Goal: Transaction & Acquisition: Purchase product/service

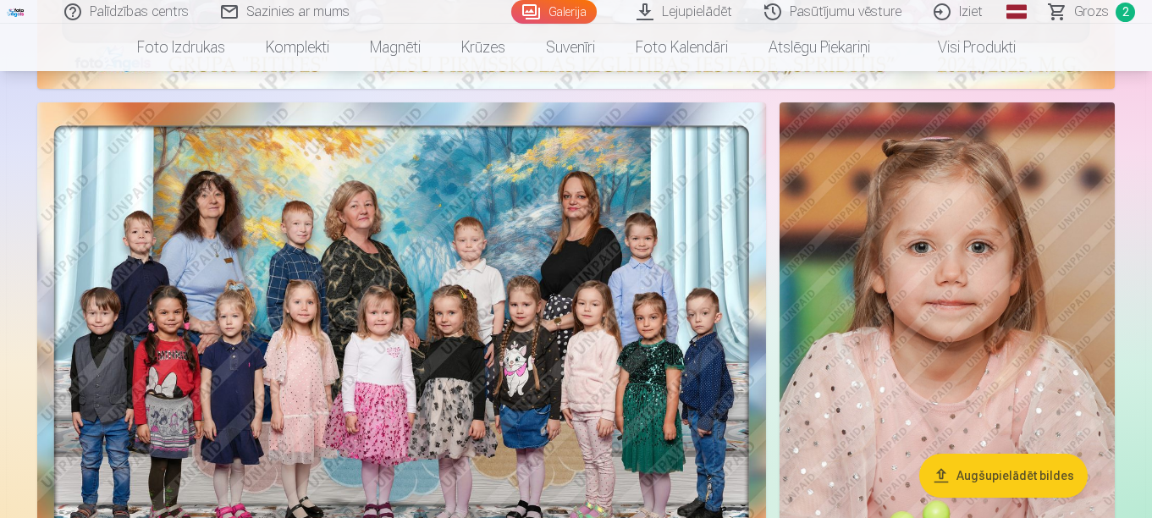
scroll to position [931, 0]
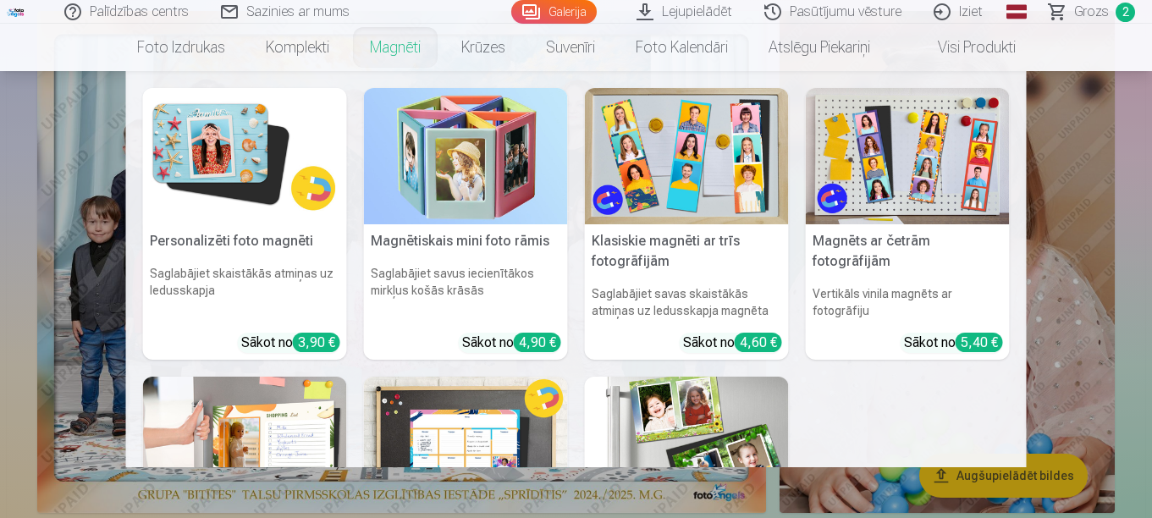
click at [279, 187] on img at bounding box center [245, 156] width 204 height 136
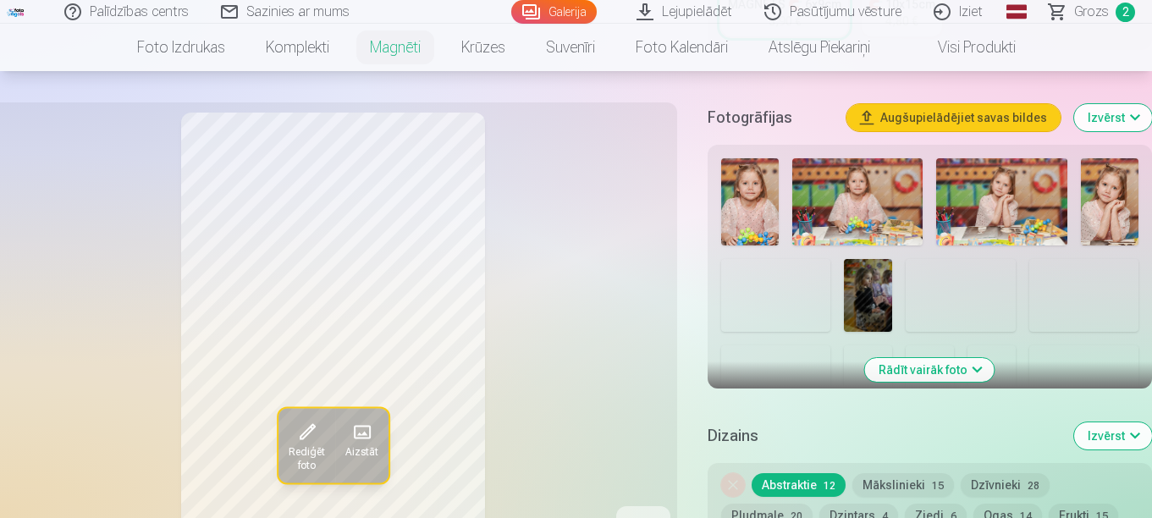
scroll to position [508, 0]
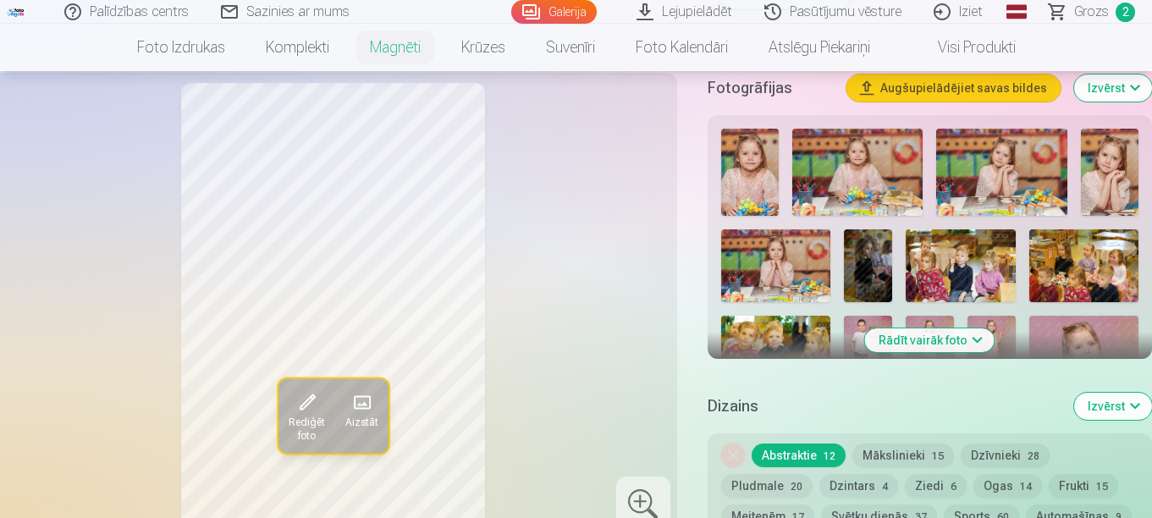
click at [1103, 166] on img at bounding box center [1110, 172] width 58 height 87
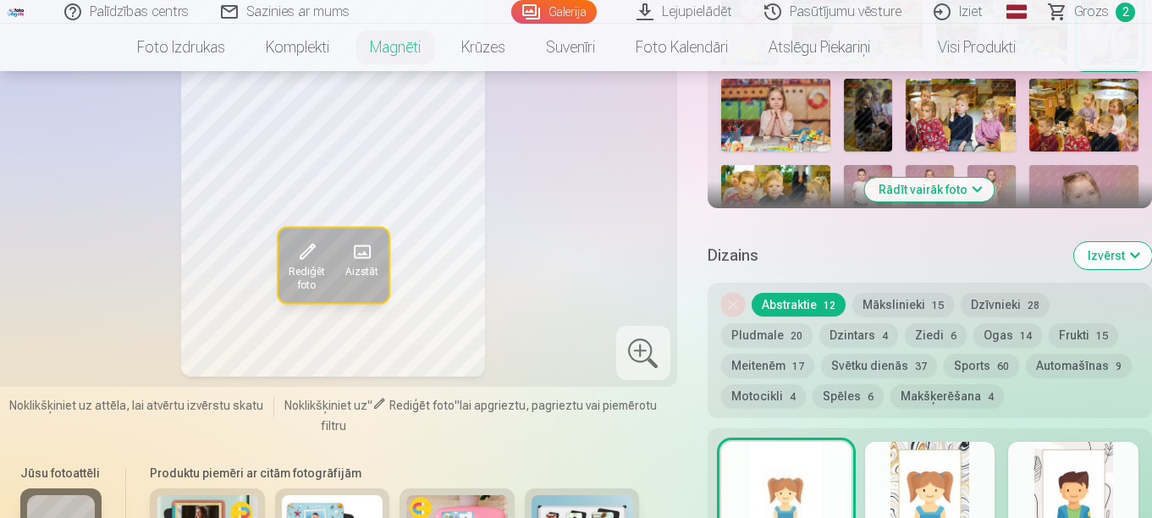
scroll to position [677, 0]
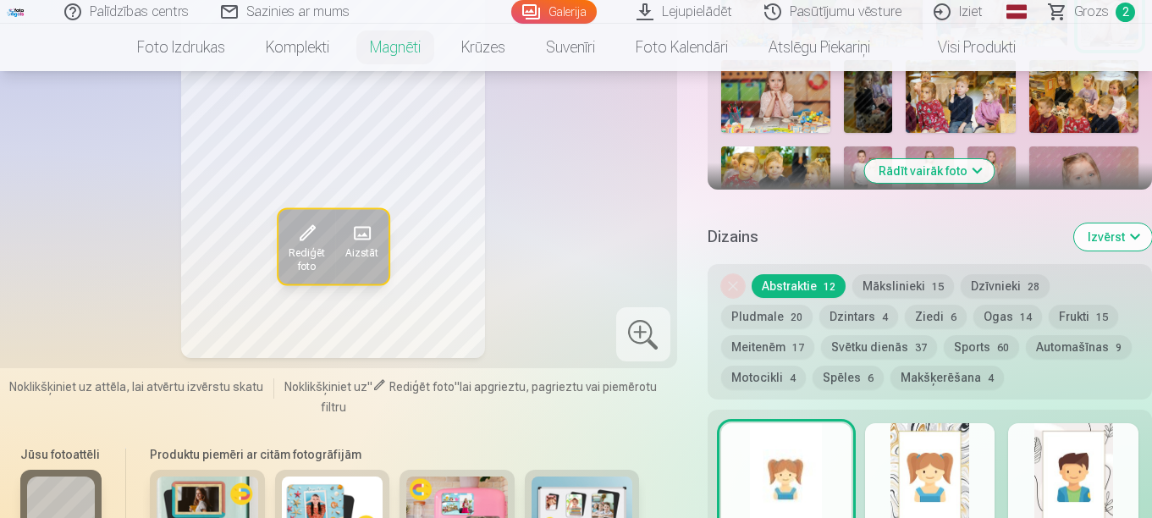
click at [965, 178] on button "Rādīt vairāk foto" at bounding box center [929, 171] width 129 height 24
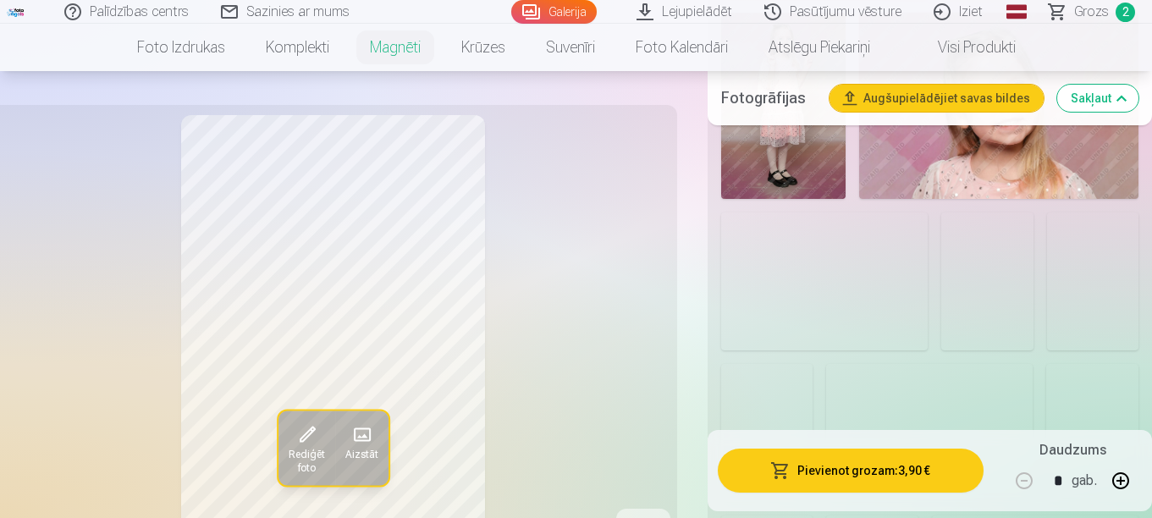
scroll to position [1608, 0]
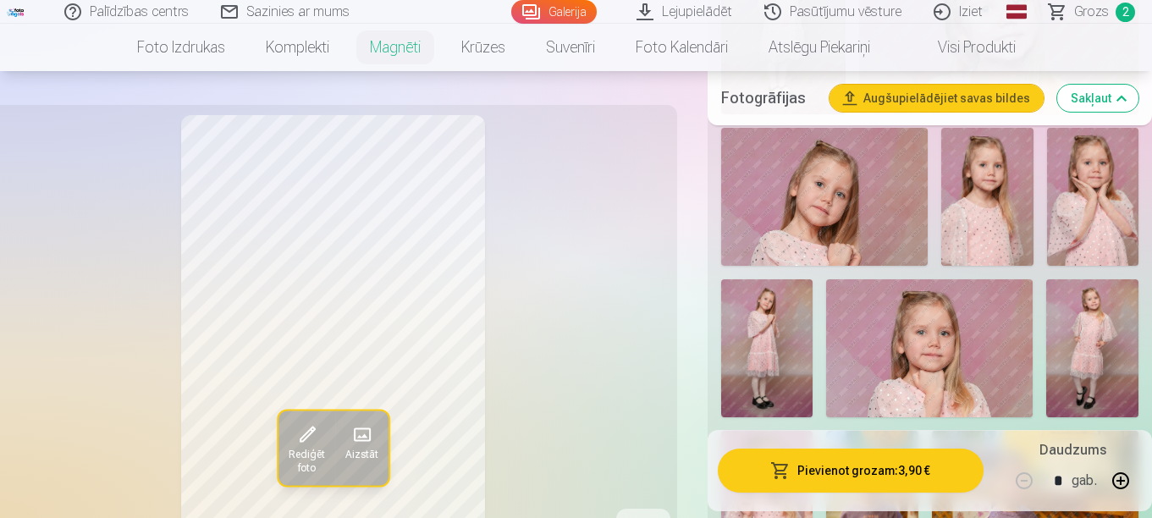
click at [1081, 190] on img at bounding box center [1092, 197] width 91 height 138
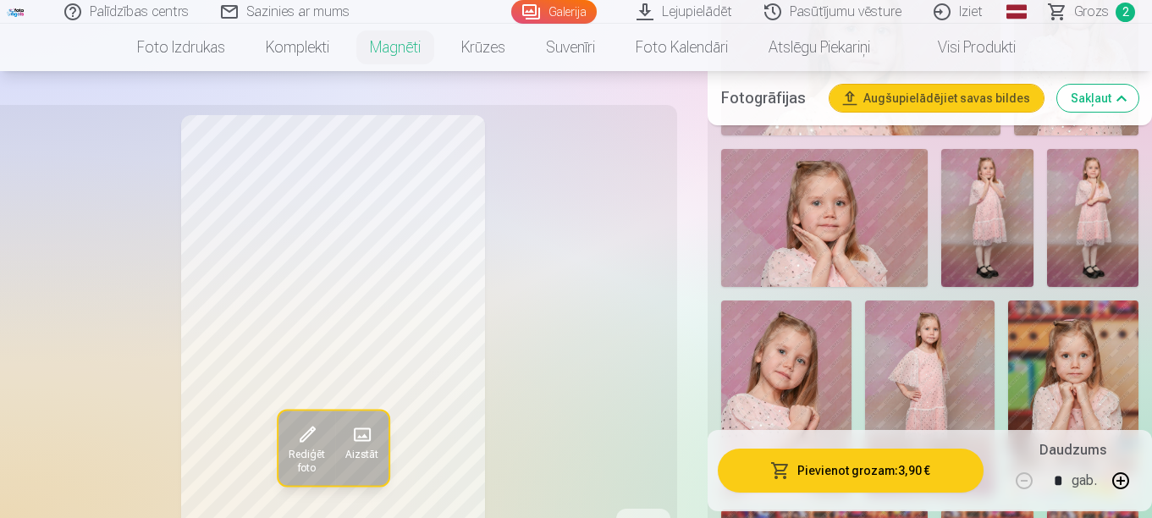
scroll to position [3892, 0]
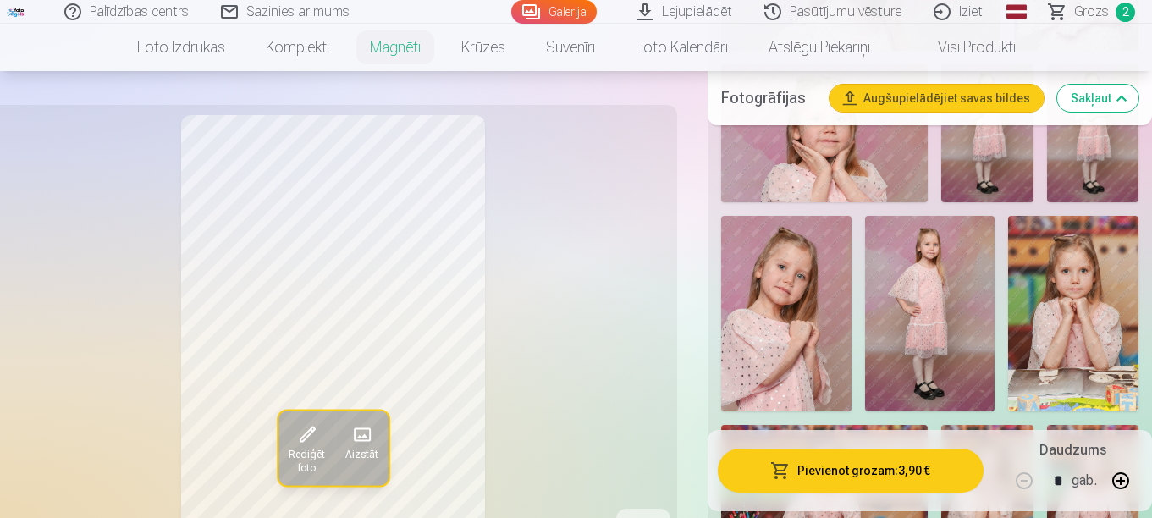
click at [805, 306] on img at bounding box center [786, 313] width 130 height 195
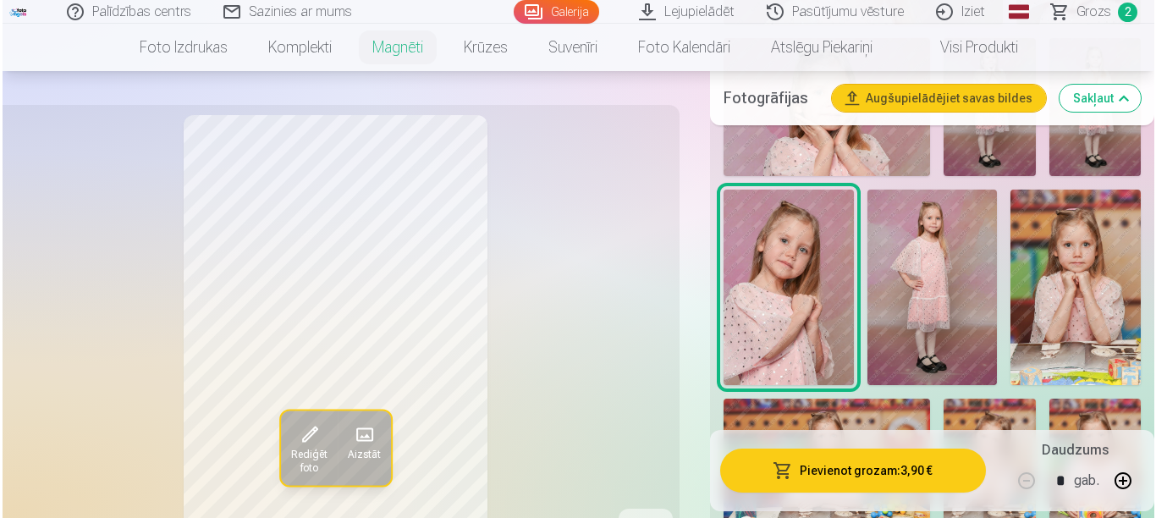
scroll to position [3977, 0]
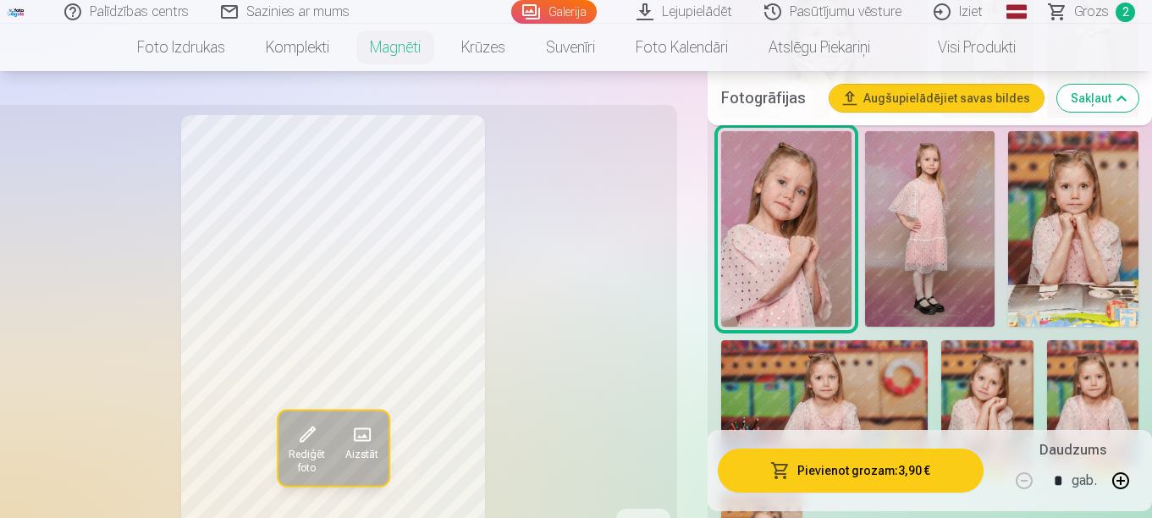
click at [845, 462] on button "Pievienot grozam : 3,90 €" at bounding box center [851, 470] width 266 height 44
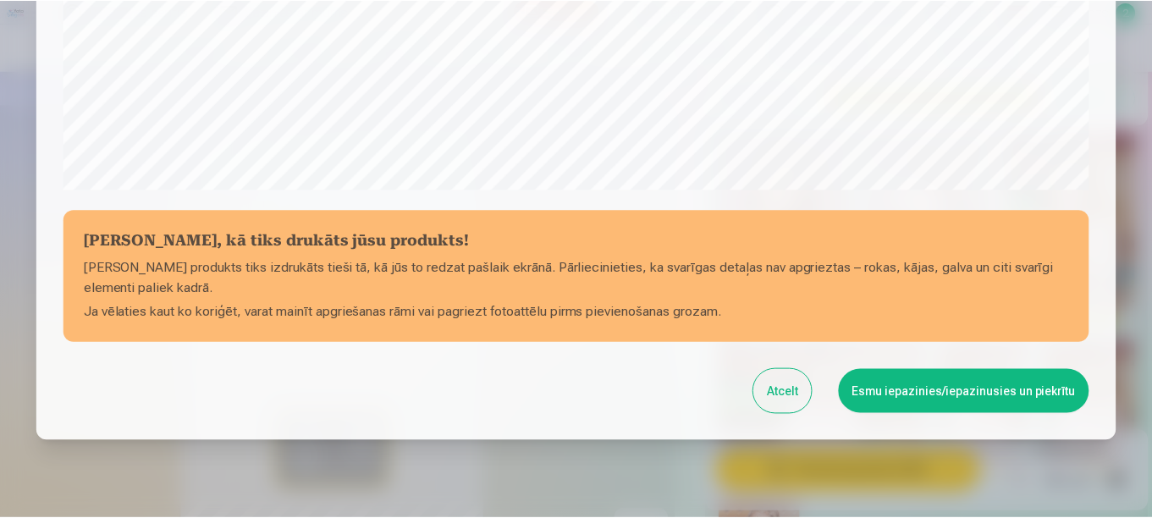
scroll to position [701, 0]
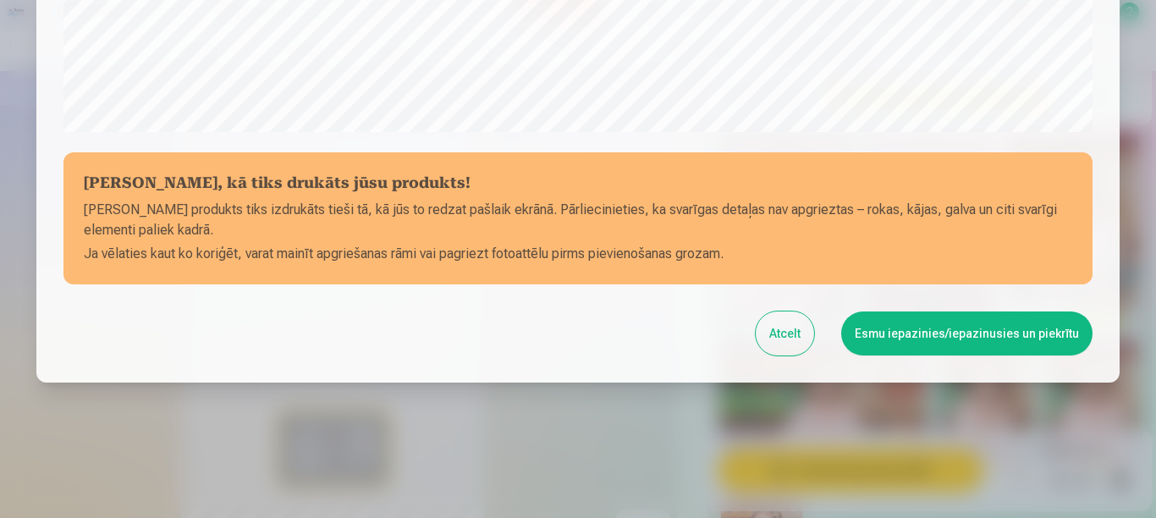
click at [880, 333] on button "Esmu iepazinies/iepazinusies un piekrītu" at bounding box center [966, 333] width 251 height 44
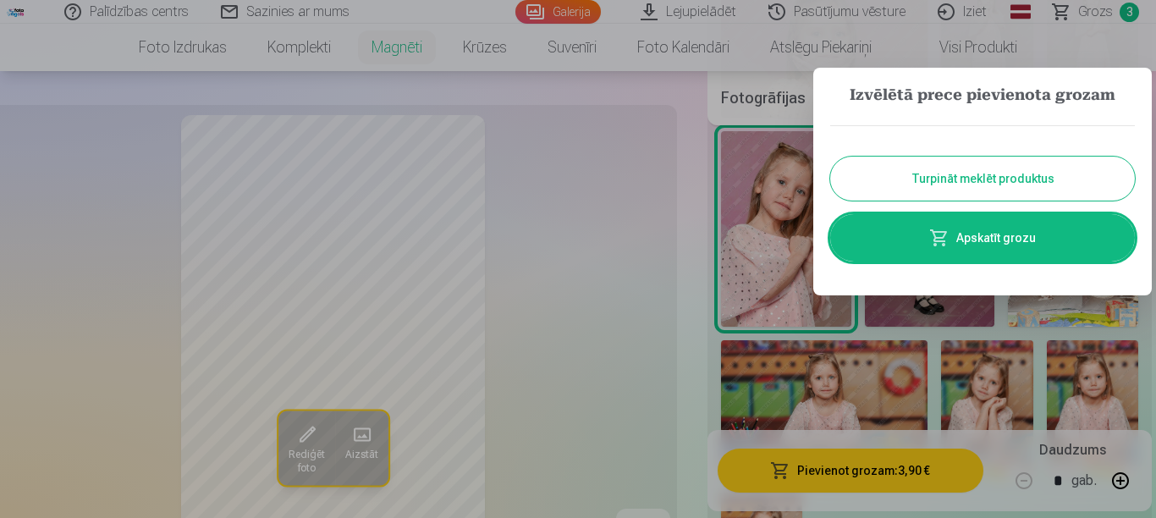
click at [917, 193] on button "Turpināt meklēt produktus" at bounding box center [982, 179] width 305 height 44
click at [917, 193] on img at bounding box center [930, 228] width 130 height 195
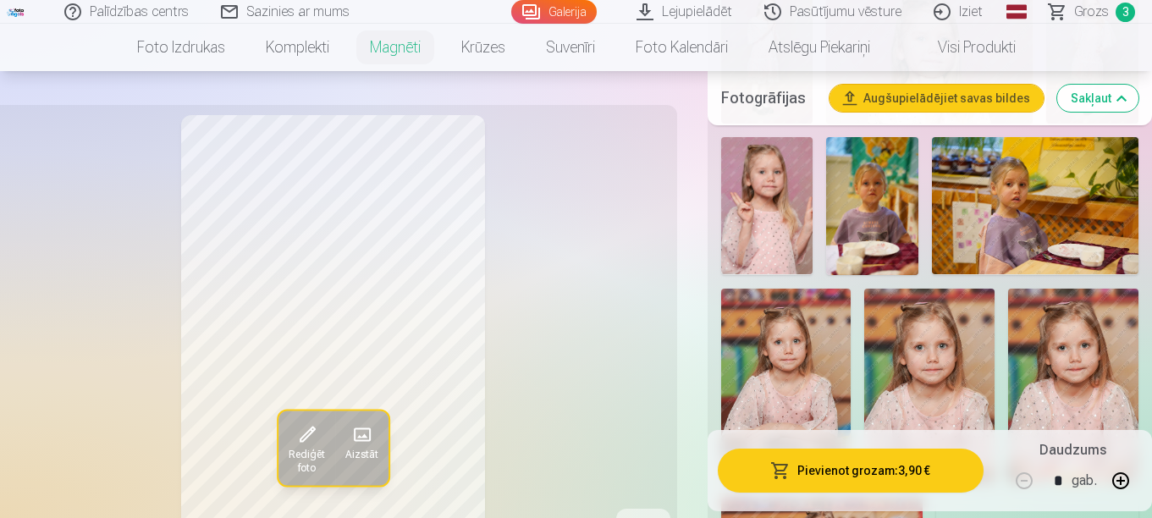
scroll to position [1777, 0]
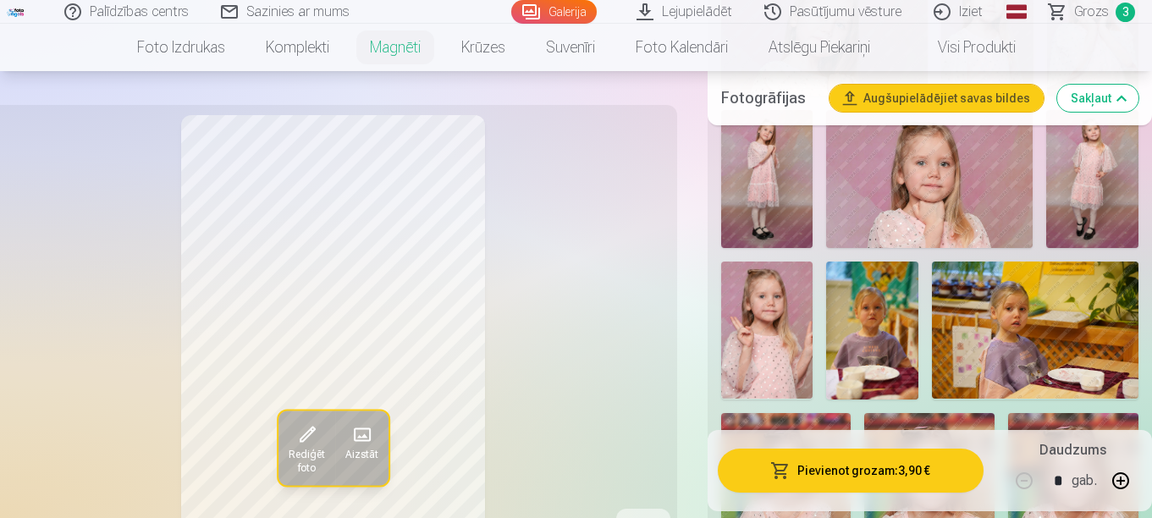
click at [1090, 15] on span "Grozs" at bounding box center [1091, 12] width 35 height 20
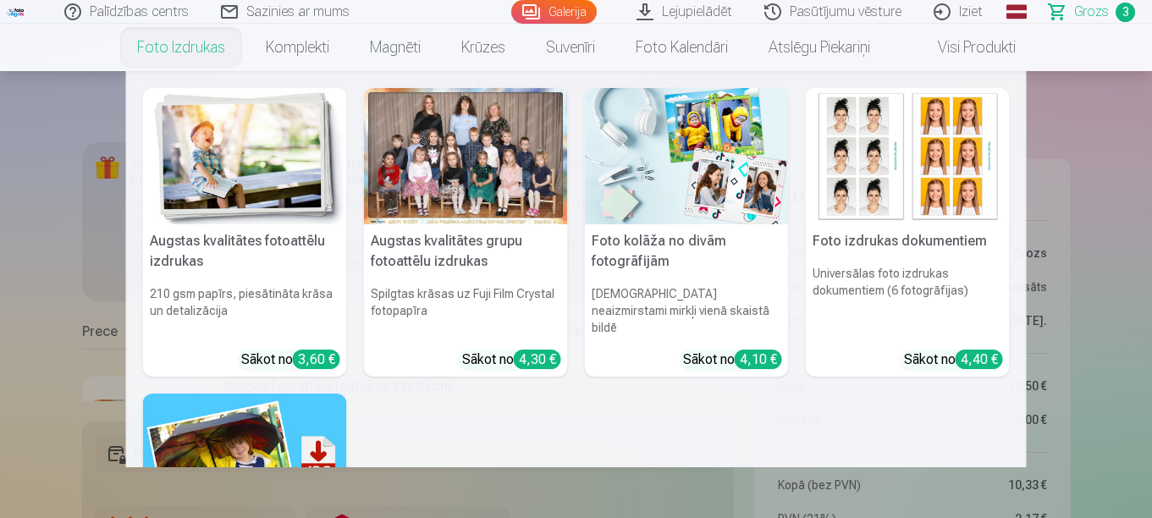
click at [201, 48] on link "Foto izdrukas" at bounding box center [181, 47] width 129 height 47
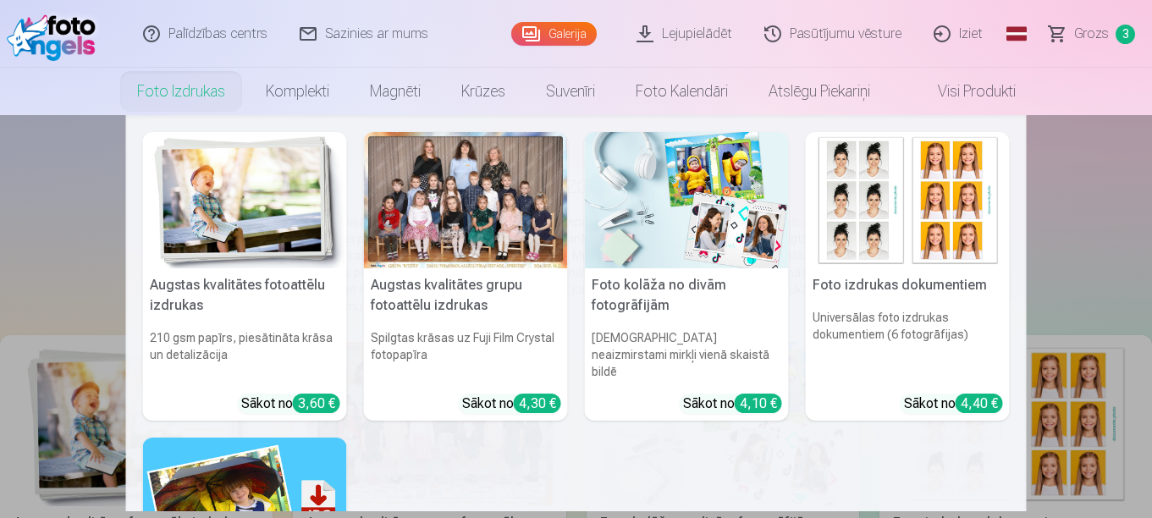
click at [282, 226] on img at bounding box center [245, 200] width 204 height 136
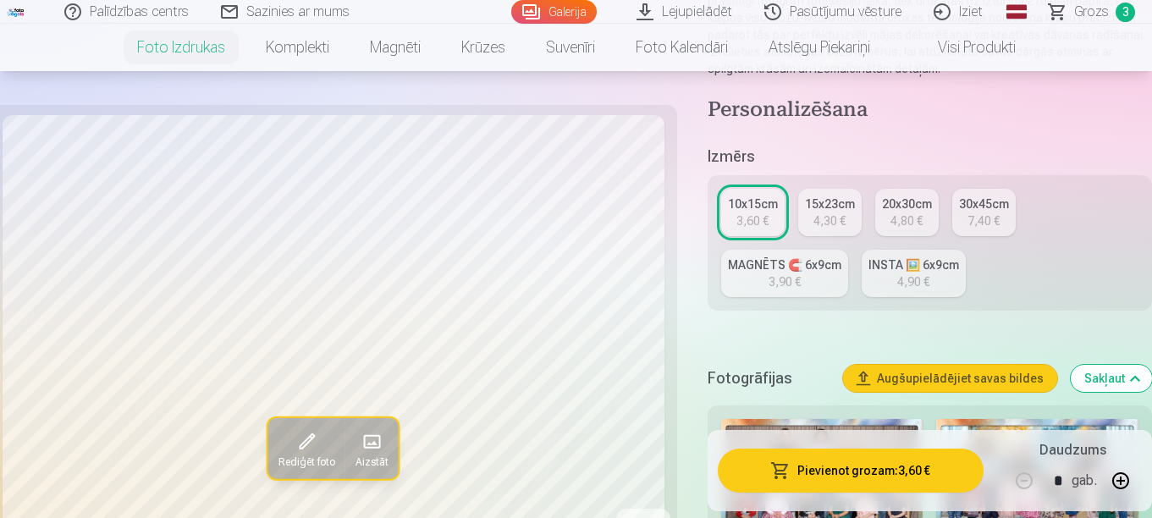
scroll to position [254, 0]
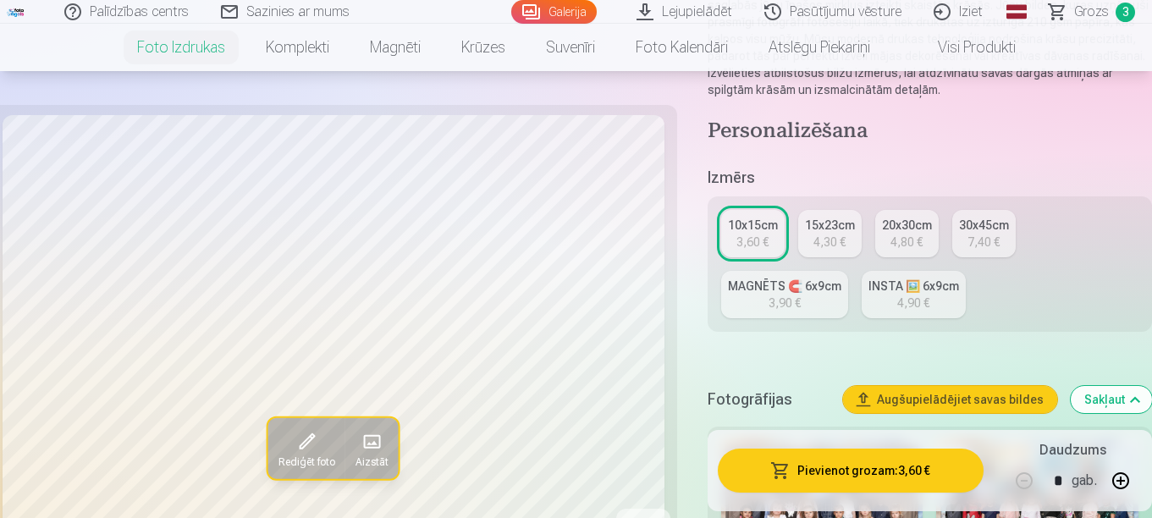
click at [884, 293] on div "INSTA 🖼️ 6x9cm" at bounding box center [913, 286] width 91 height 17
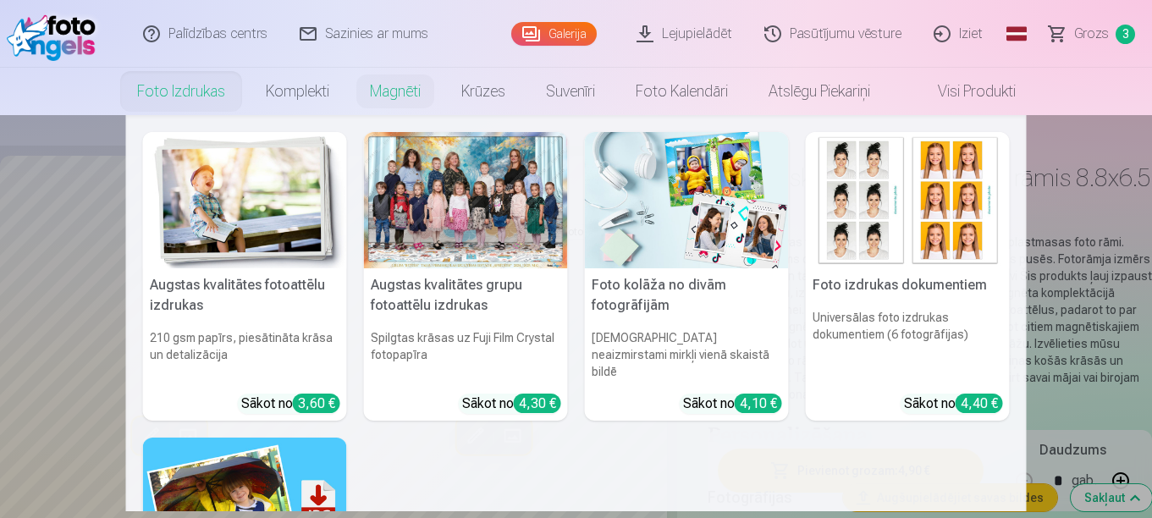
click at [185, 88] on link "Foto izdrukas" at bounding box center [181, 91] width 129 height 47
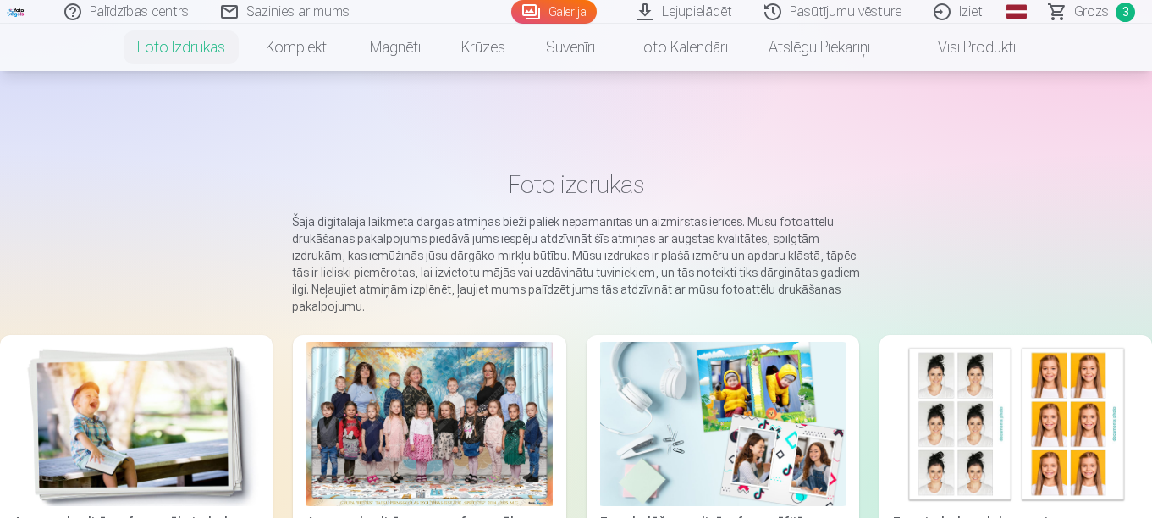
scroll to position [169, 0]
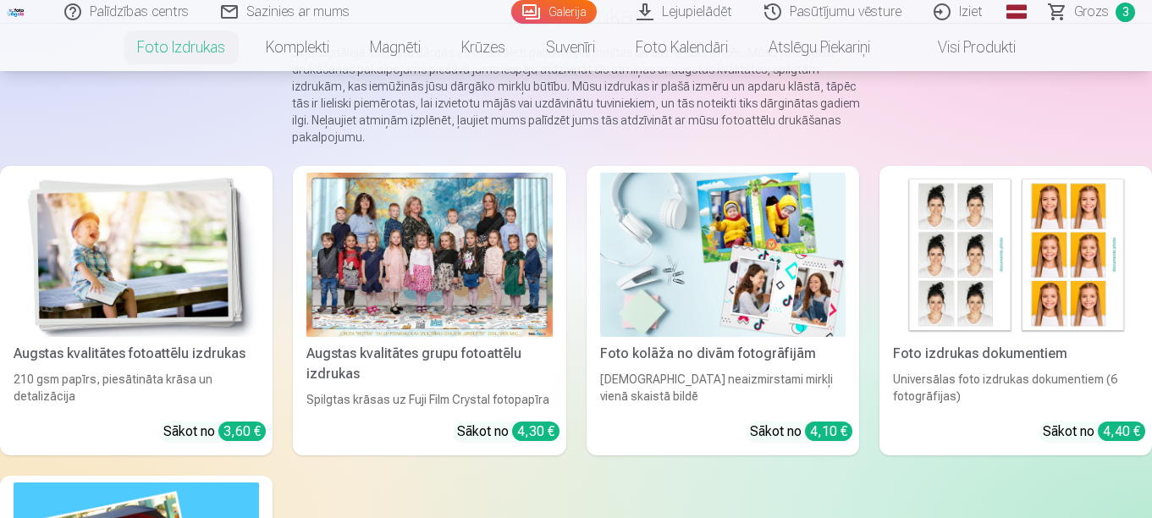
click at [184, 356] on div "Augstas kvalitātes fotoattēlu izdrukas" at bounding box center [136, 354] width 259 height 20
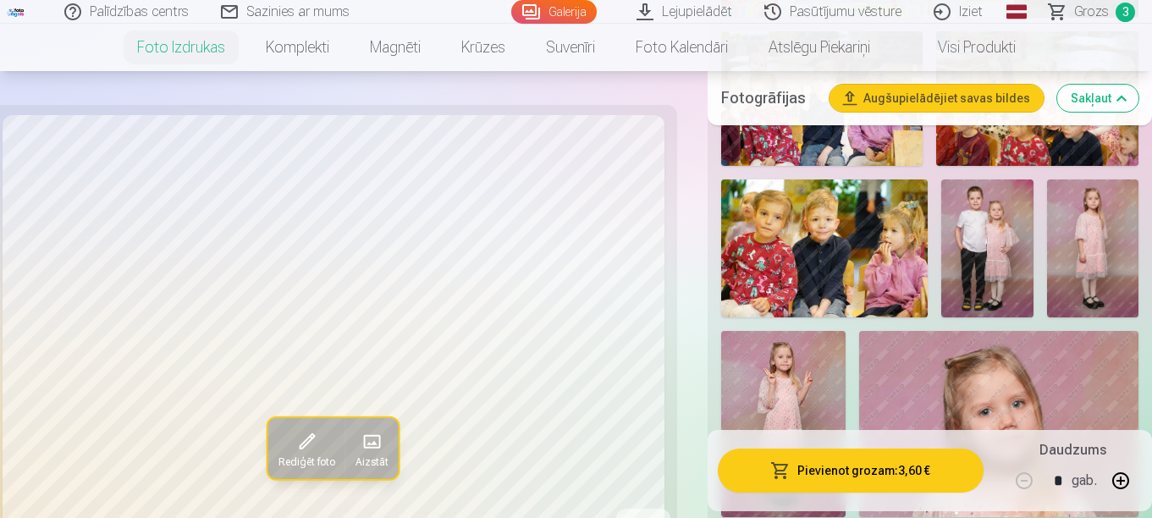
scroll to position [1438, 0]
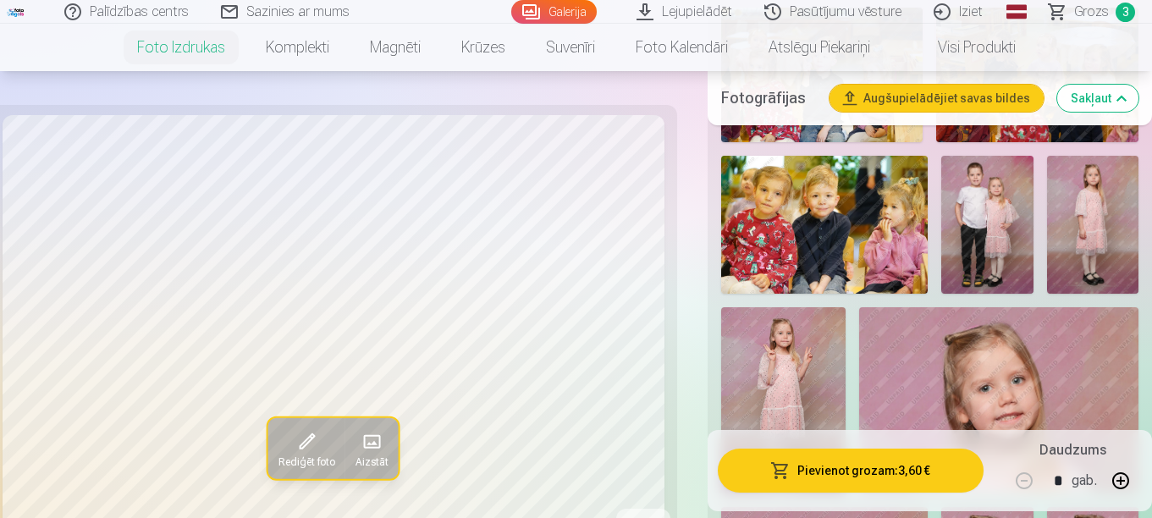
click at [999, 267] on img at bounding box center [987, 225] width 92 height 138
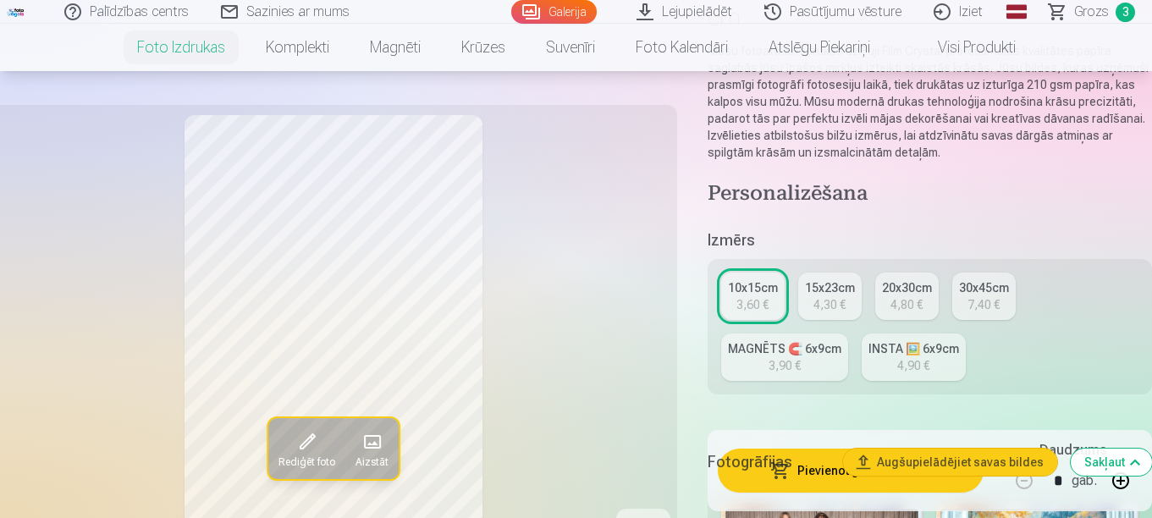
scroll to position [169, 0]
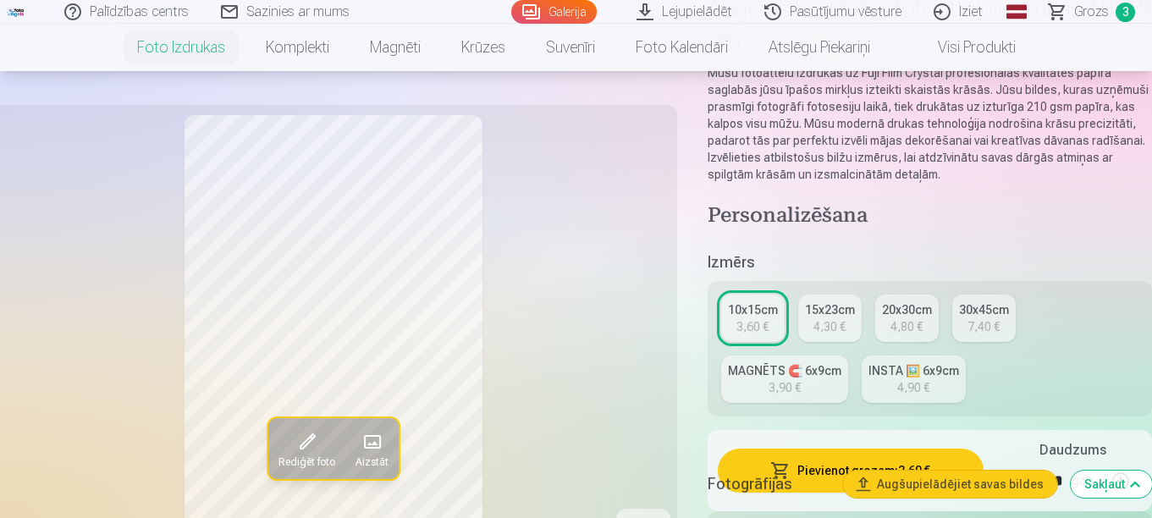
click at [841, 328] on div "4,30 €" at bounding box center [829, 326] width 32 height 17
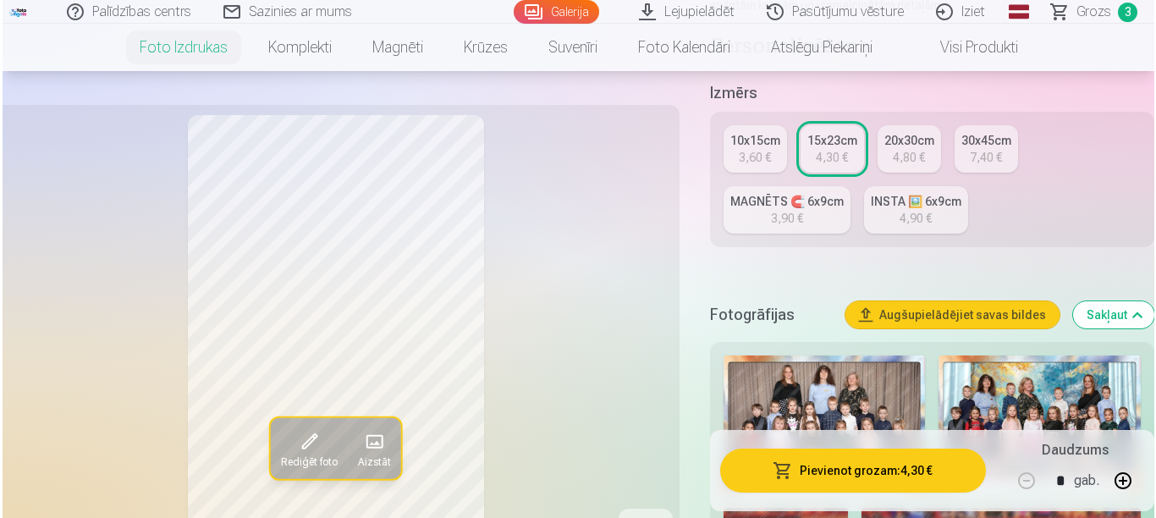
scroll to position [508, 0]
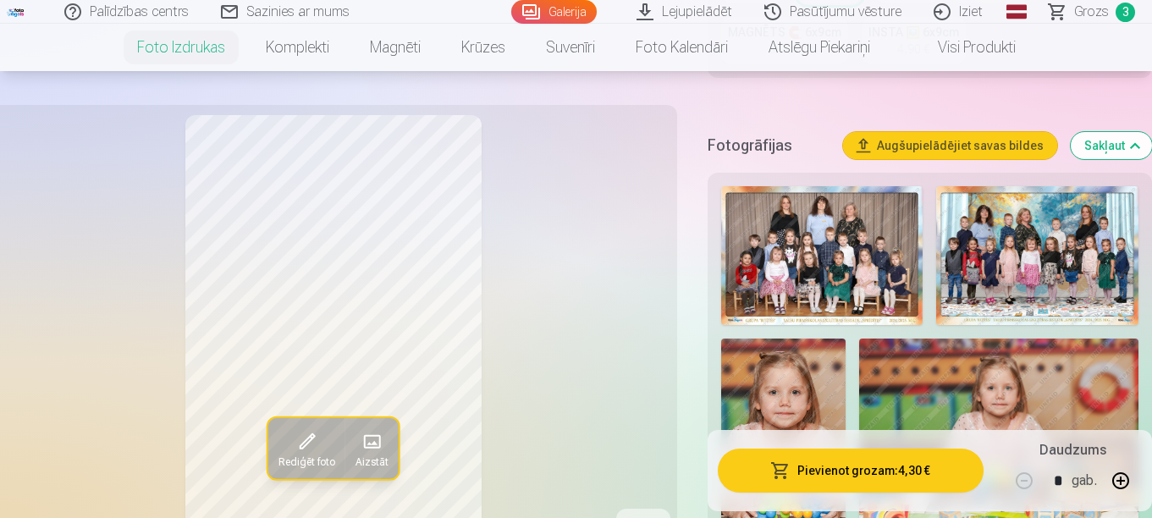
click at [1120, 480] on button "button" at bounding box center [1120, 480] width 41 height 41
click at [910, 476] on button "Pievienot grozam : 8,60 €" at bounding box center [851, 470] width 266 height 44
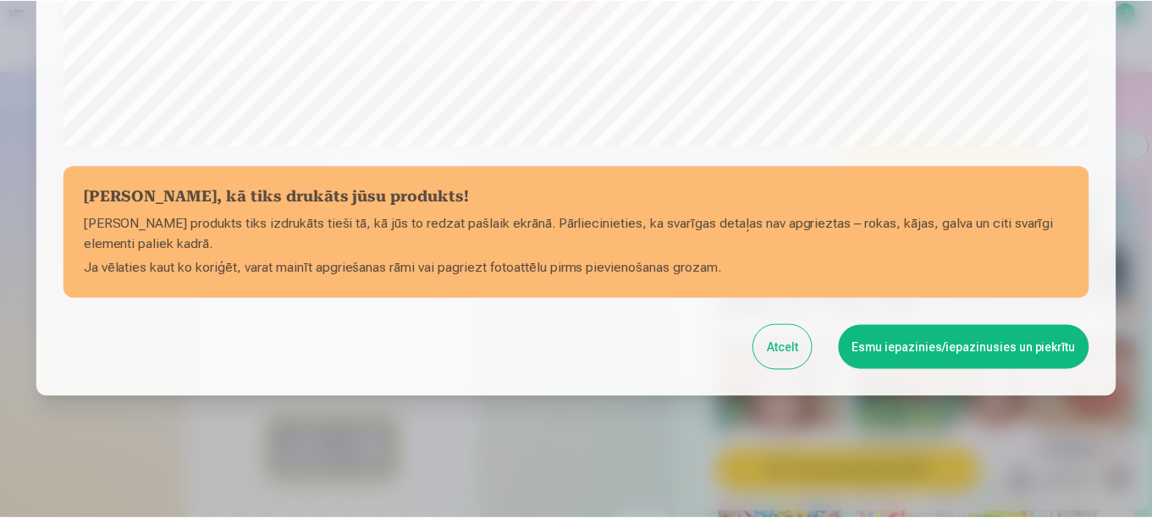
scroll to position [701, 0]
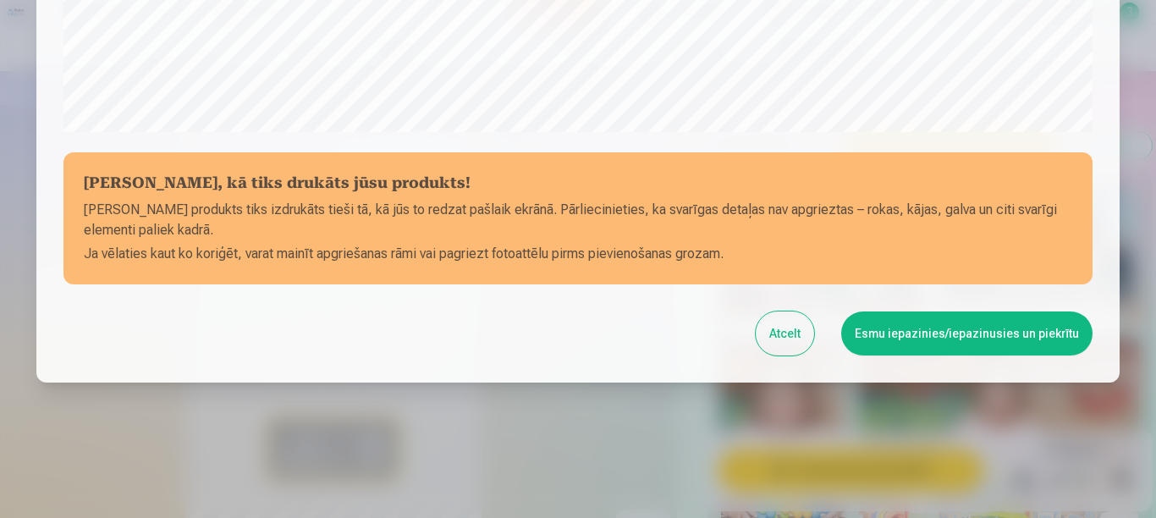
click at [899, 327] on button "Esmu iepazinies/iepazinusies un piekrītu" at bounding box center [966, 333] width 251 height 44
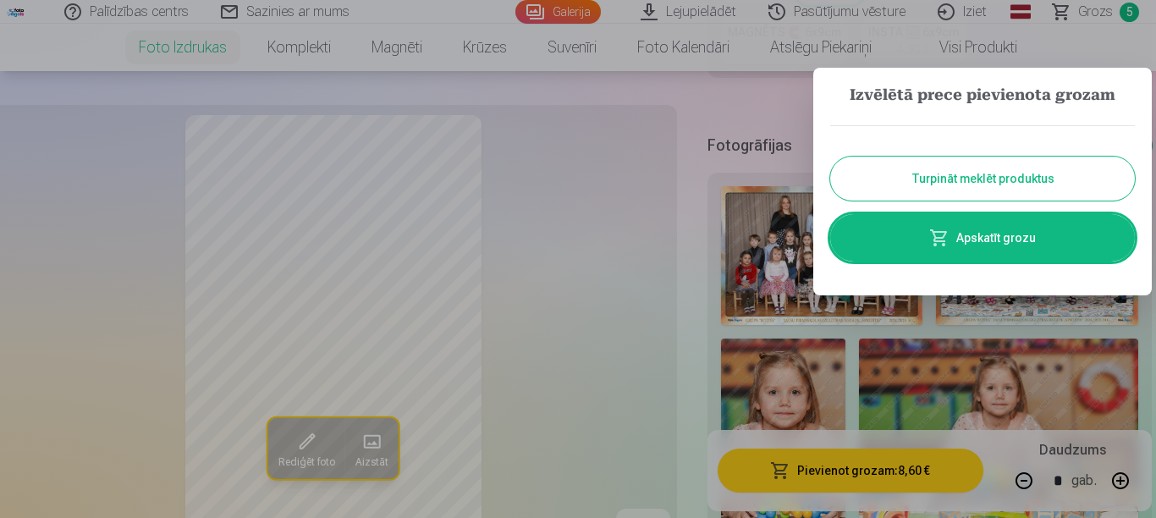
click at [982, 180] on button "Turpināt meklēt produktus" at bounding box center [982, 179] width 305 height 44
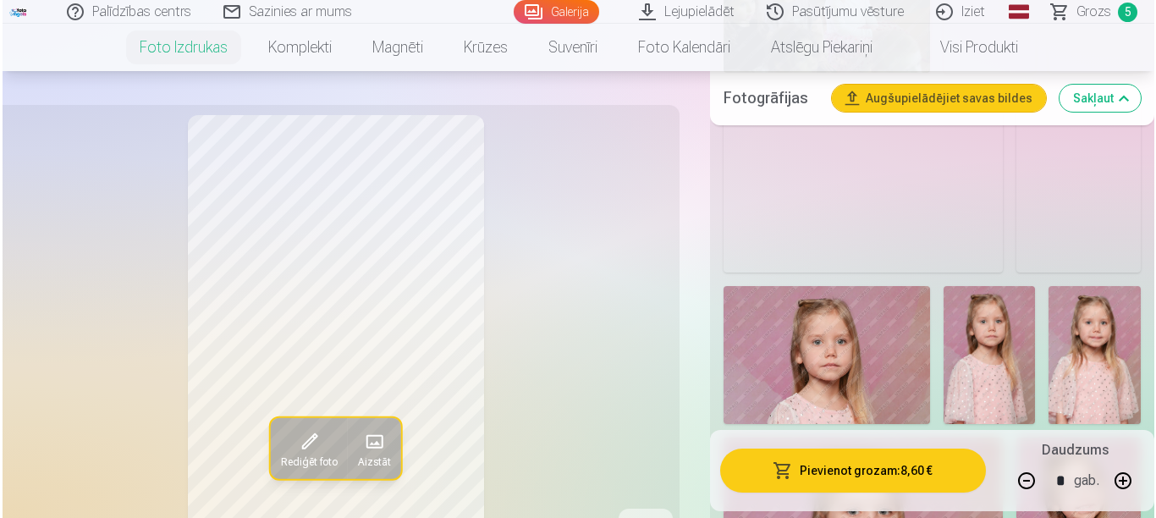
scroll to position [3300, 0]
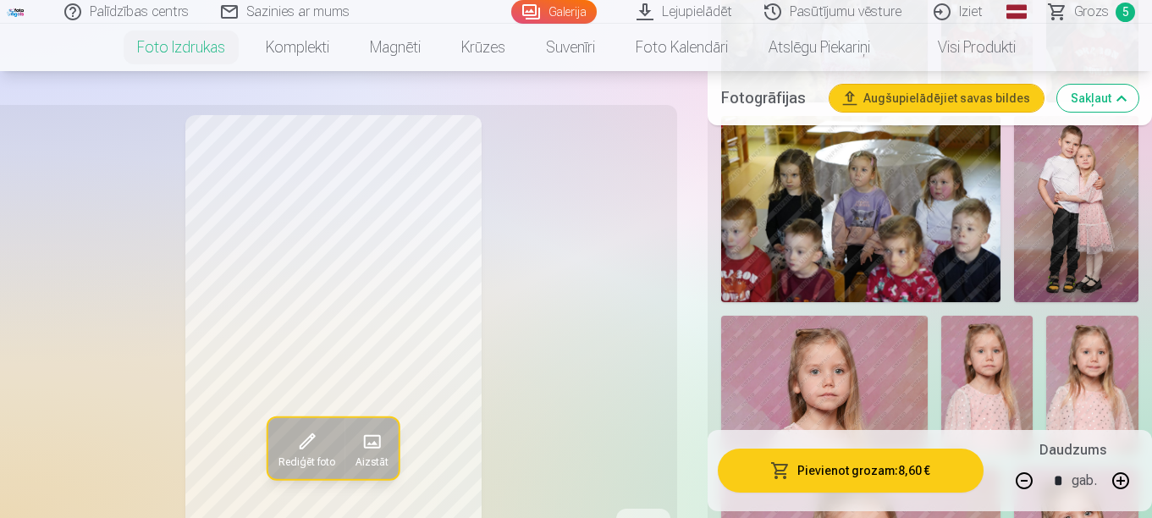
click at [1045, 215] on img at bounding box center [1076, 209] width 124 height 186
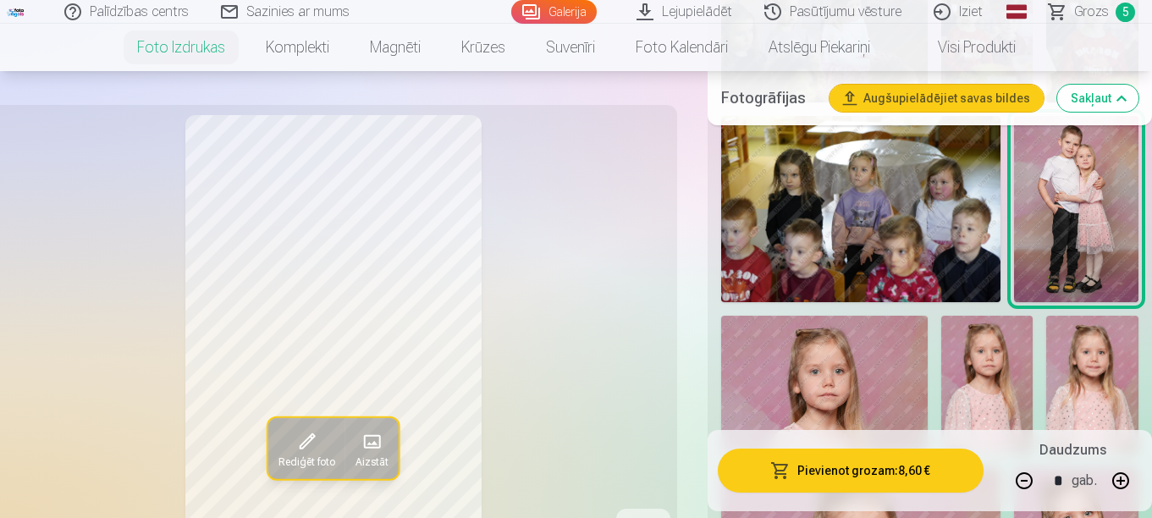
click at [898, 472] on button "Pievienot grozam : 8,60 €" at bounding box center [851, 470] width 266 height 44
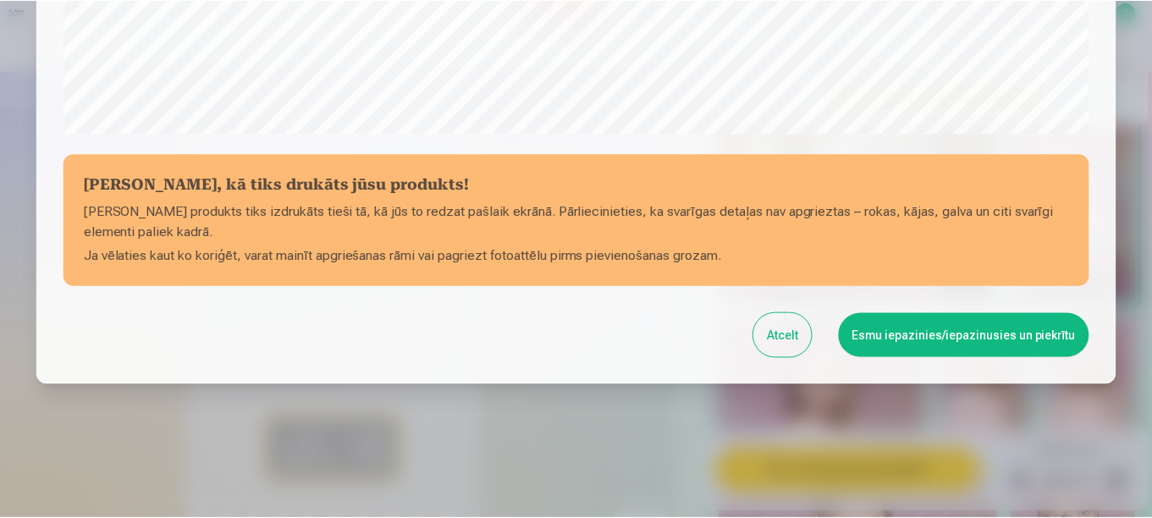
scroll to position [701, 0]
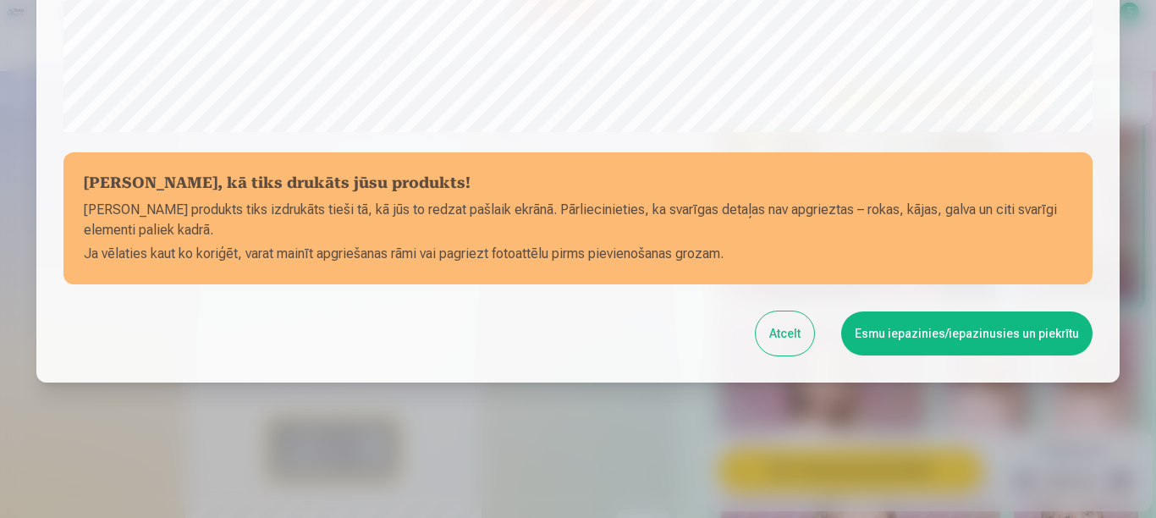
click at [885, 325] on button "Esmu iepazinies/iepazinusies un piekrītu" at bounding box center [966, 333] width 251 height 44
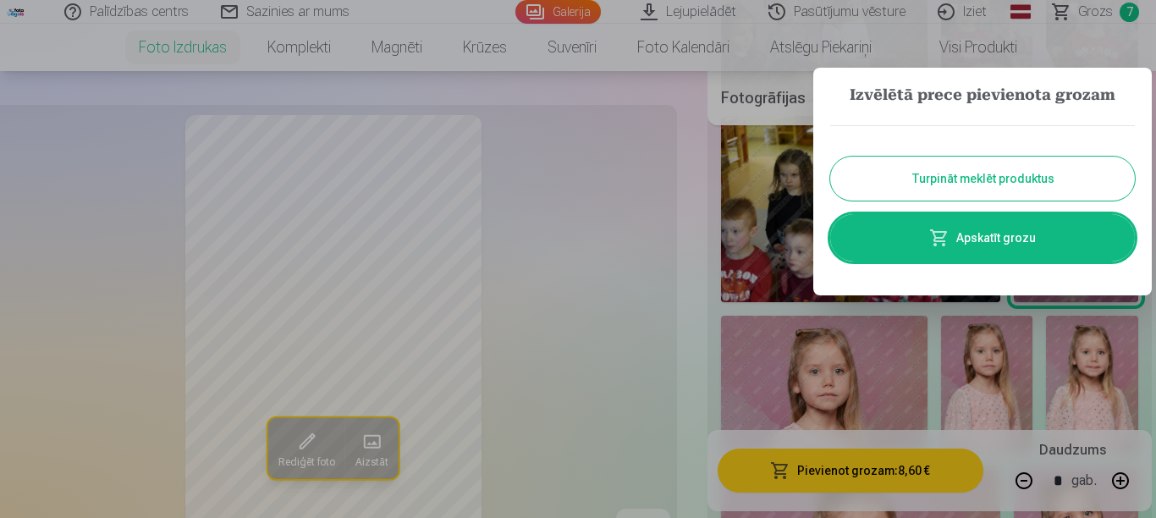
click at [948, 192] on button "Turpināt meklēt produktus" at bounding box center [982, 179] width 305 height 44
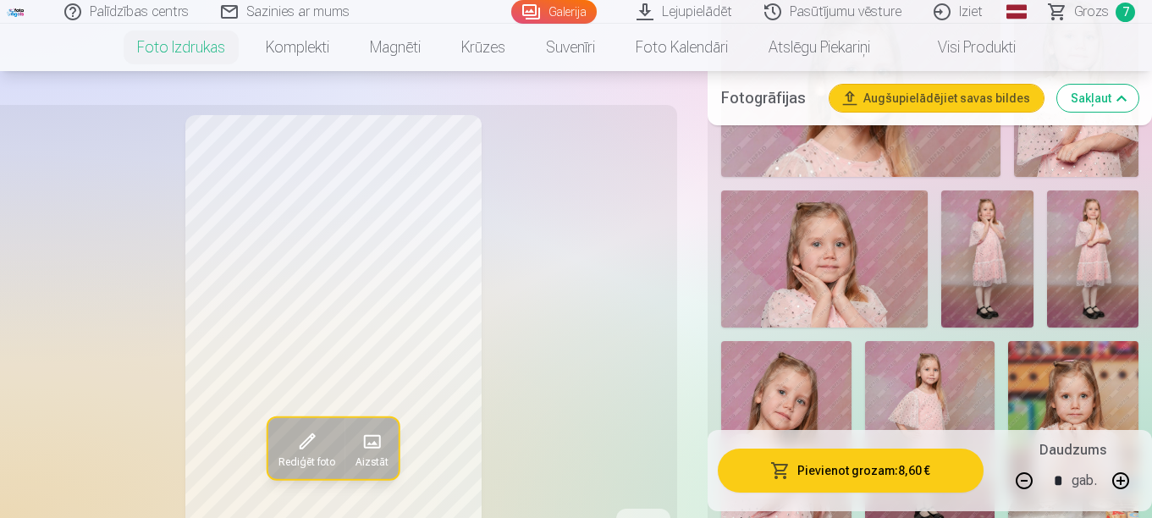
scroll to position [4146, 0]
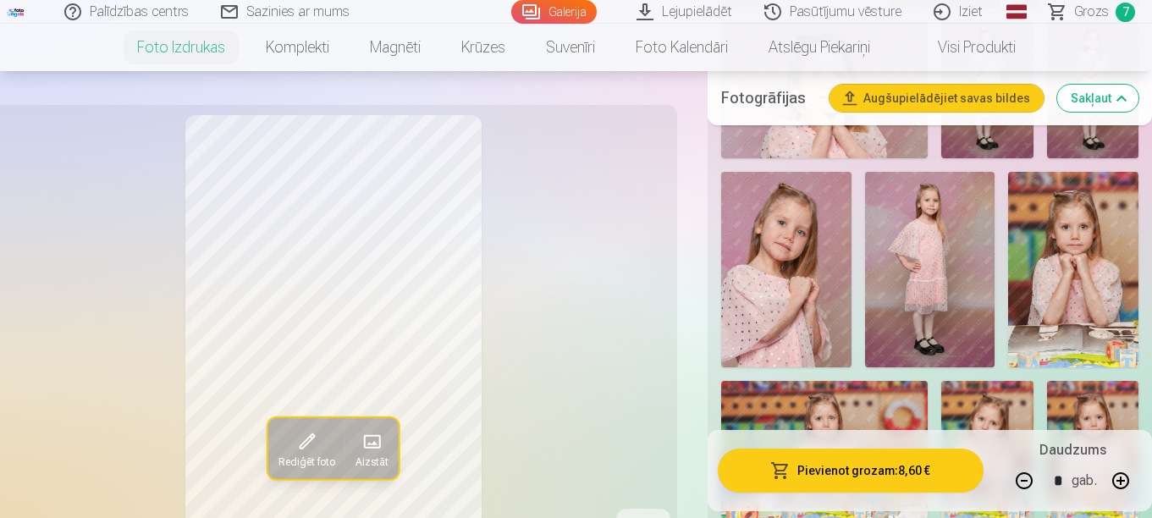
click at [938, 281] on img at bounding box center [930, 269] width 130 height 195
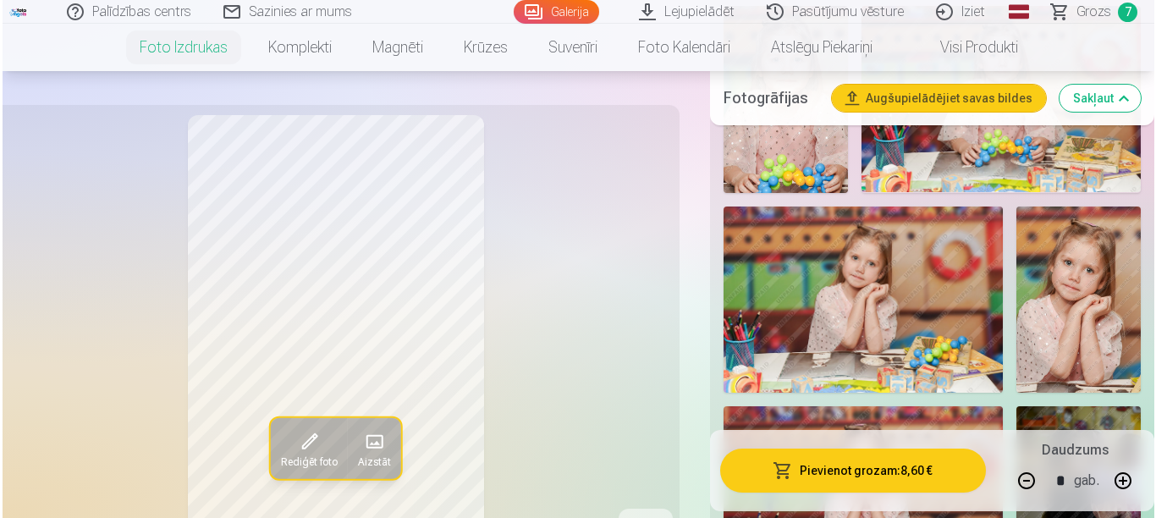
scroll to position [846, 0]
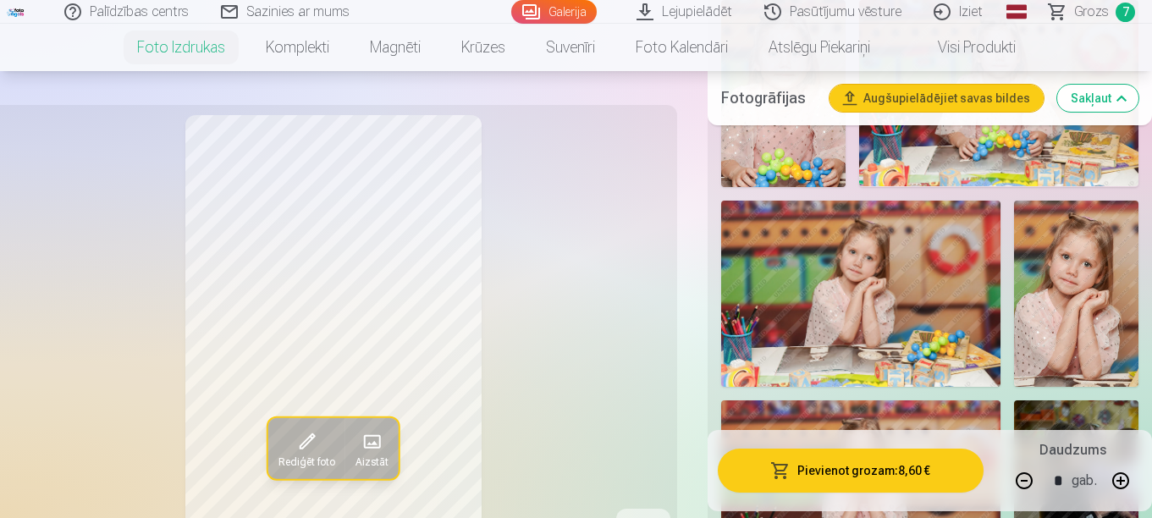
click at [1018, 483] on button "button" at bounding box center [1024, 480] width 41 height 41
type input "*"
click at [900, 482] on button "Pievienot grozam : 4,30 €" at bounding box center [851, 470] width 266 height 44
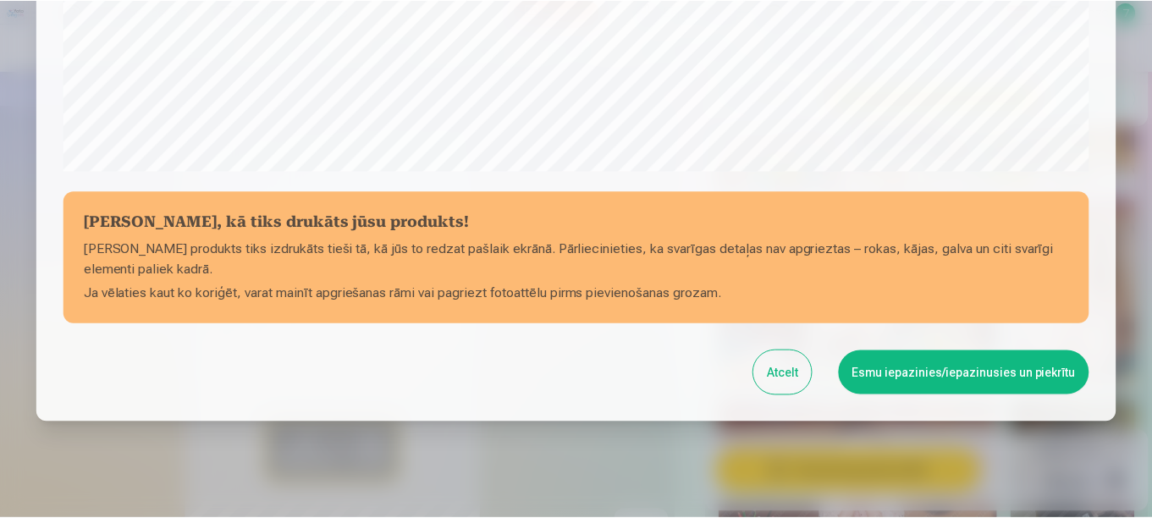
scroll to position [701, 0]
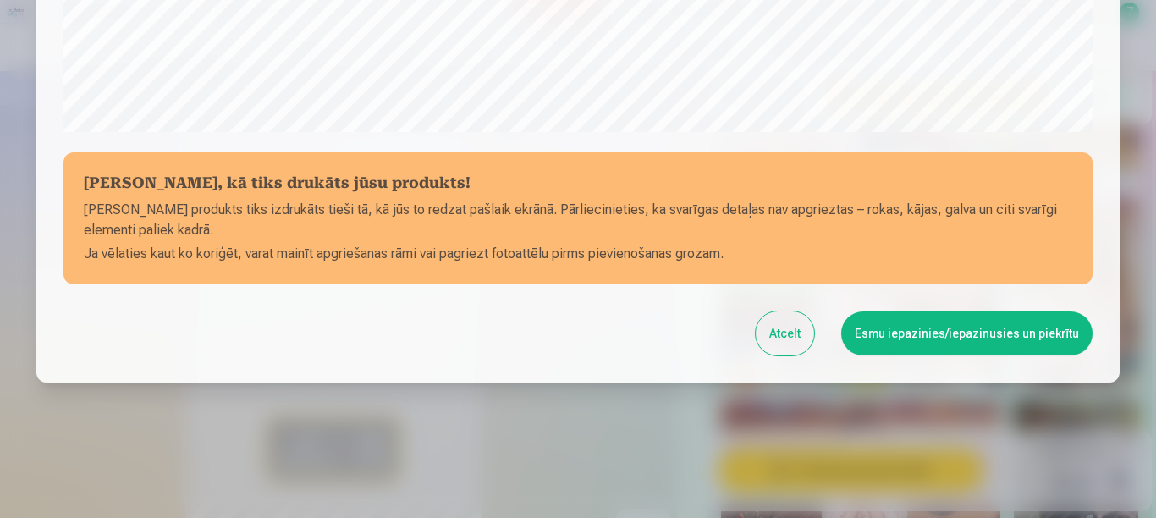
click at [982, 333] on button "Esmu iepazinies/iepazinusies un piekrītu" at bounding box center [966, 333] width 251 height 44
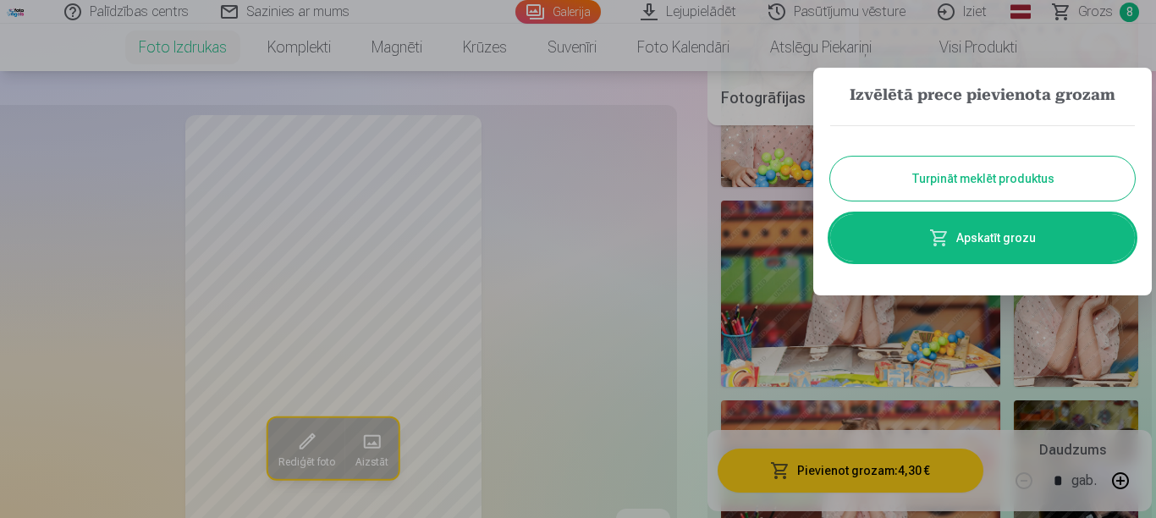
click at [943, 190] on button "Turpināt meklēt produktus" at bounding box center [982, 179] width 305 height 44
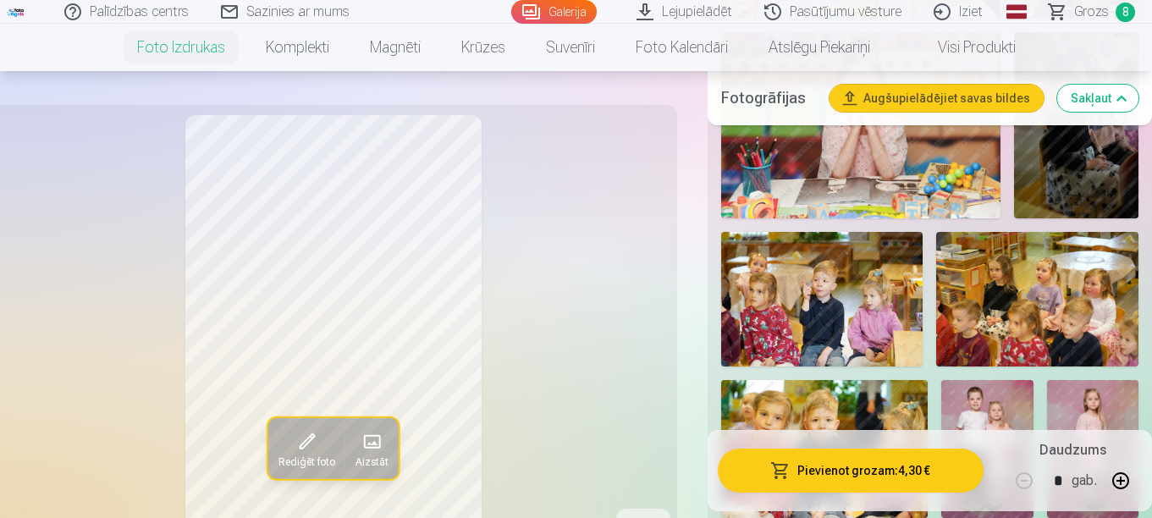
scroll to position [1185, 0]
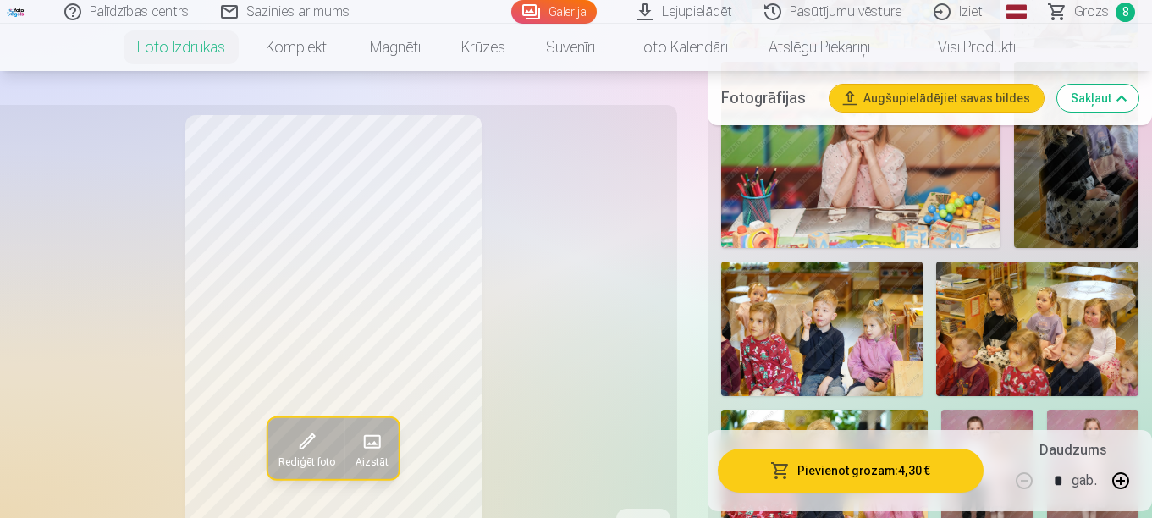
click at [1008, 346] on img at bounding box center [1037, 328] width 202 height 135
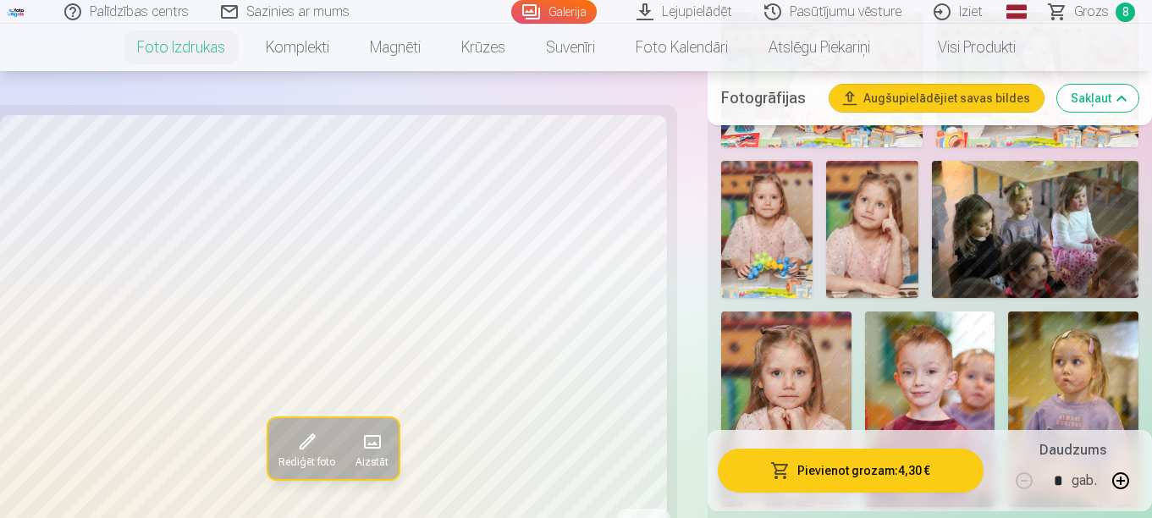
scroll to position [2623, 0]
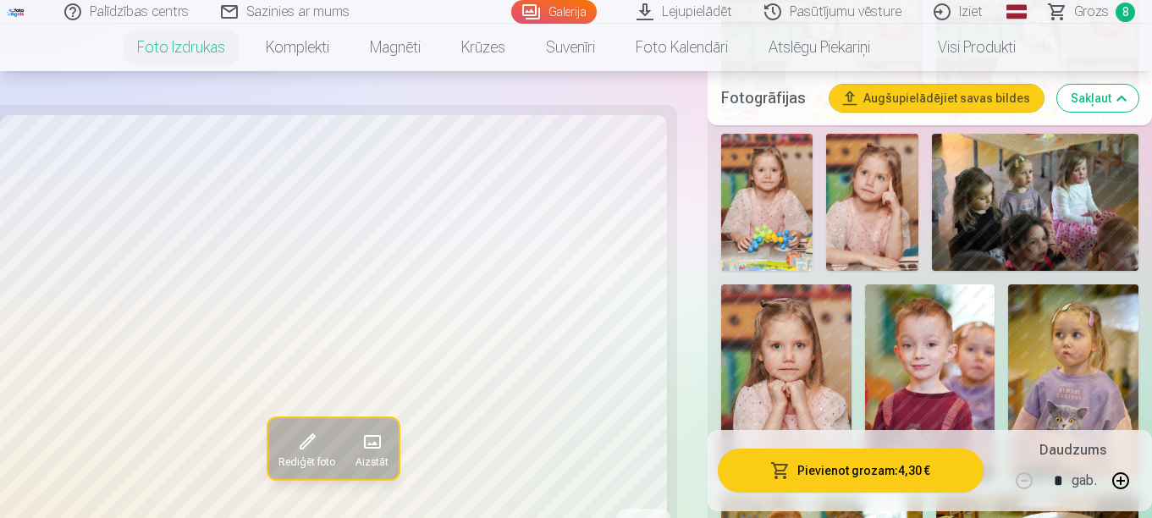
click at [1048, 225] on img at bounding box center [1035, 203] width 206 height 138
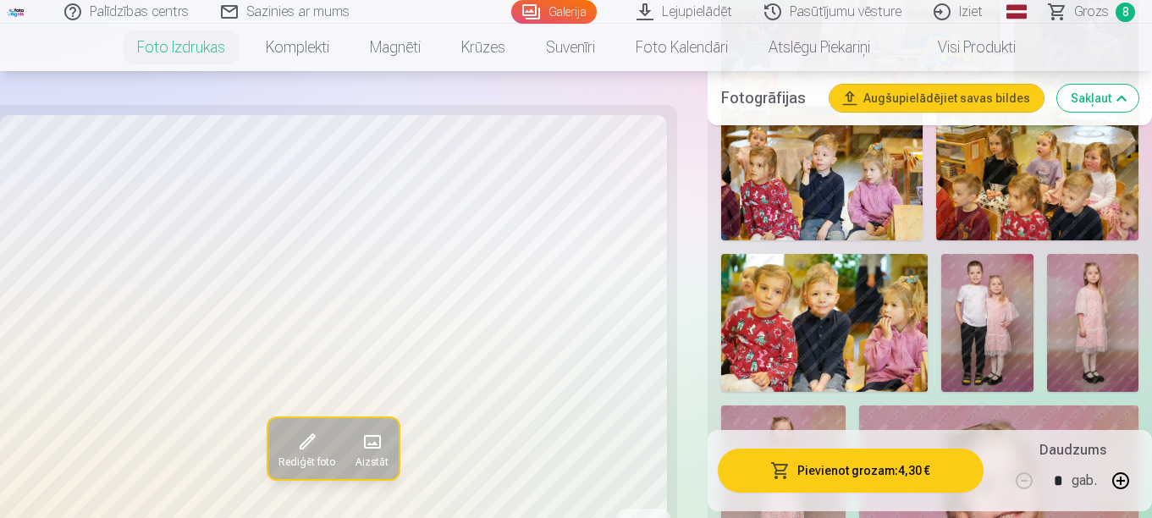
scroll to position [1269, 0]
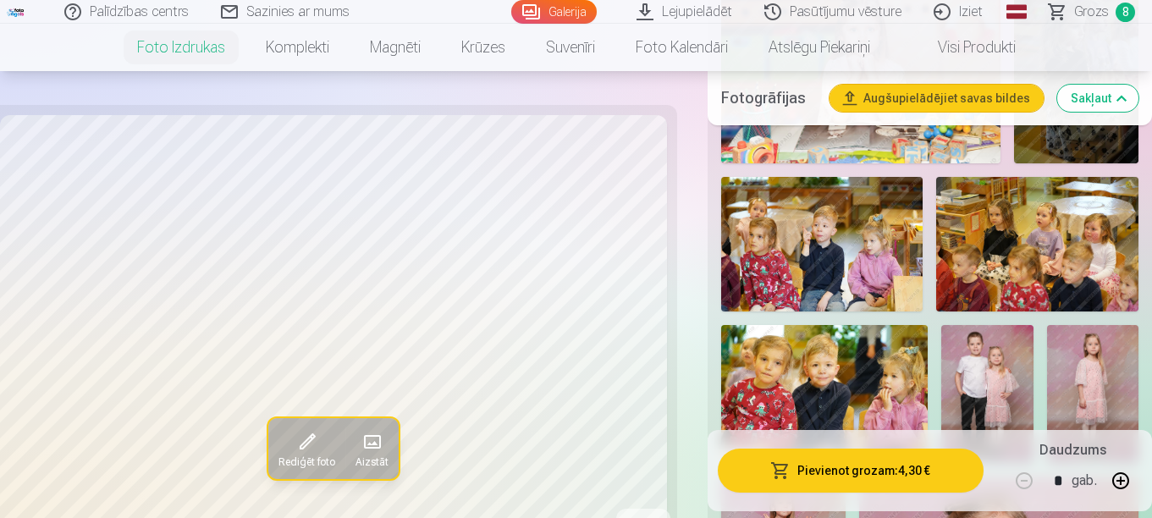
click at [1053, 251] on img at bounding box center [1037, 244] width 202 height 135
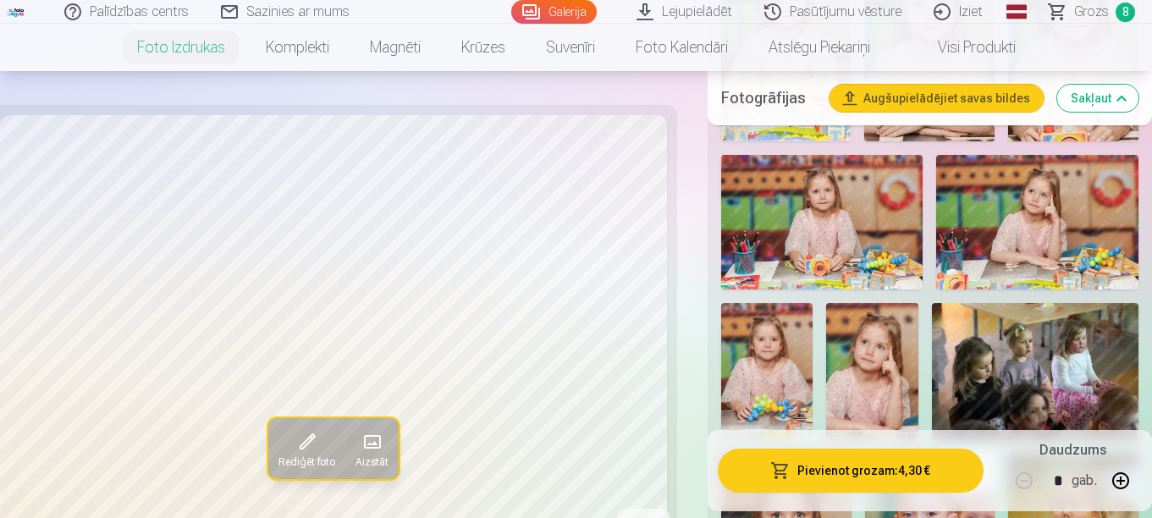
scroll to position [2539, 0]
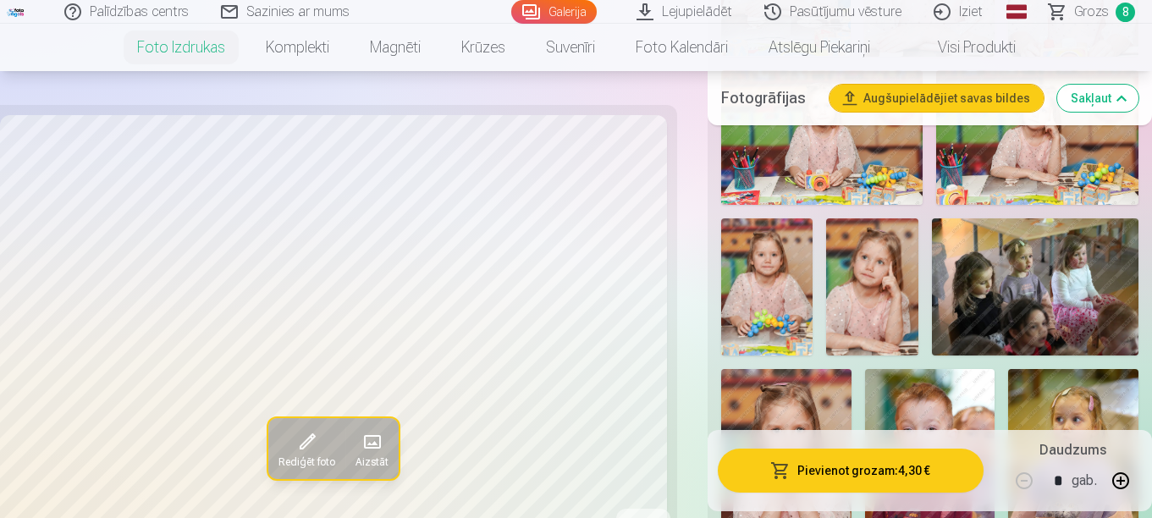
click at [1032, 249] on img at bounding box center [1035, 287] width 206 height 138
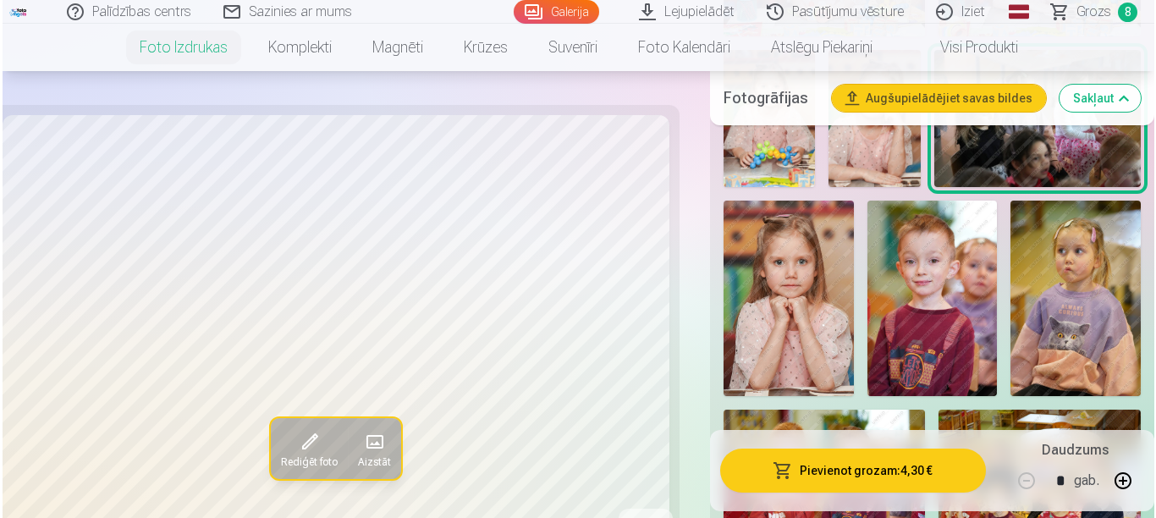
scroll to position [2708, 0]
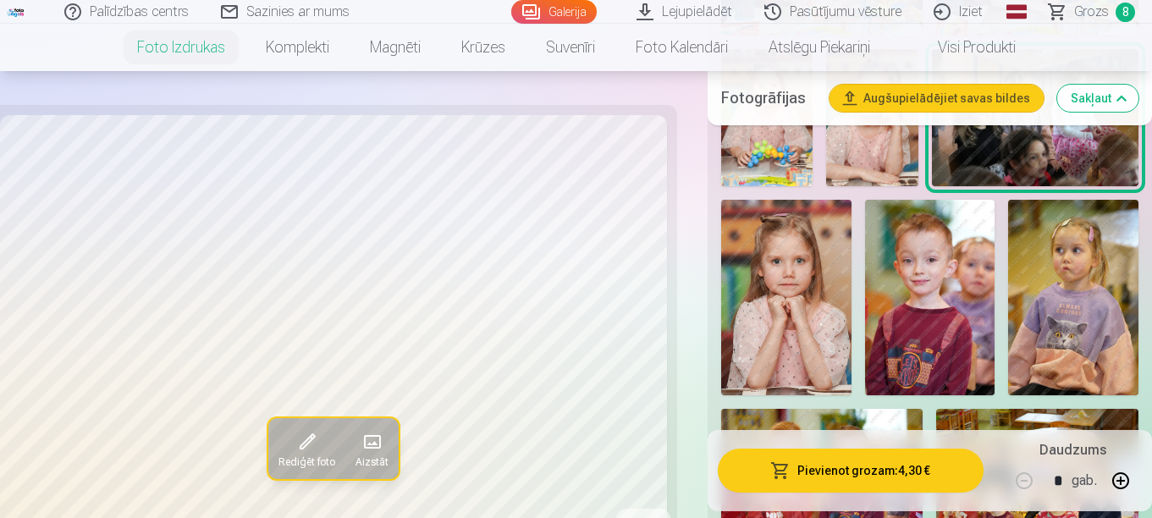
click at [311, 446] on span at bounding box center [306, 441] width 27 height 27
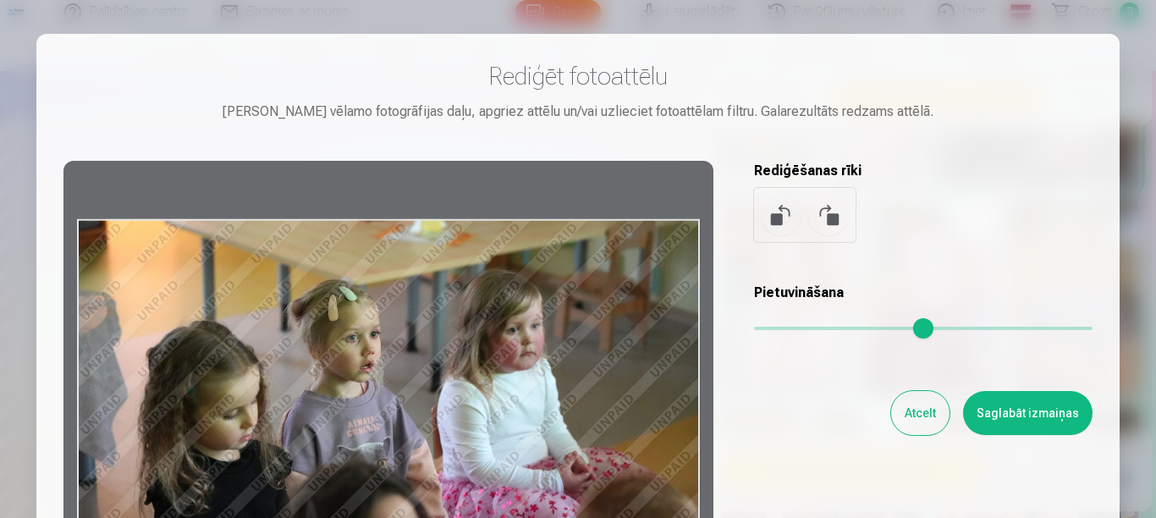
drag, startPoint x: 504, startPoint y: 339, endPoint x: 527, endPoint y: 311, distance: 36.1
click at [527, 311] on div at bounding box center [388, 426] width 650 height 531
drag, startPoint x: 564, startPoint y: 217, endPoint x: 575, endPoint y: 184, distance: 34.5
click at [575, 184] on div at bounding box center [388, 426] width 650 height 531
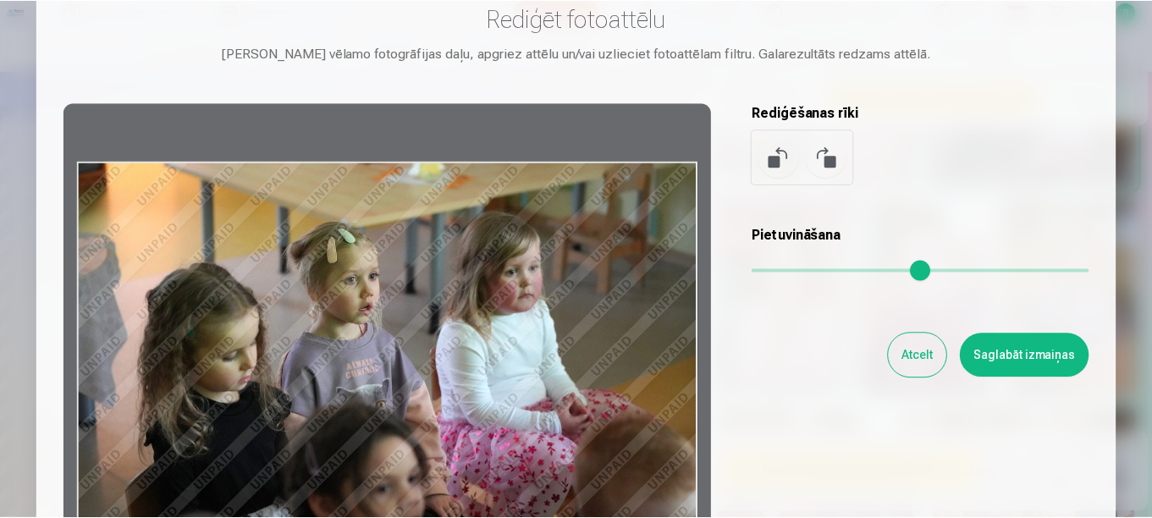
scroll to position [169, 0]
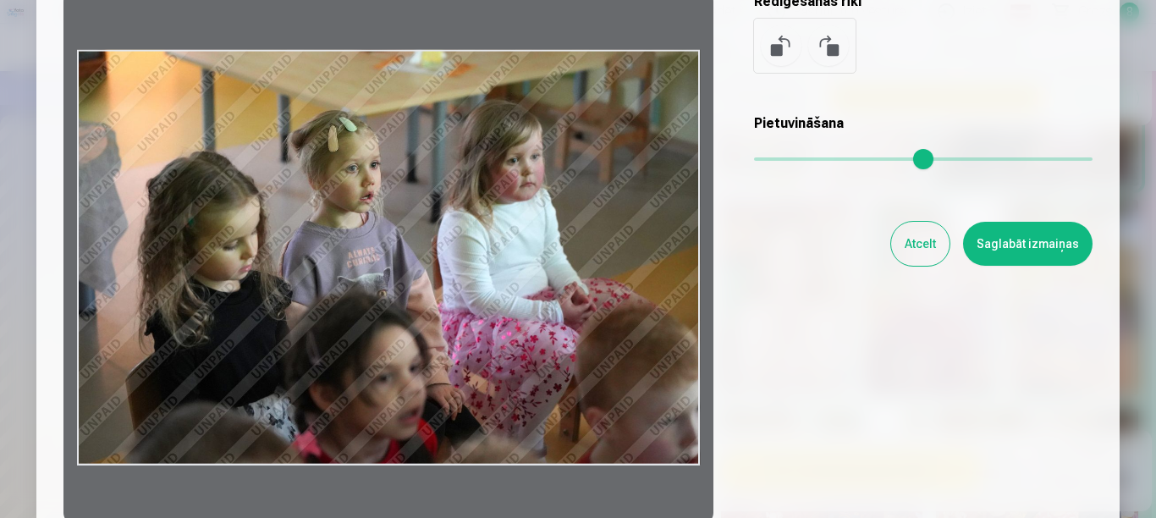
drag, startPoint x: 525, startPoint y: 267, endPoint x: 508, endPoint y: 266, distance: 17.9
click at [508, 267] on div at bounding box center [388, 257] width 650 height 531
click at [508, 266] on div at bounding box center [388, 257] width 650 height 531
drag, startPoint x: 487, startPoint y: 274, endPoint x: 541, endPoint y: 289, distance: 55.4
click at [541, 289] on div at bounding box center [388, 257] width 650 height 531
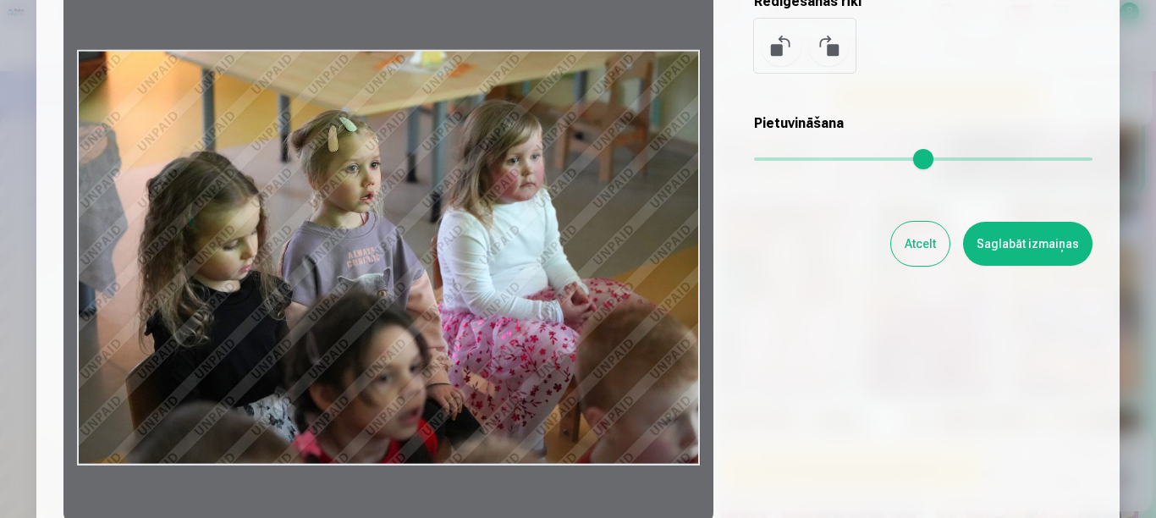
drag, startPoint x: 701, startPoint y: 468, endPoint x: 630, endPoint y: 426, distance: 82.0
click at [646, 430] on div at bounding box center [388, 257] width 650 height 531
drag, startPoint x: 399, startPoint y: 467, endPoint x: 406, endPoint y: 400, distance: 67.2
click at [408, 408] on div at bounding box center [388, 257] width 650 height 531
drag, startPoint x: 360, startPoint y: 341, endPoint x: 404, endPoint y: 404, distance: 76.5
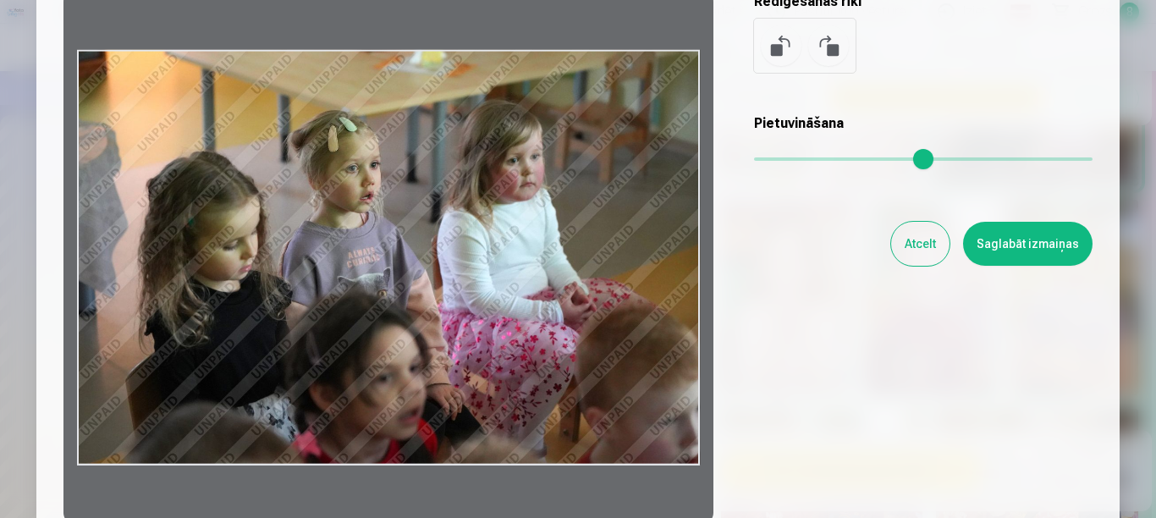
click at [404, 404] on div at bounding box center [388, 257] width 650 height 531
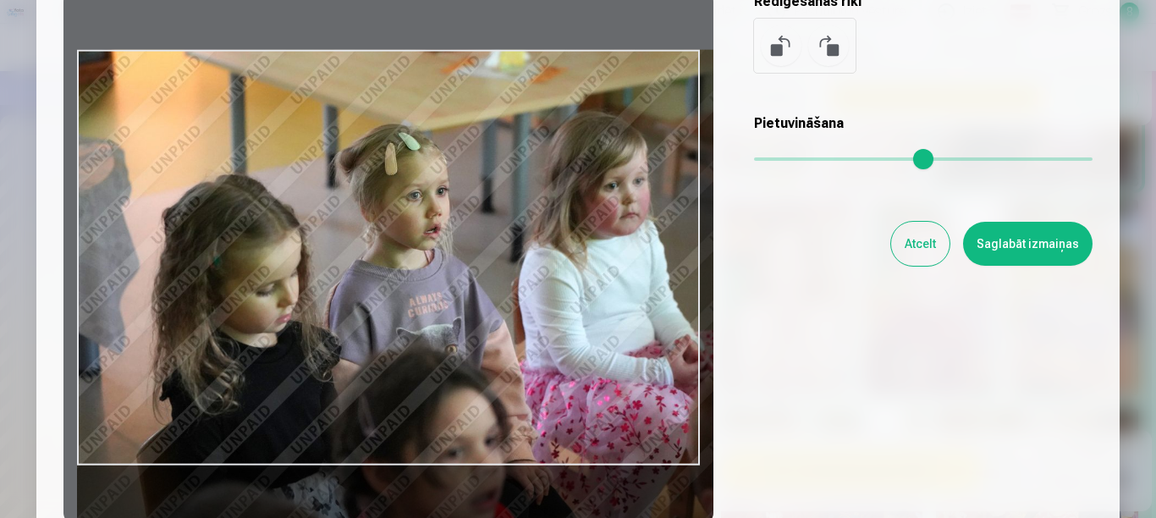
drag, startPoint x: 756, startPoint y: 161, endPoint x: 833, endPoint y: 168, distance: 77.3
click at [833, 161] on input "range" at bounding box center [923, 158] width 338 height 3
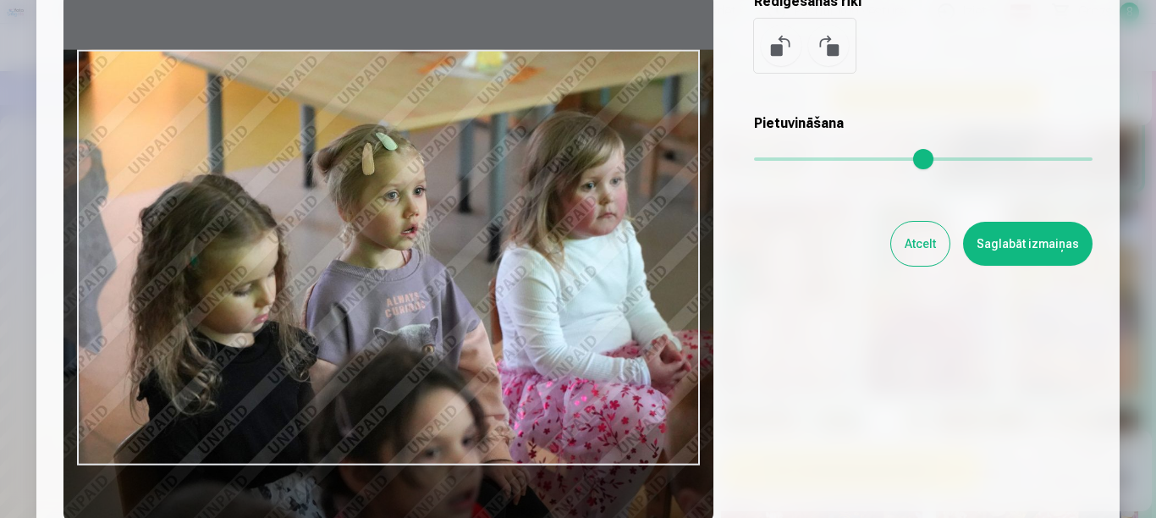
drag, startPoint x: 537, startPoint y: 223, endPoint x: 514, endPoint y: 256, distance: 40.8
click at [514, 252] on div at bounding box center [388, 257] width 650 height 531
type input "****"
click at [993, 245] on button "Saglabāt izmaiņas" at bounding box center [1027, 244] width 129 height 44
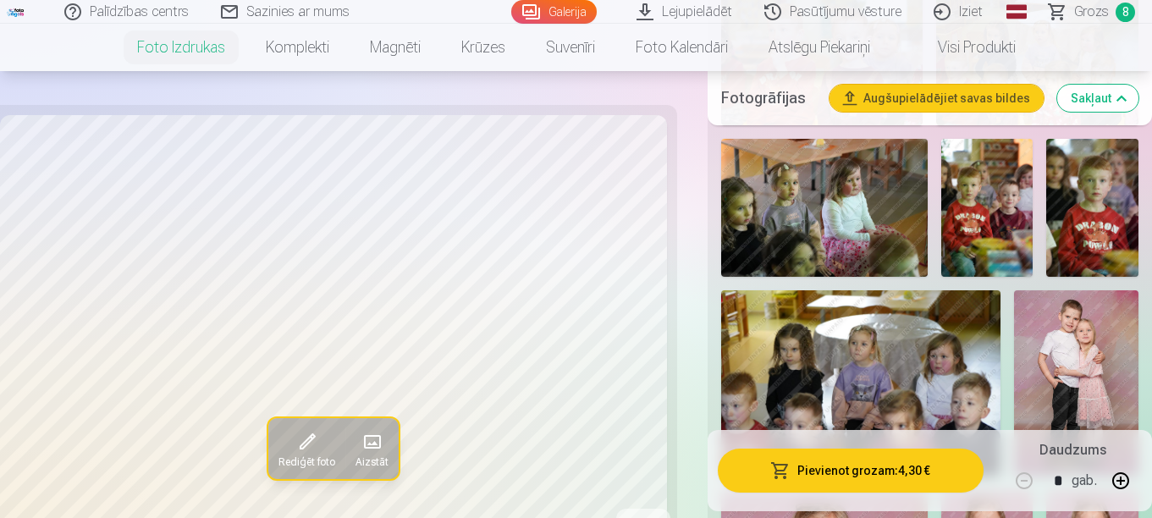
scroll to position [3131, 0]
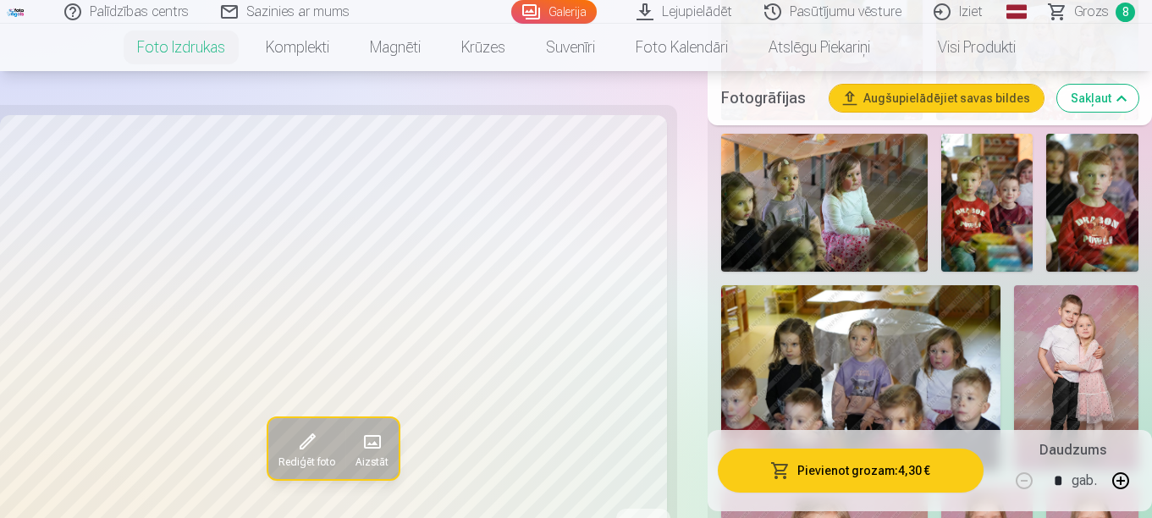
click at [870, 214] on img at bounding box center [824, 203] width 206 height 138
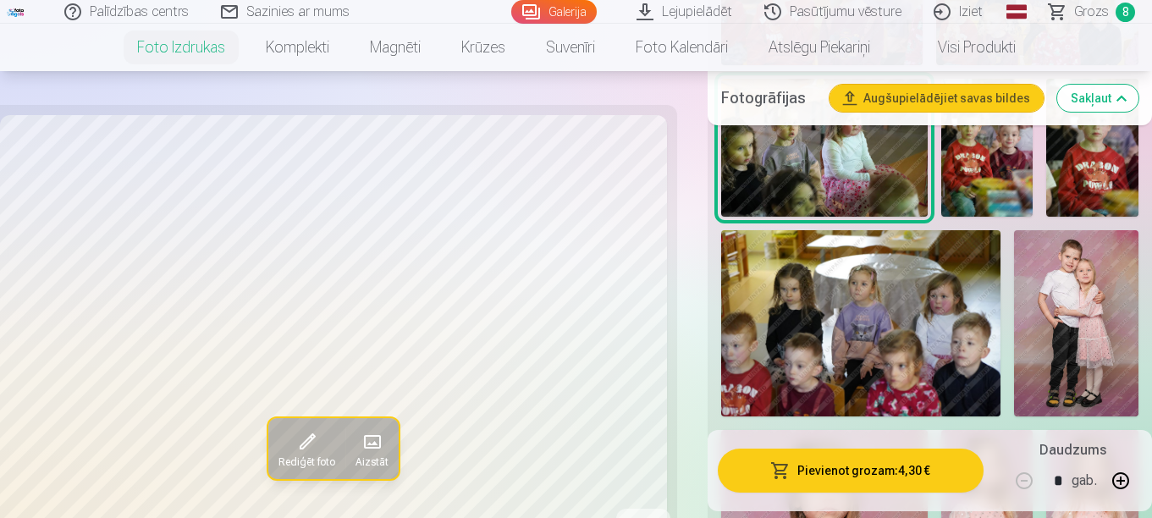
scroll to position [3215, 0]
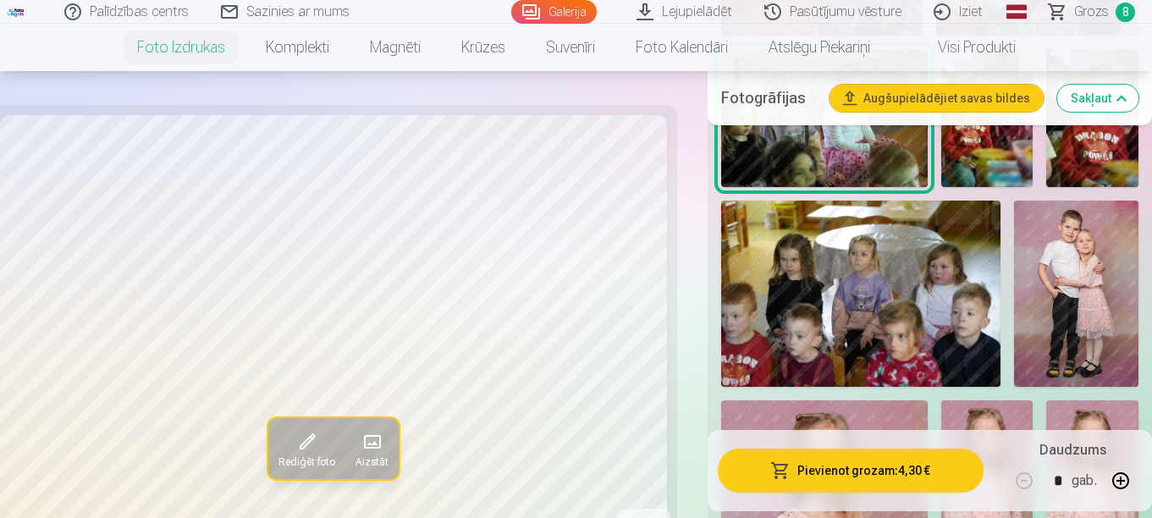
click at [859, 303] on img at bounding box center [860, 294] width 279 height 186
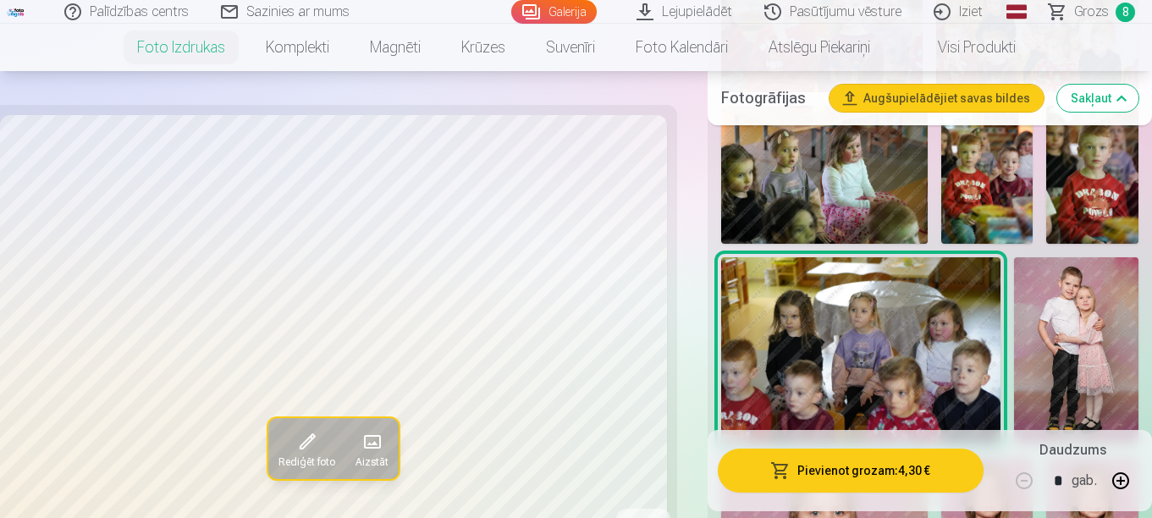
scroll to position [3131, 0]
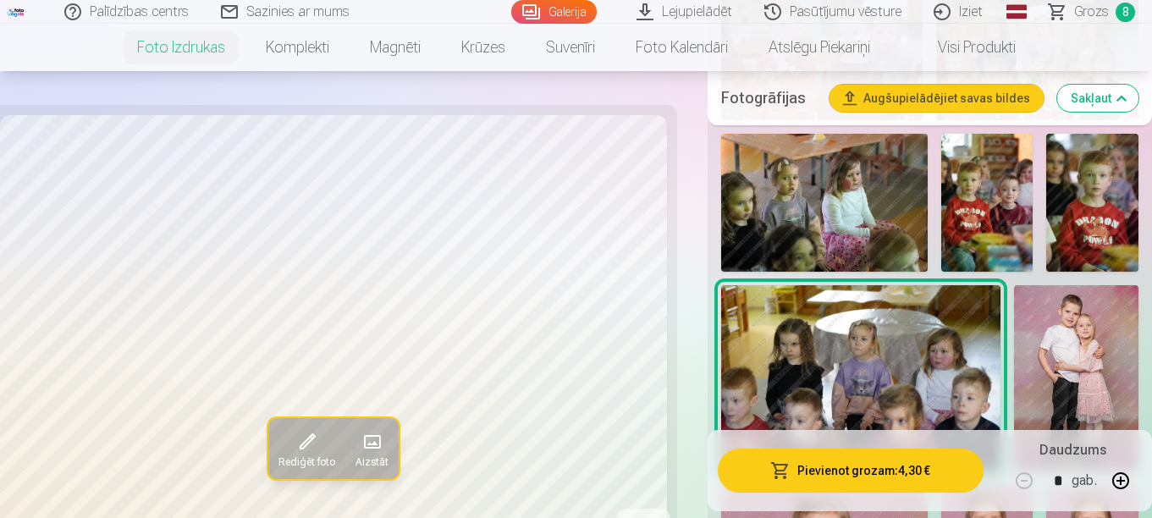
click at [912, 335] on img at bounding box center [860, 378] width 279 height 186
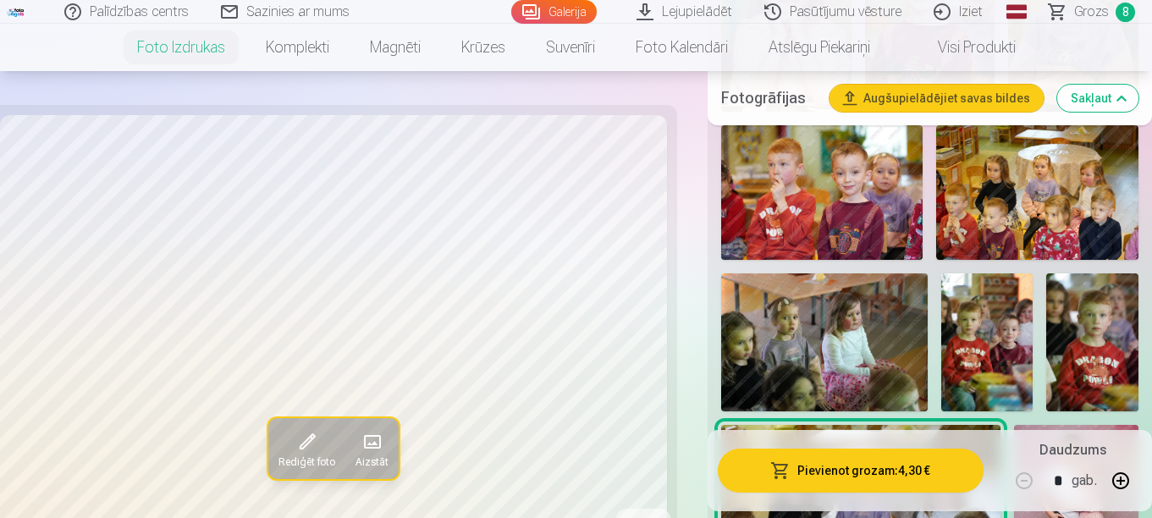
scroll to position [2962, 0]
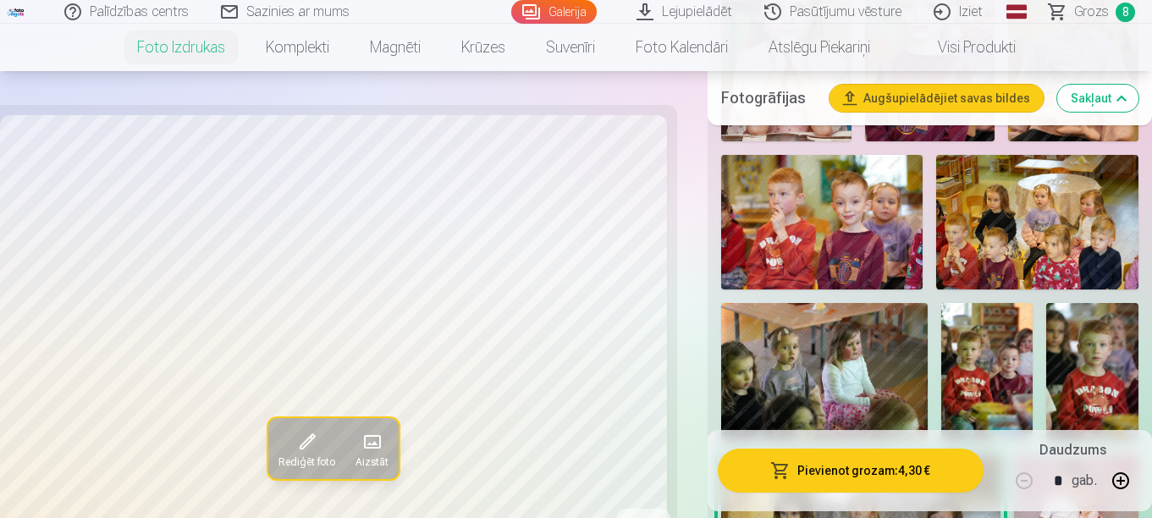
click at [1002, 239] on img at bounding box center [1037, 222] width 202 height 135
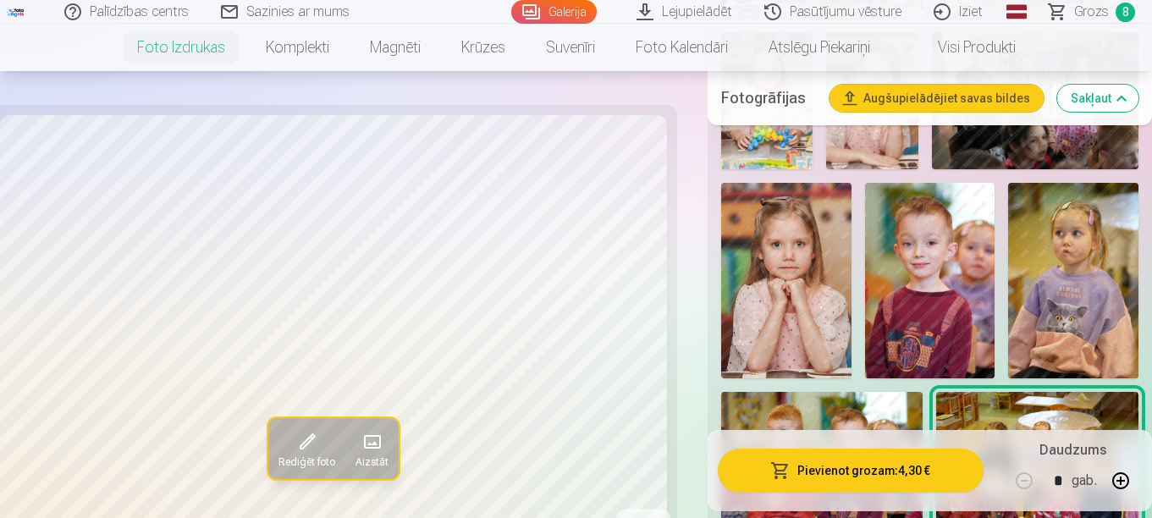
scroll to position [2708, 0]
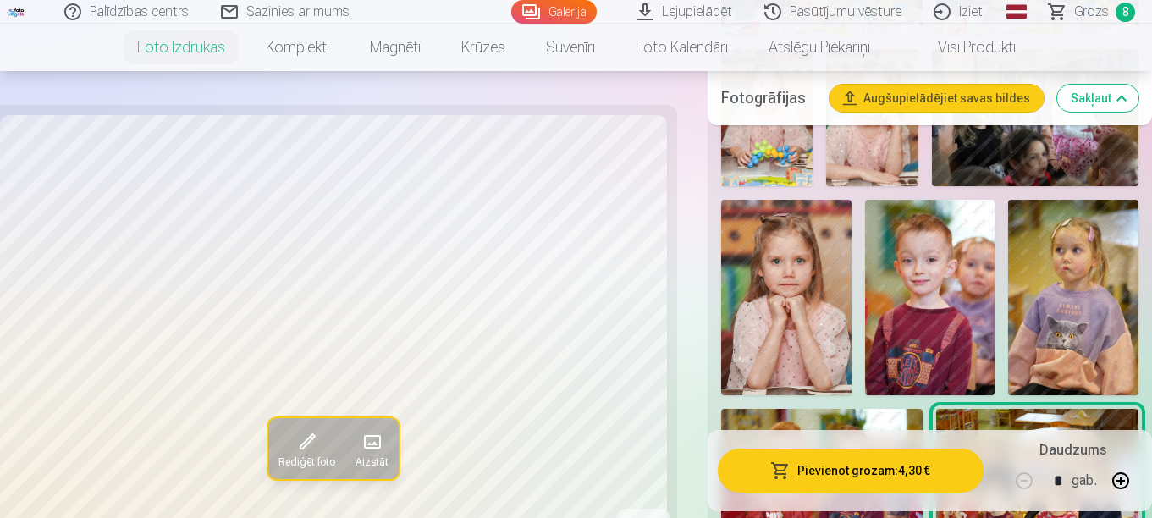
click at [1085, 269] on img at bounding box center [1073, 297] width 130 height 195
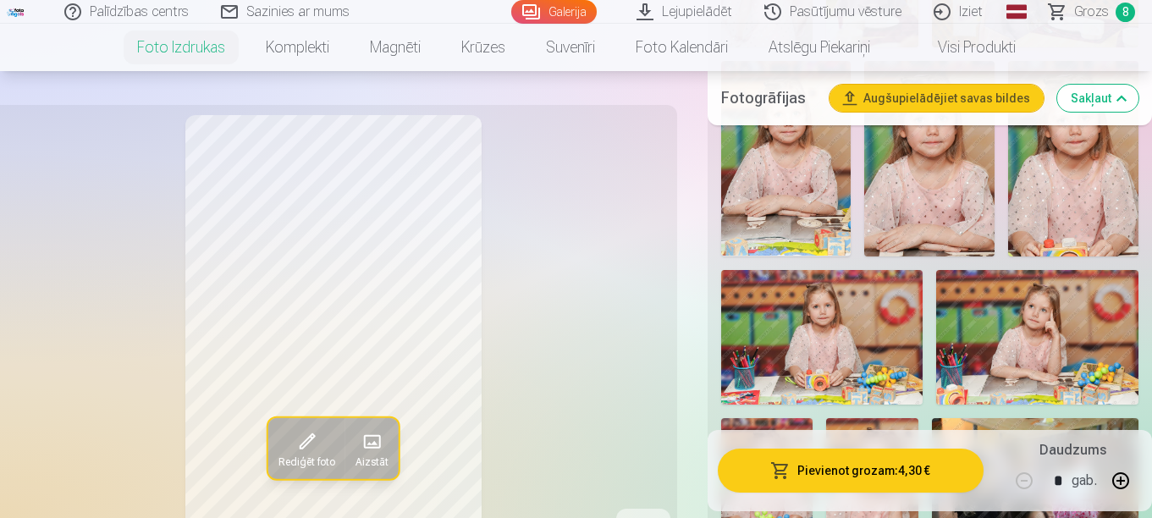
scroll to position [2369, 0]
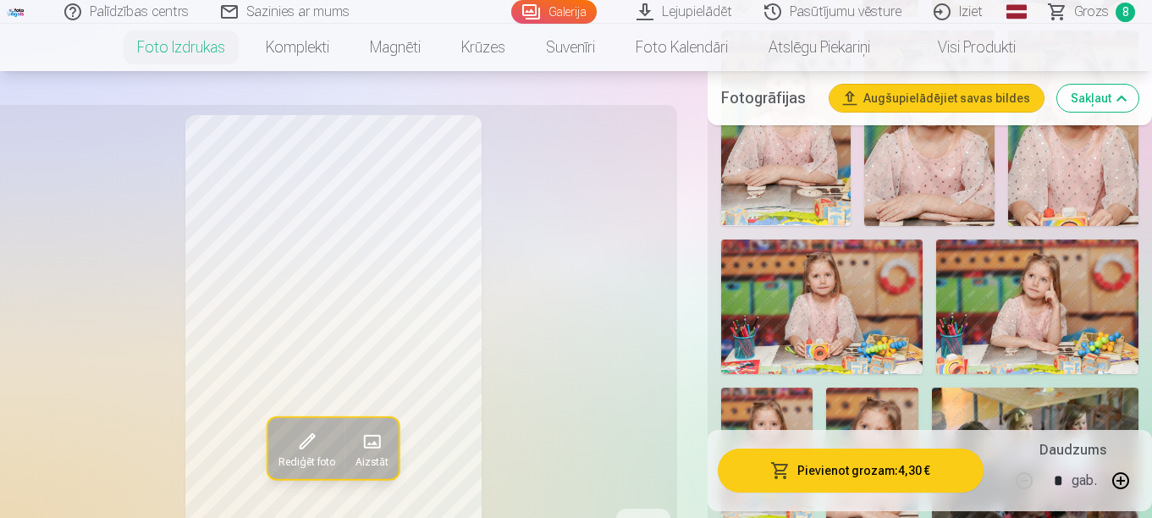
click at [888, 316] on img at bounding box center [822, 306] width 202 height 135
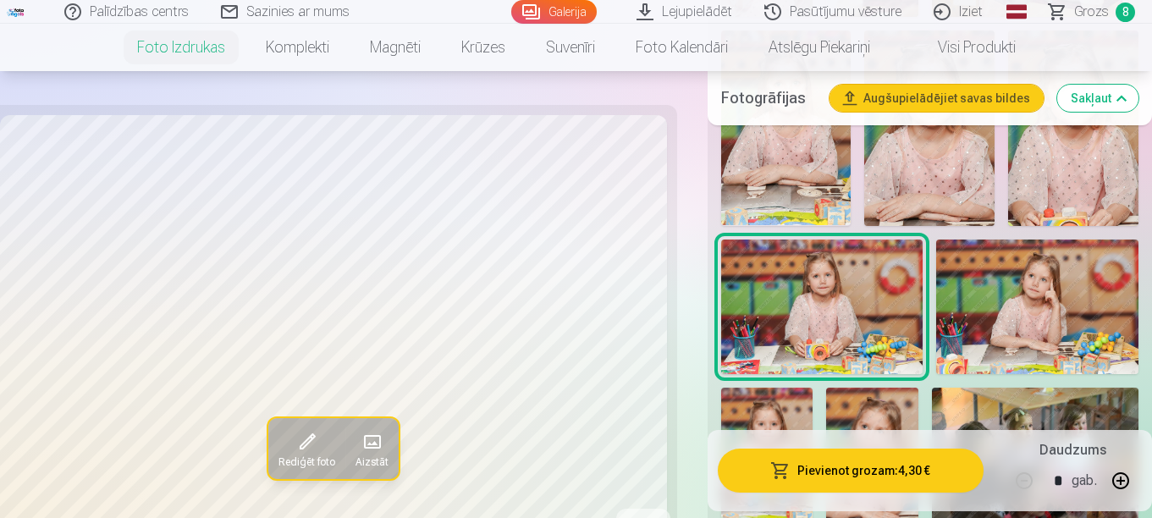
click at [1015, 303] on img at bounding box center [1037, 306] width 202 height 135
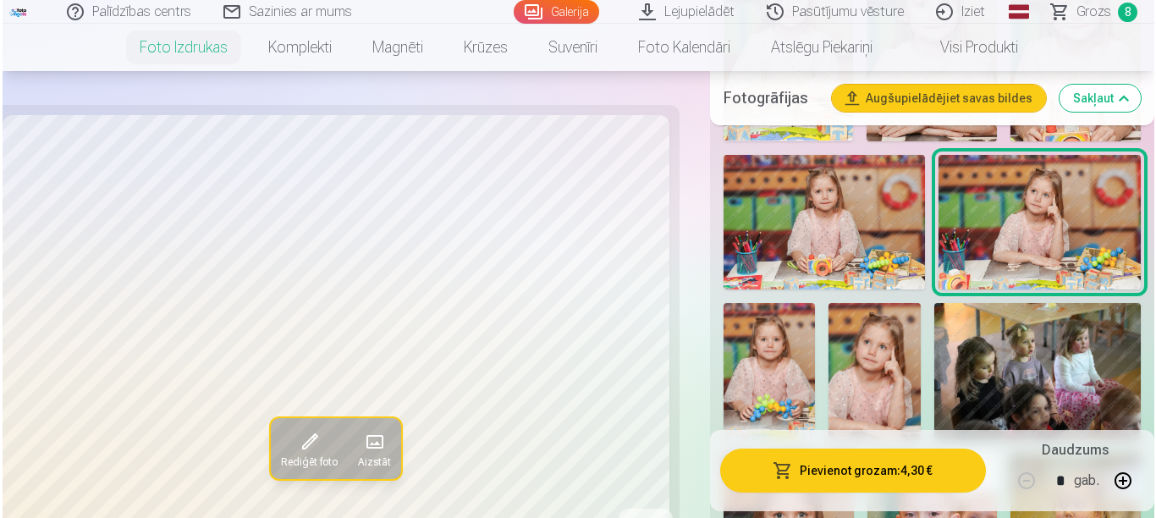
scroll to position [2539, 0]
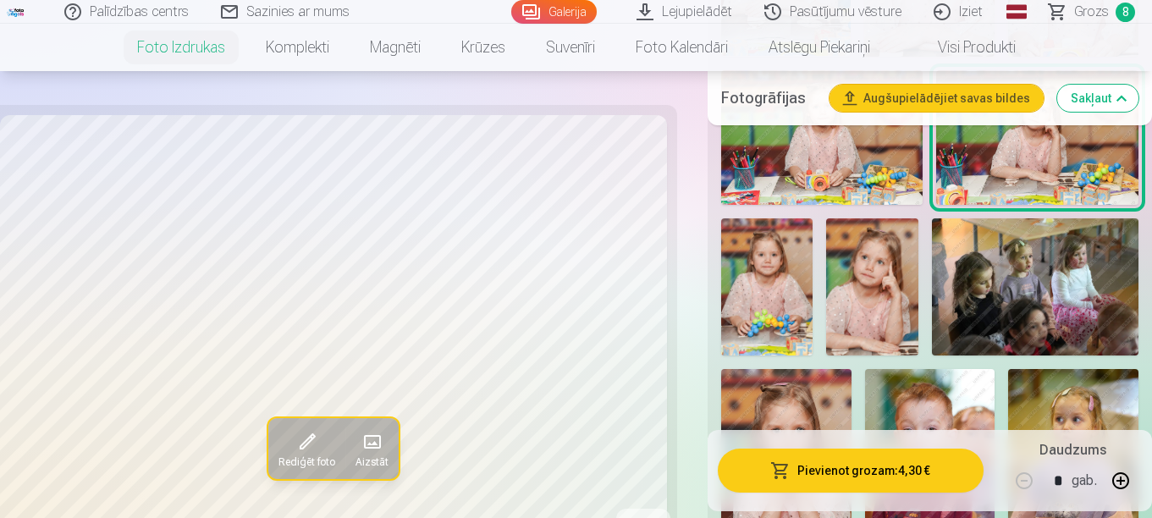
click at [830, 468] on button "Pievienot grozam : 4,30 €" at bounding box center [851, 470] width 266 height 44
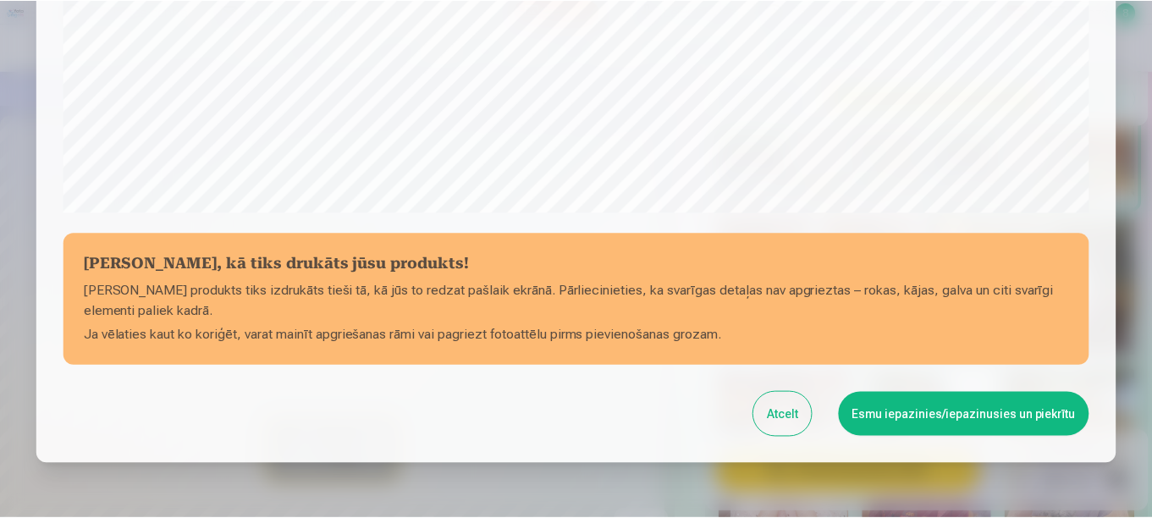
scroll to position [701, 0]
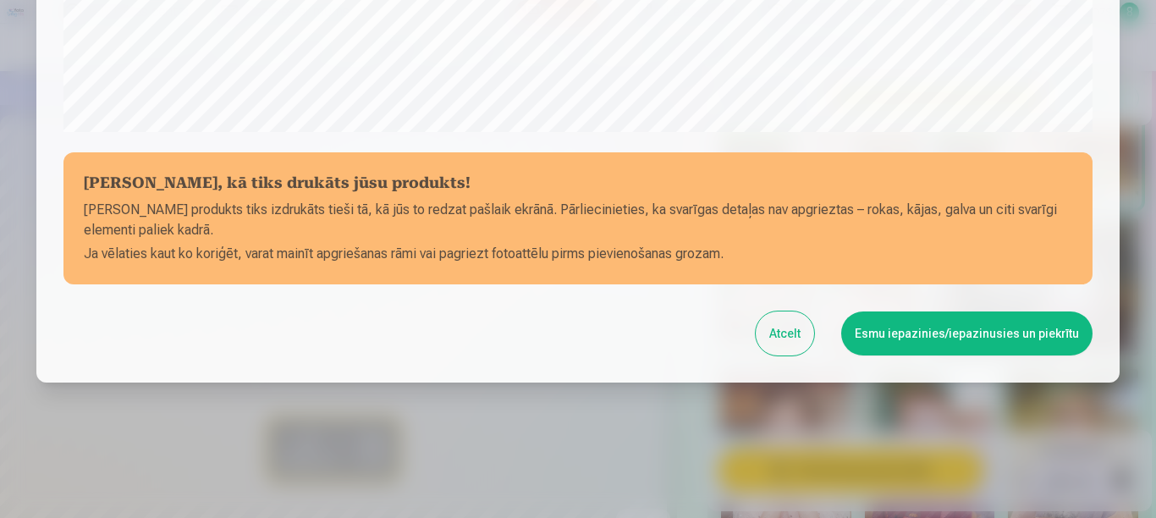
click at [965, 331] on button "Esmu iepazinies/iepazinusies un piekrītu" at bounding box center [966, 333] width 251 height 44
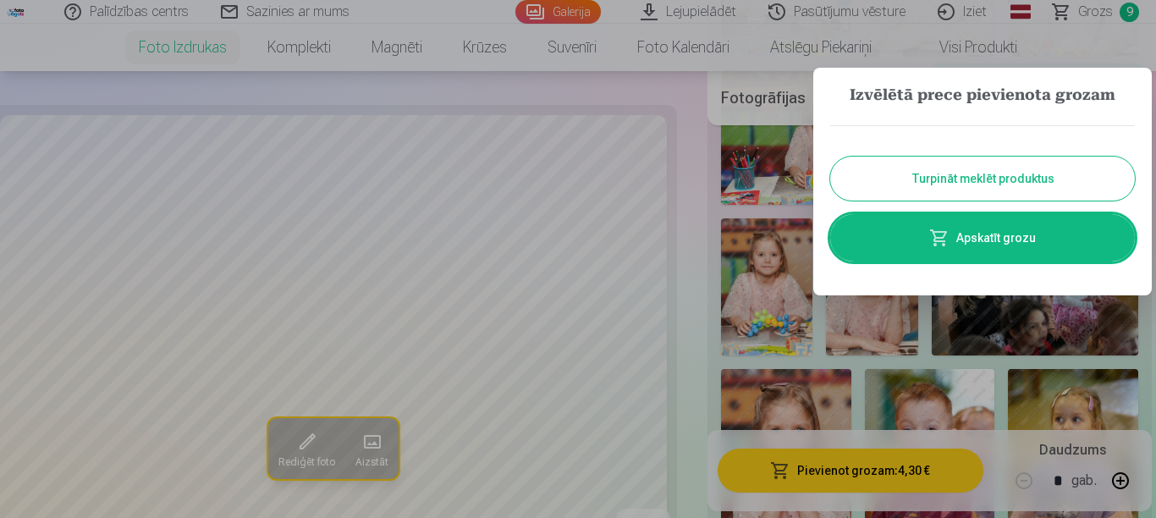
click at [971, 234] on link "Apskatīt grozu" at bounding box center [982, 237] width 305 height 47
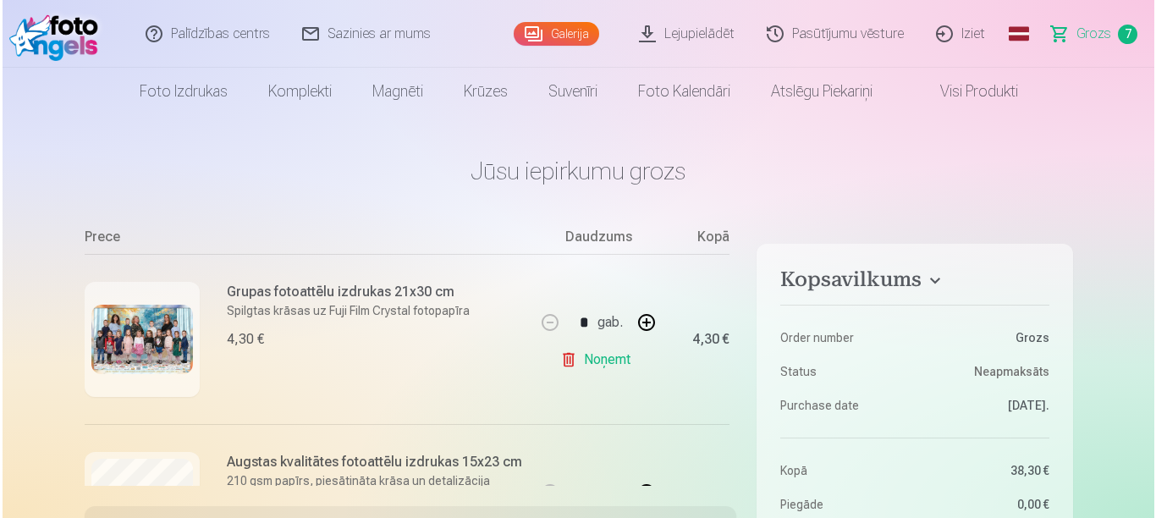
scroll to position [169, 0]
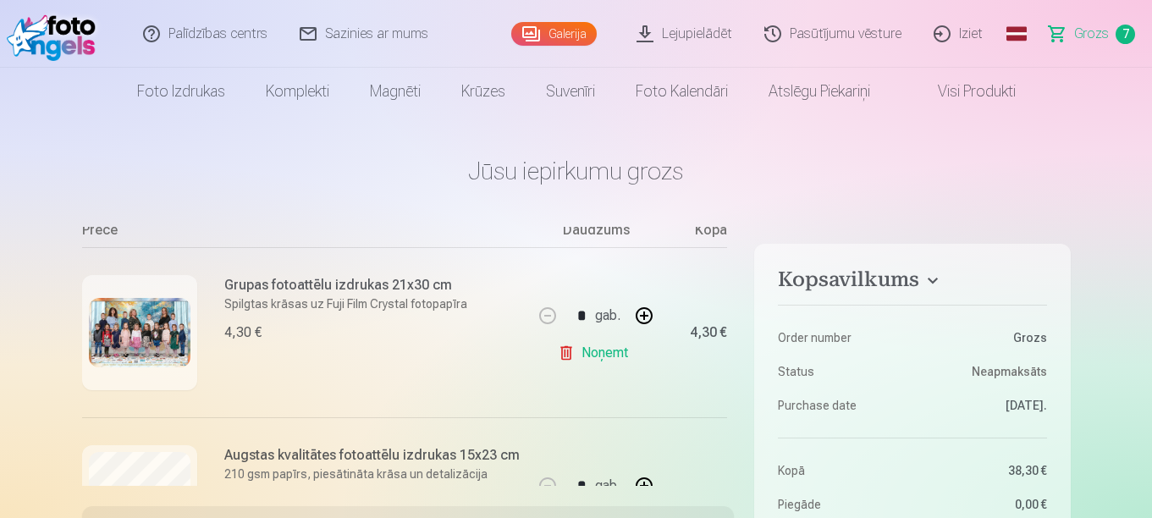
click at [156, 319] on img at bounding box center [140, 333] width 102 height 70
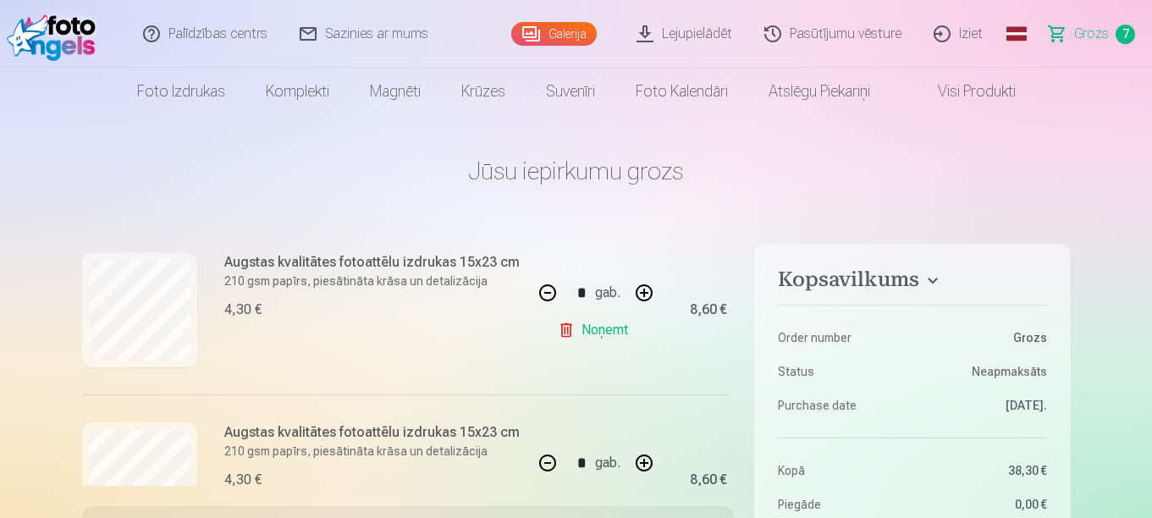
scroll to position [787, 0]
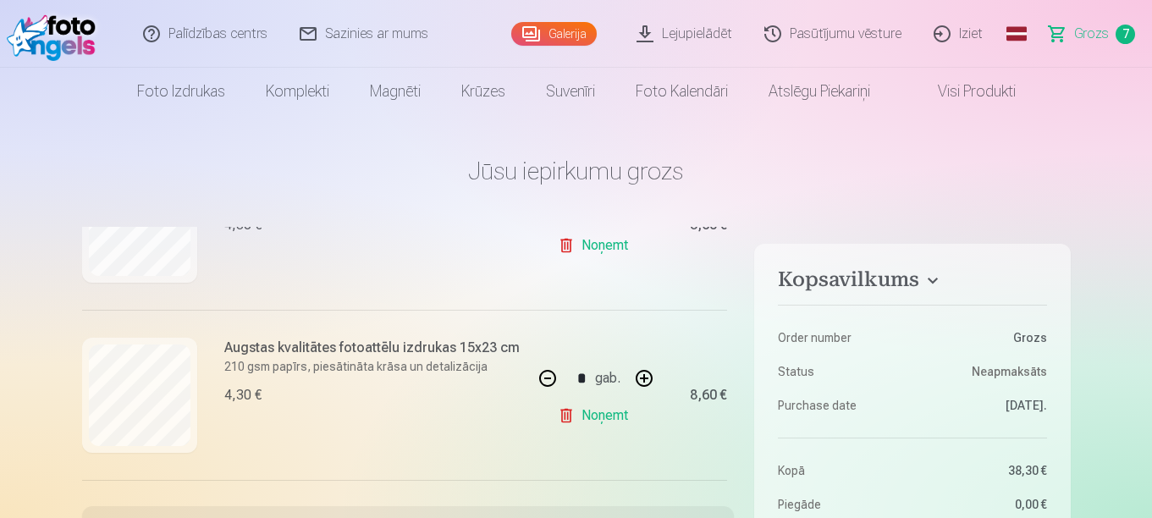
click at [632, 378] on button "button" at bounding box center [644, 378] width 41 height 41
click at [635, 379] on button "button" at bounding box center [644, 378] width 41 height 41
type input "*"
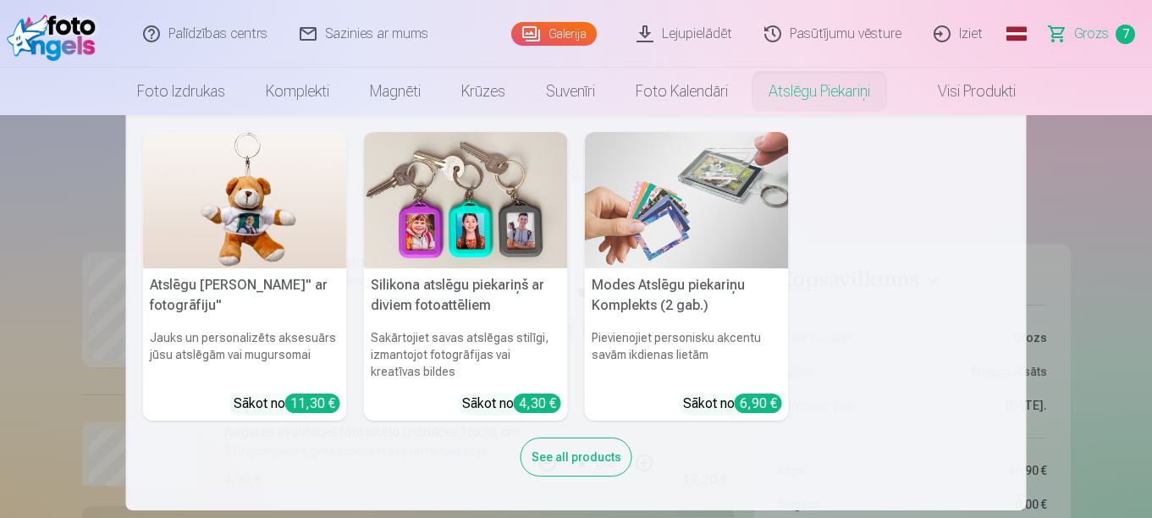
click at [811, 96] on link "Atslēgu piekariņi" at bounding box center [819, 91] width 142 height 47
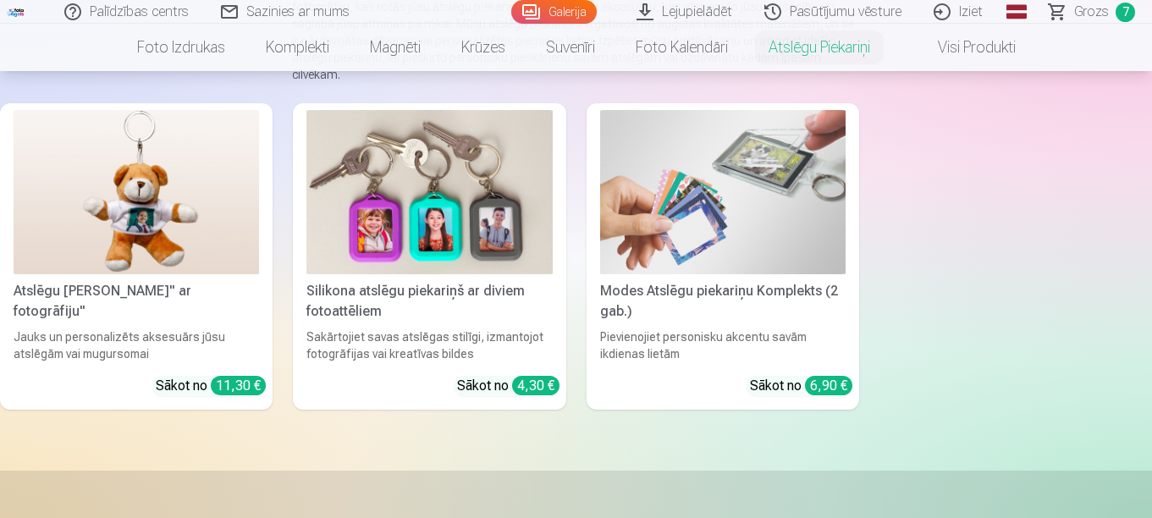
scroll to position [254, 0]
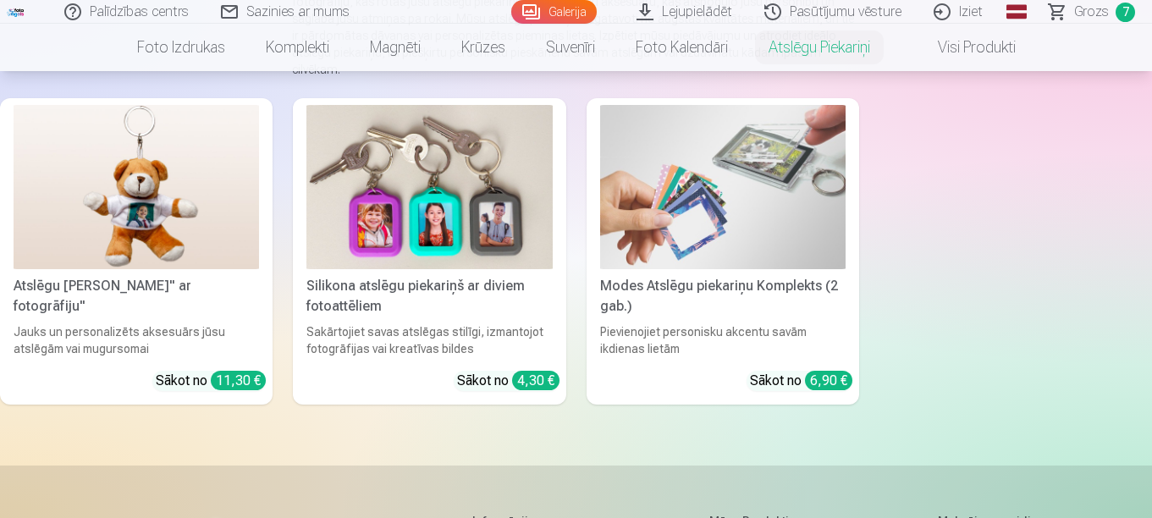
click at [691, 247] on img at bounding box center [722, 187] width 245 height 164
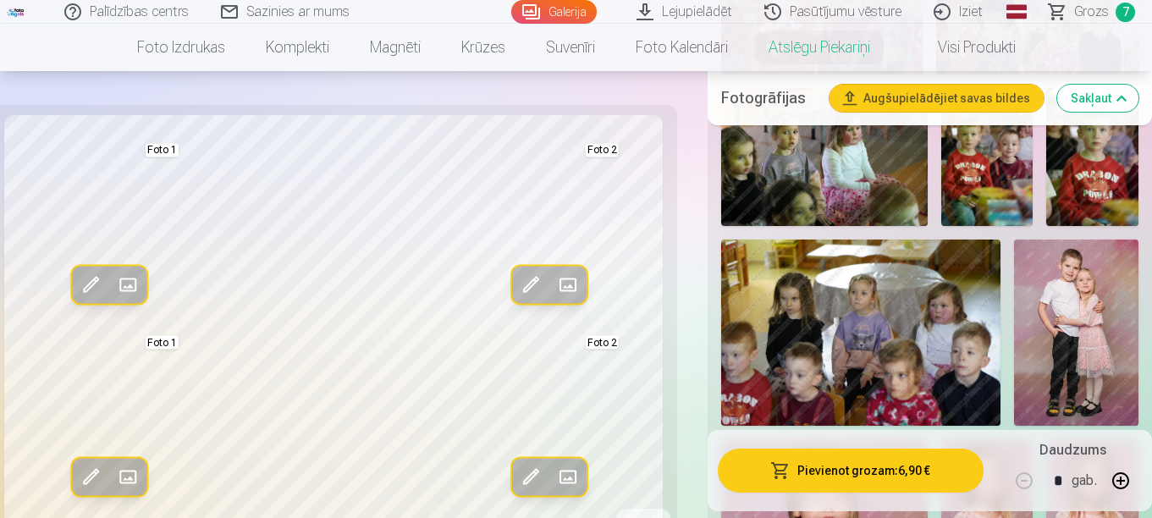
scroll to position [2877, 0]
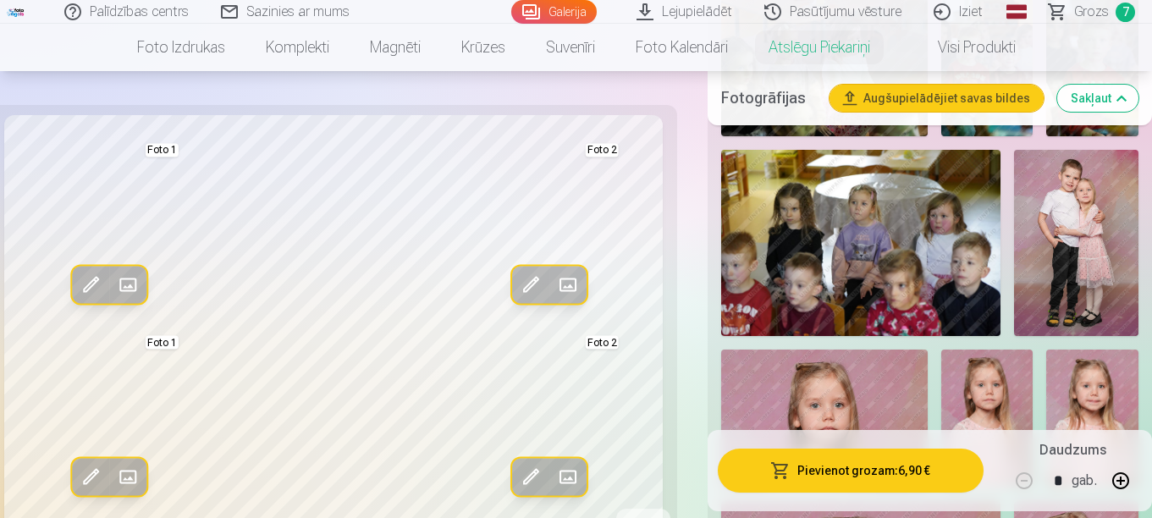
click at [1077, 218] on img at bounding box center [1076, 243] width 124 height 186
click at [1072, 202] on img at bounding box center [1076, 243] width 124 height 186
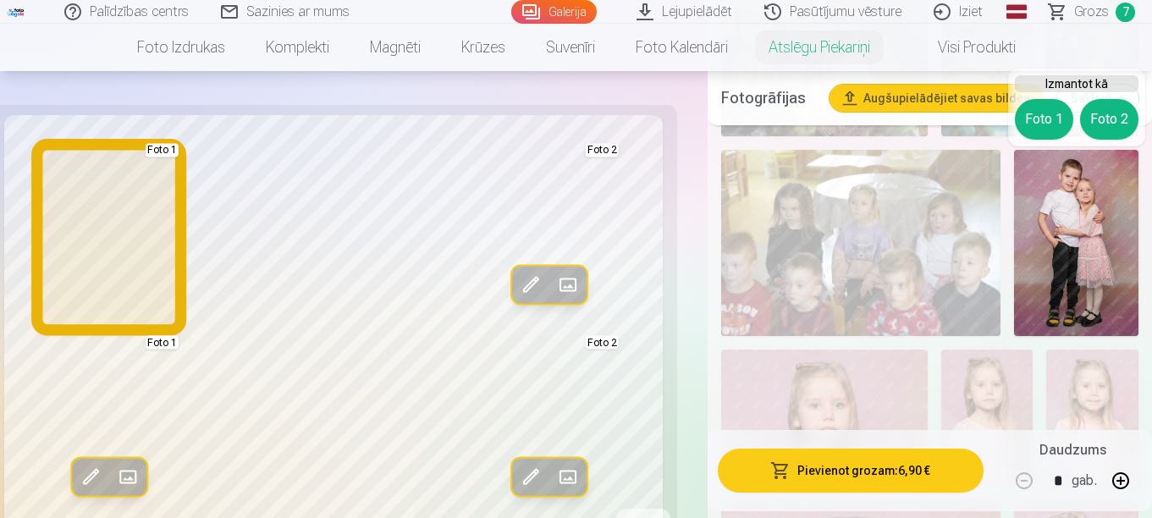
click at [1038, 123] on button "Foto 1" at bounding box center [1044, 119] width 58 height 41
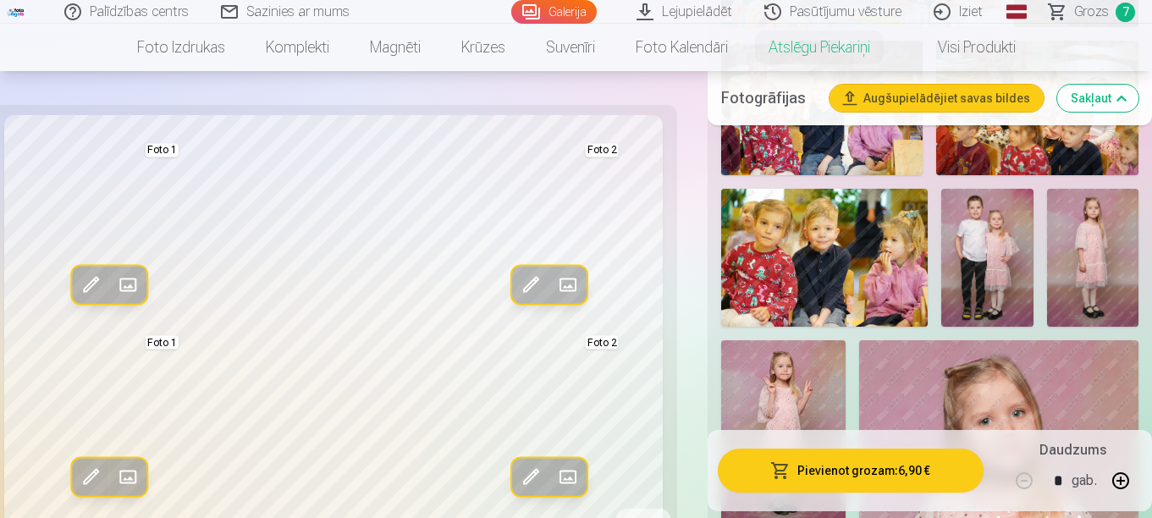
scroll to position [1015, 0]
click at [1009, 231] on img at bounding box center [987, 259] width 92 height 138
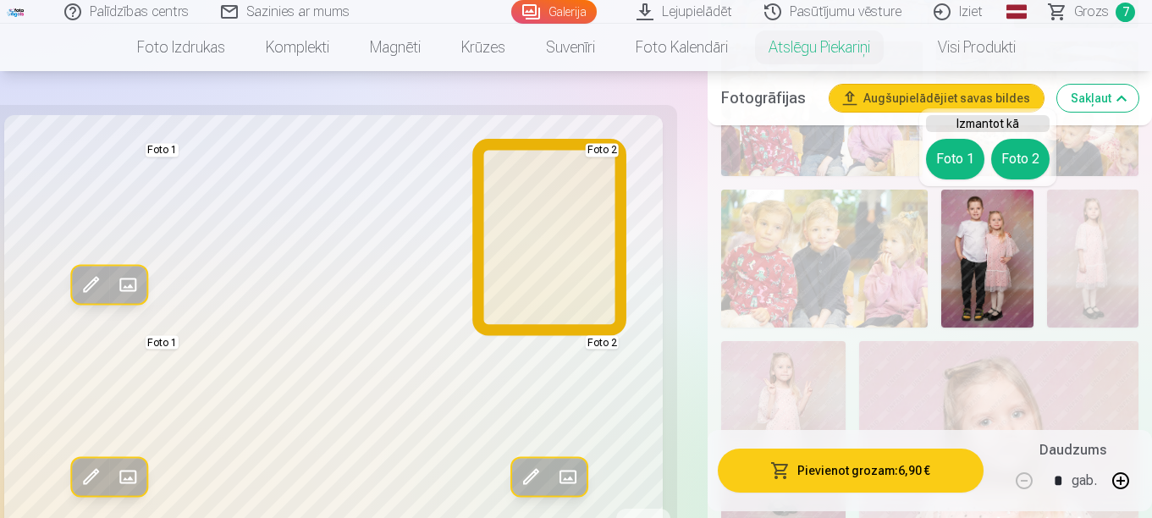
click at [1026, 168] on button "Foto 2" at bounding box center [1020, 159] width 58 height 41
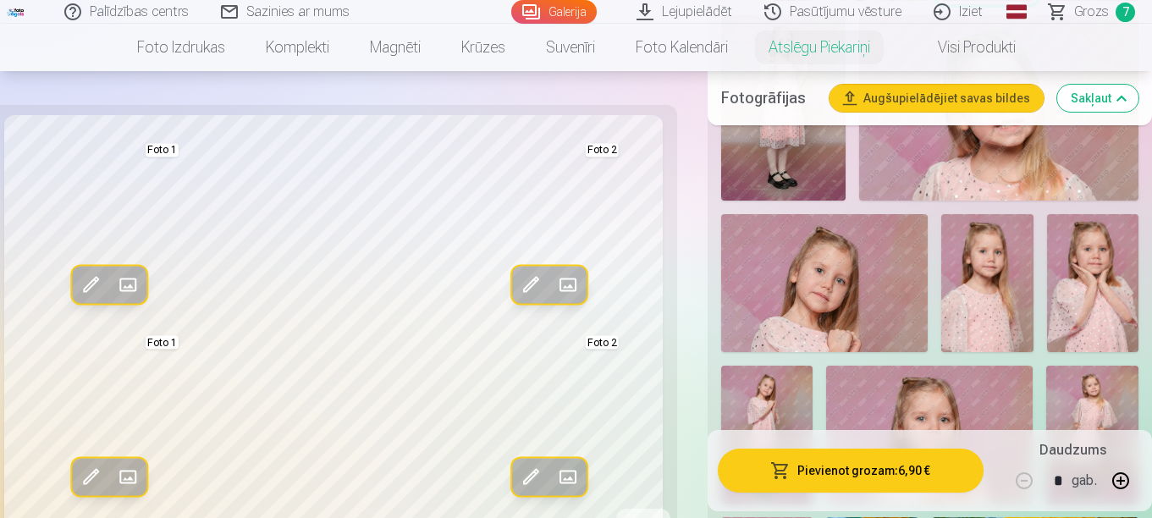
scroll to position [1354, 0]
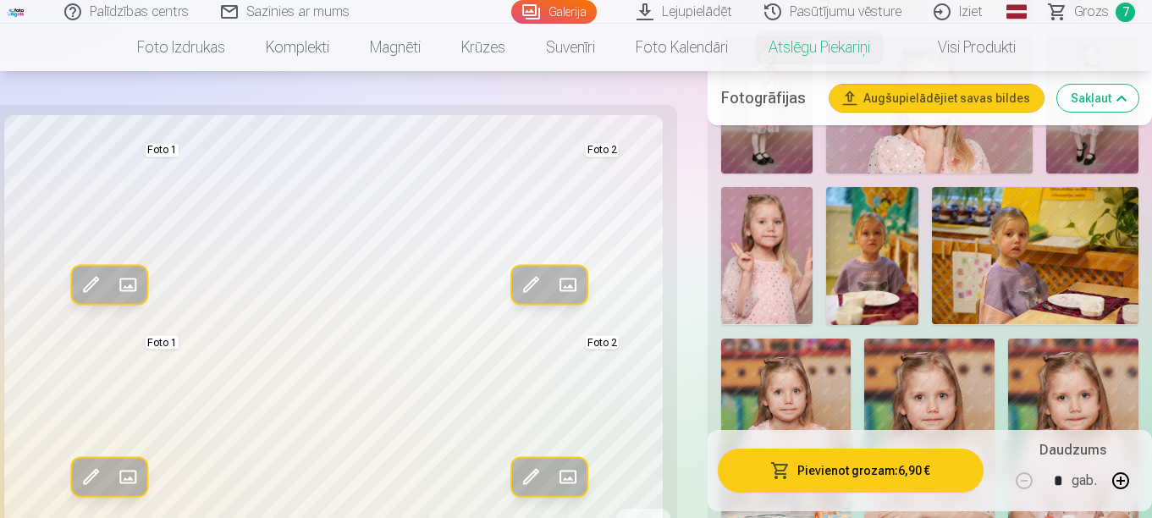
scroll to position [1692, 0]
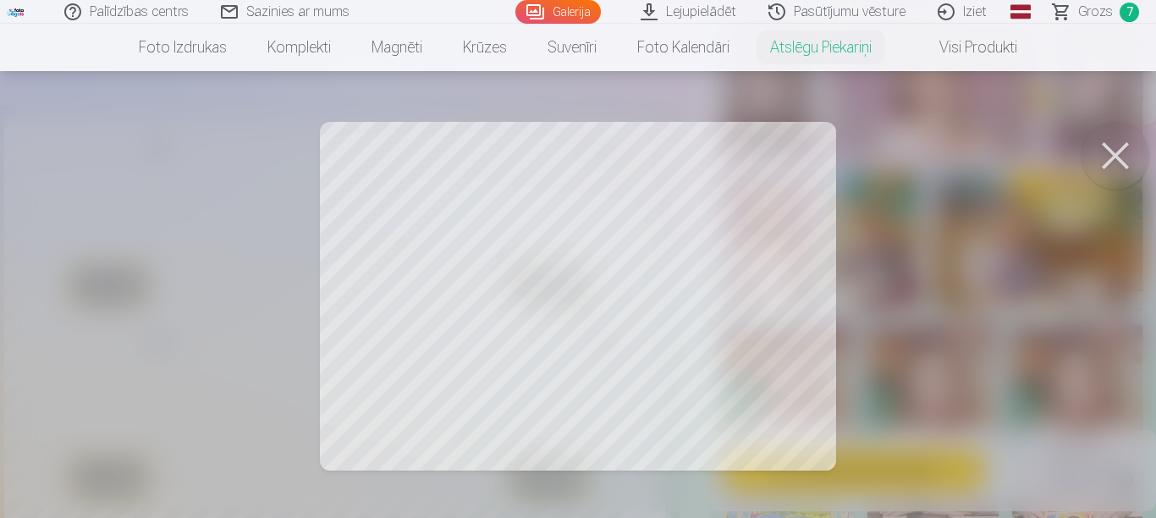
drag, startPoint x: 421, startPoint y: 364, endPoint x: 421, endPoint y: 381, distance: 16.9
click at [421, 381] on div at bounding box center [578, 259] width 1156 height 518
click at [1103, 153] on button at bounding box center [1115, 156] width 68 height 68
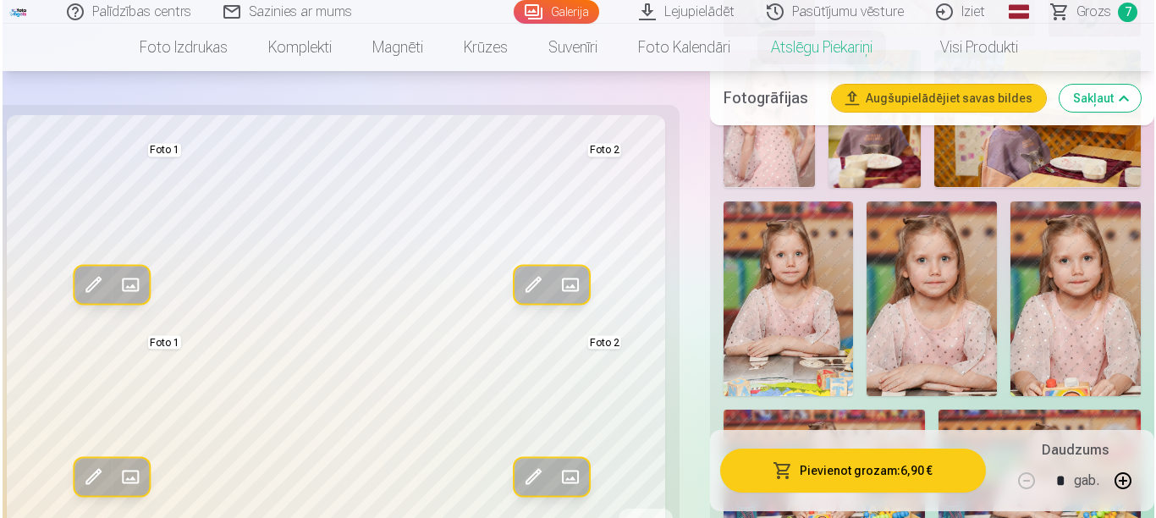
scroll to position [1862, 0]
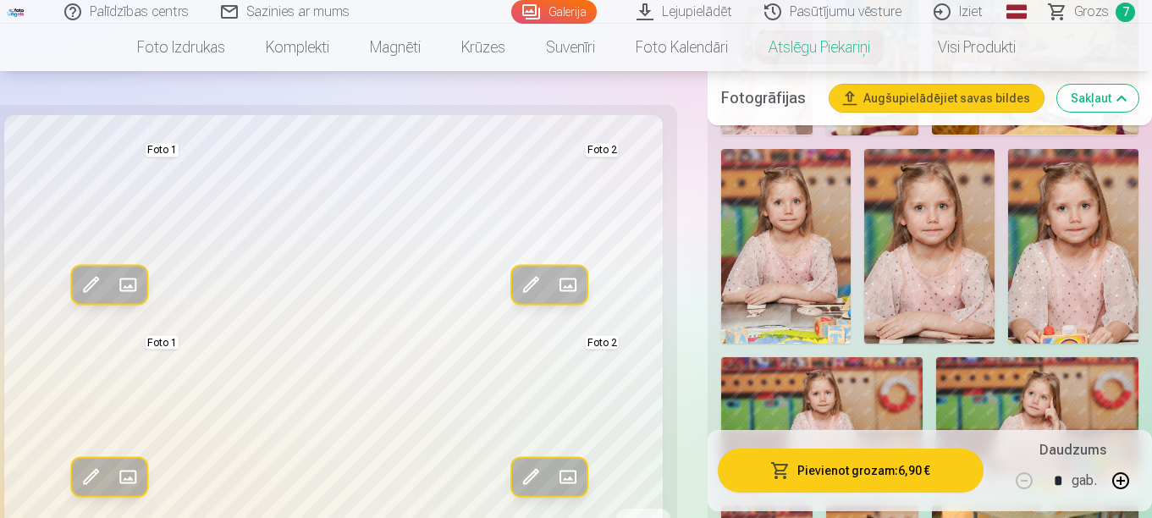
click at [1118, 478] on button "button" at bounding box center [1120, 480] width 41 height 41
type input "*"
click at [932, 478] on button "Pievienot grozam : 13,80 €" at bounding box center [851, 470] width 266 height 44
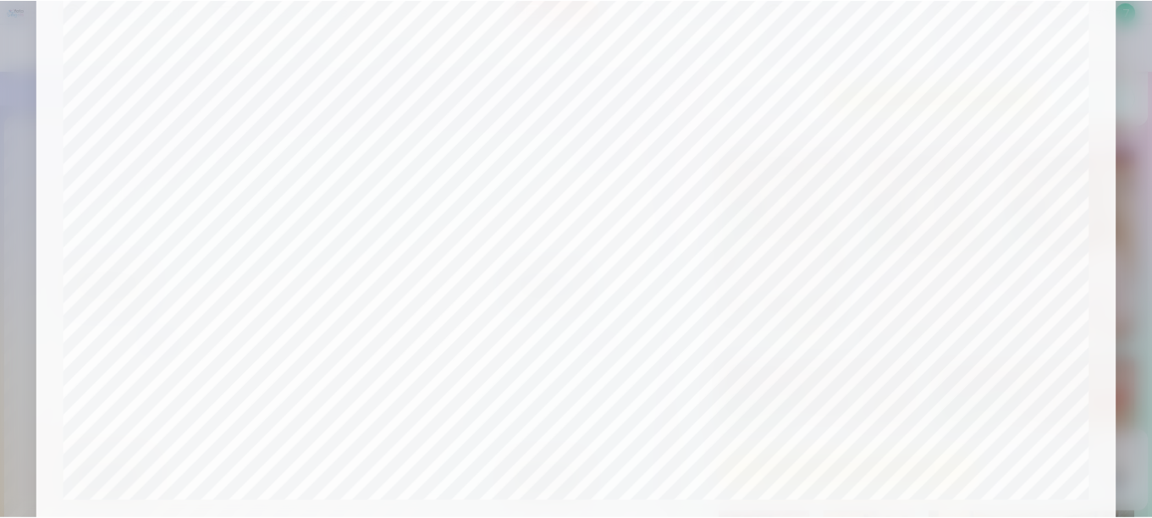
scroll to position [701, 0]
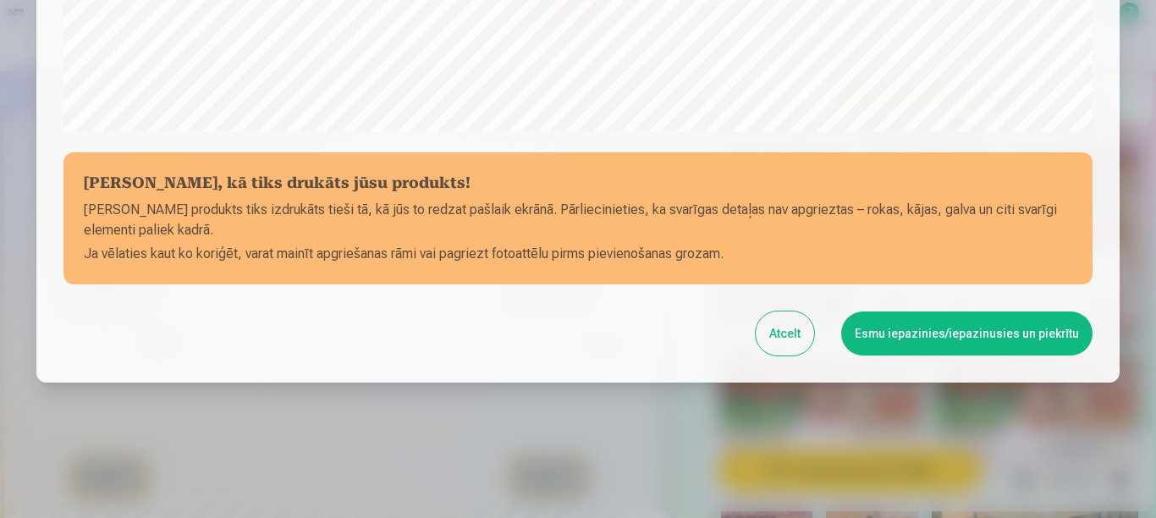
click at [901, 330] on button "Esmu iepazinies/iepazinusies un piekrītu" at bounding box center [966, 333] width 251 height 44
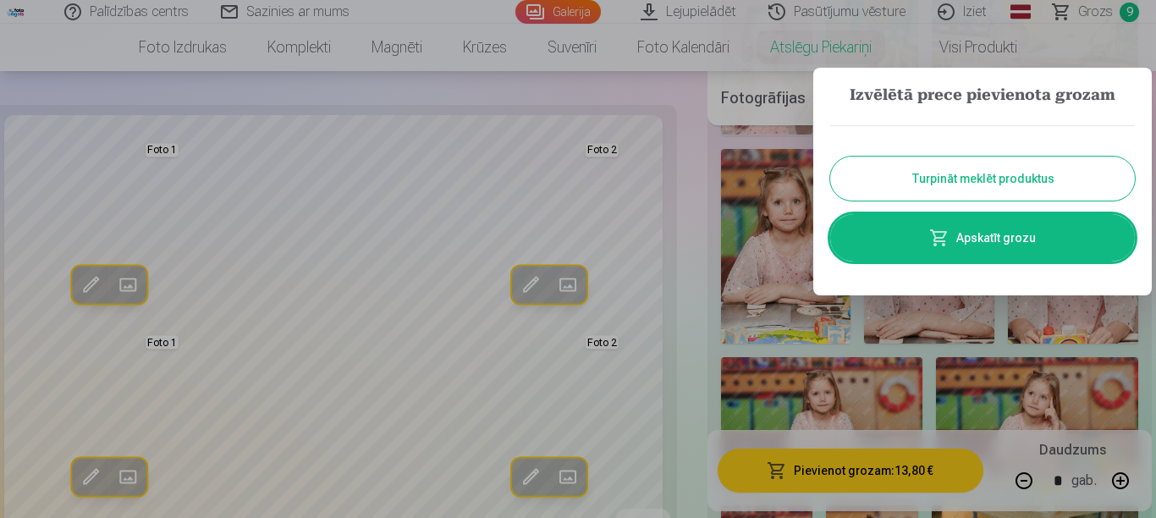
click at [995, 179] on button "Turpināt meklēt produktus" at bounding box center [982, 179] width 305 height 44
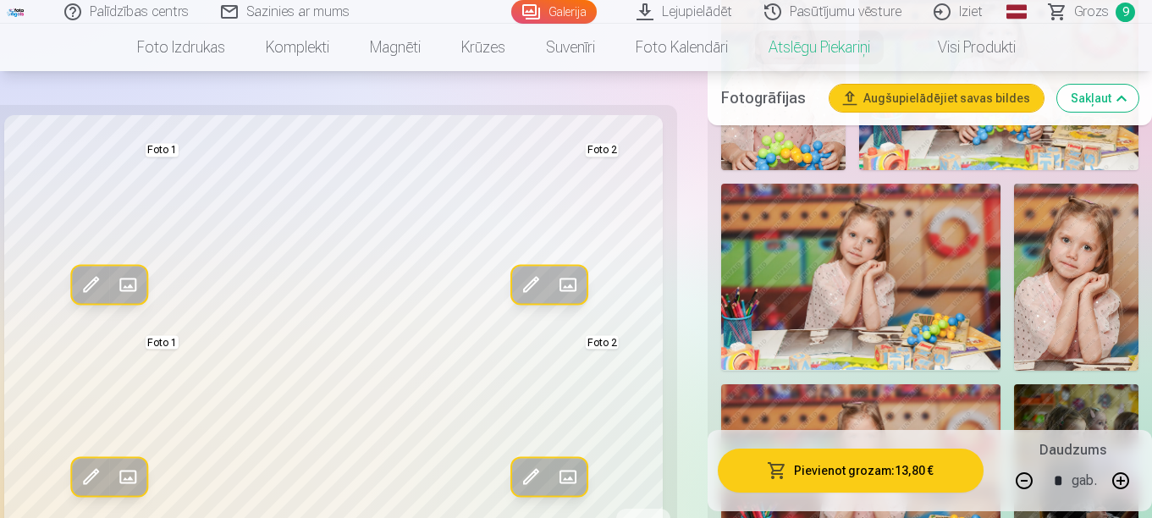
scroll to position [423, 0]
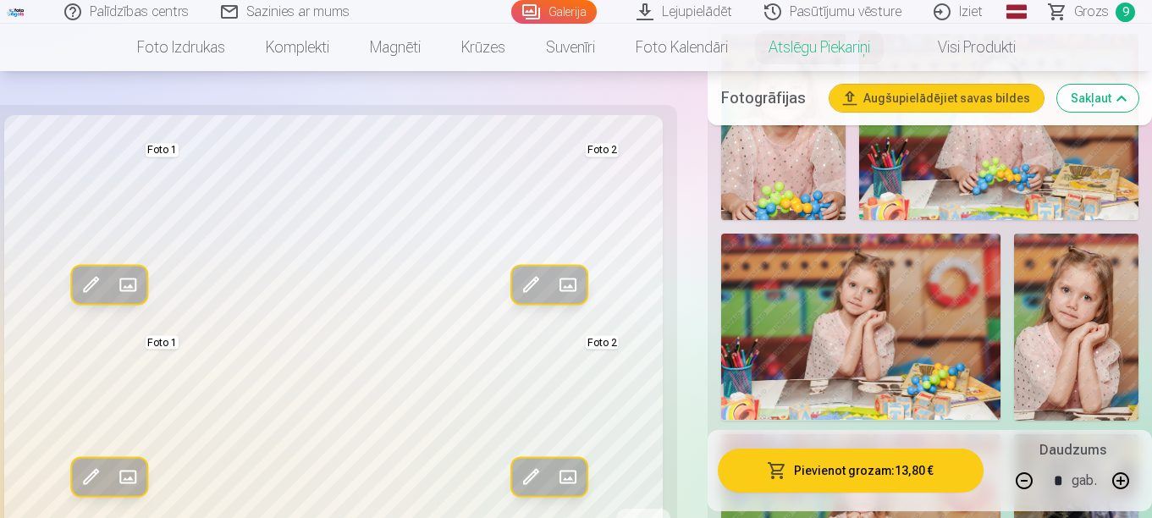
click at [968, 47] on link "Visi produkti" at bounding box center [963, 47] width 146 height 47
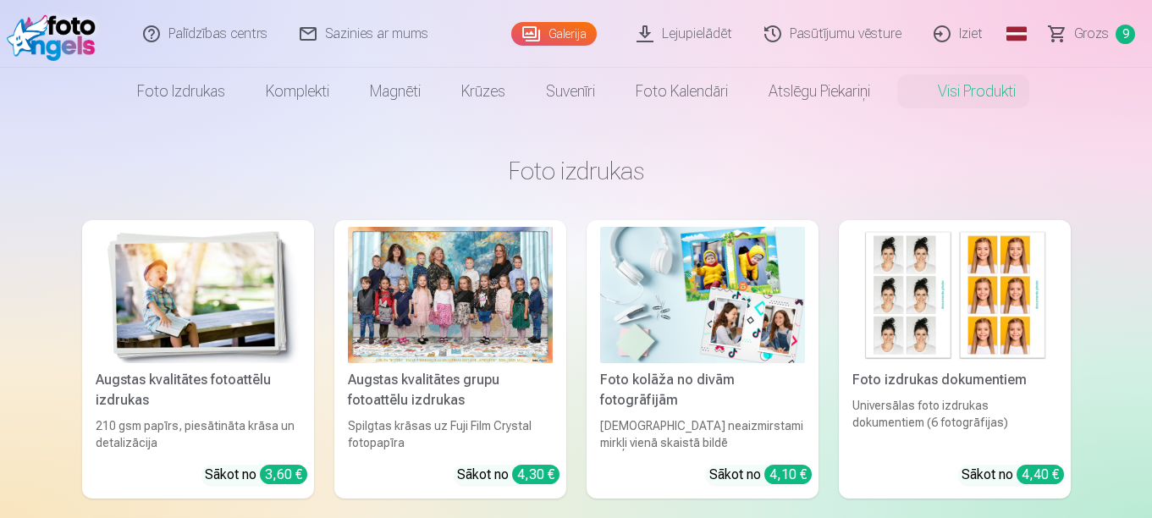
click at [1084, 36] on span "Grozs" at bounding box center [1091, 34] width 35 height 20
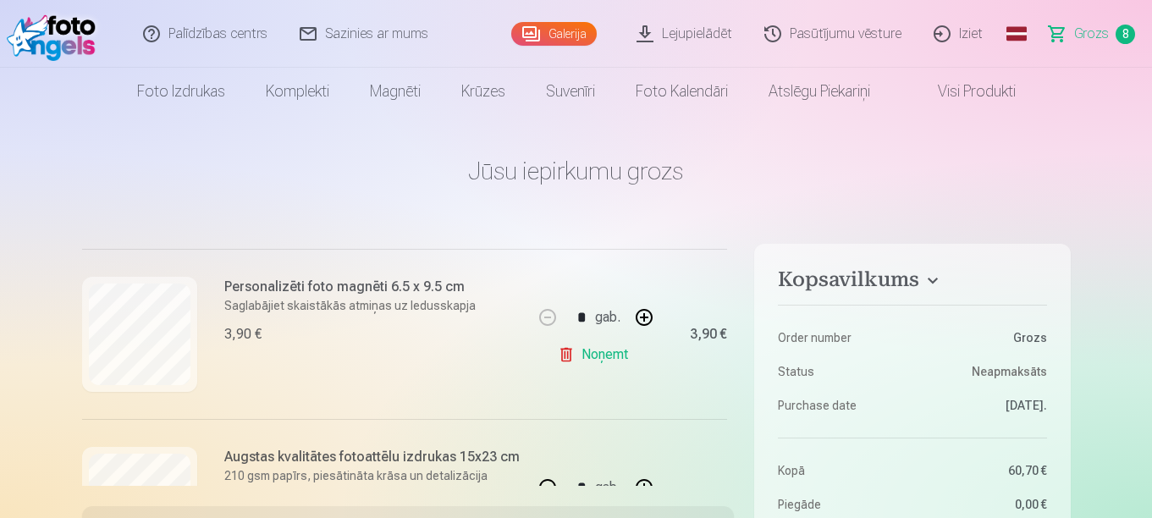
click at [362, 32] on link "Sazinies ar mums" at bounding box center [364, 34] width 161 height 68
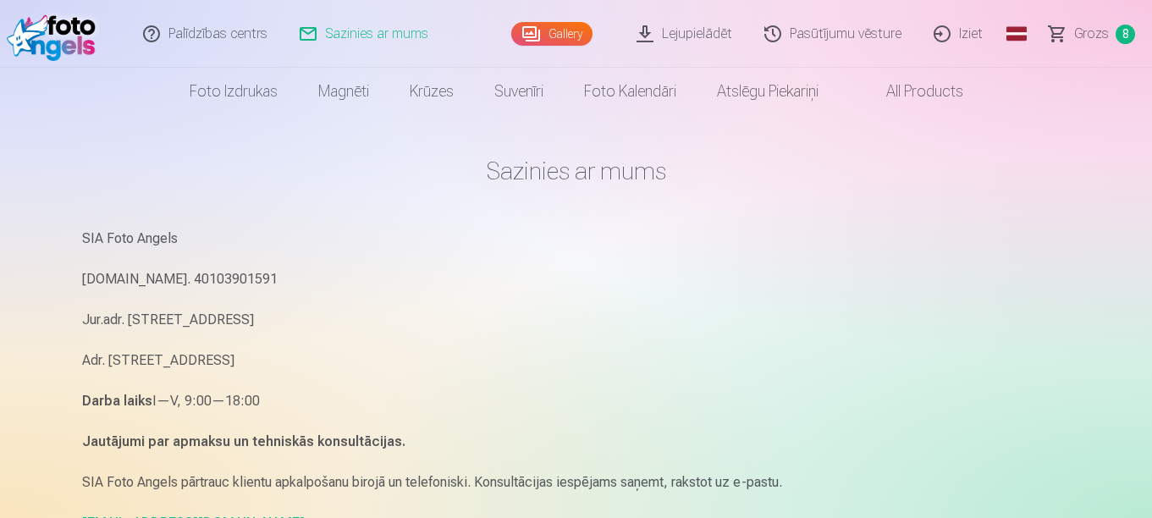
click at [965, 34] on link "Iziet" at bounding box center [958, 34] width 81 height 68
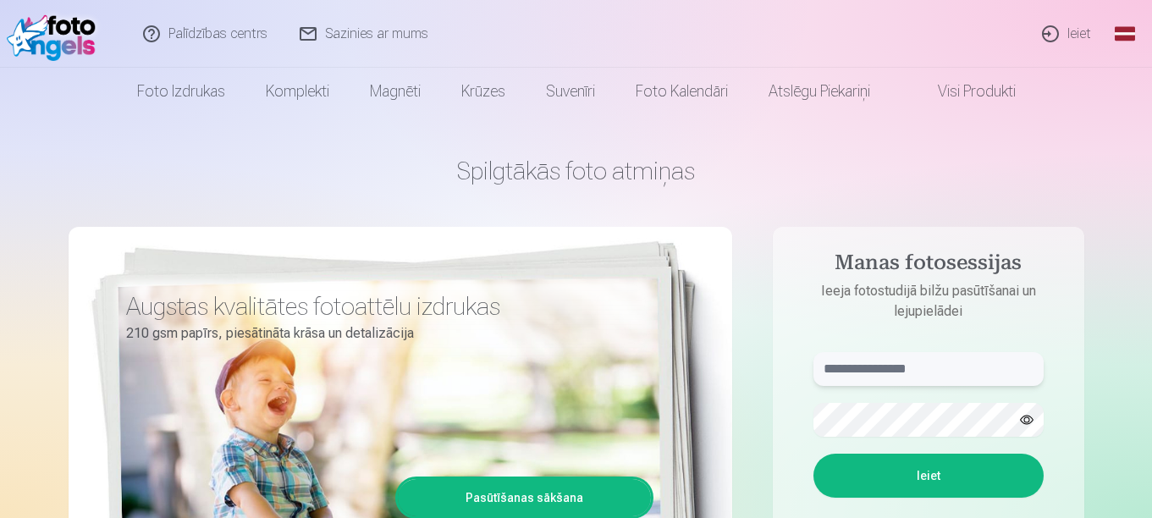
type input "**********"
click at [1072, 42] on link "Ieiet" at bounding box center [1066, 34] width 81 height 68
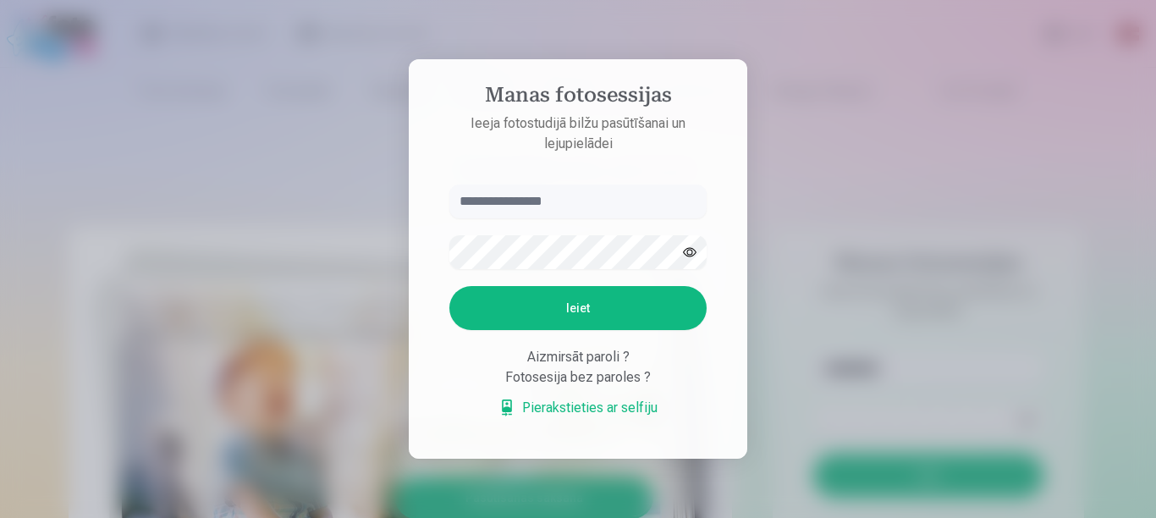
type input "**********"
click at [577, 303] on button "Ieiet" at bounding box center [577, 308] width 257 height 44
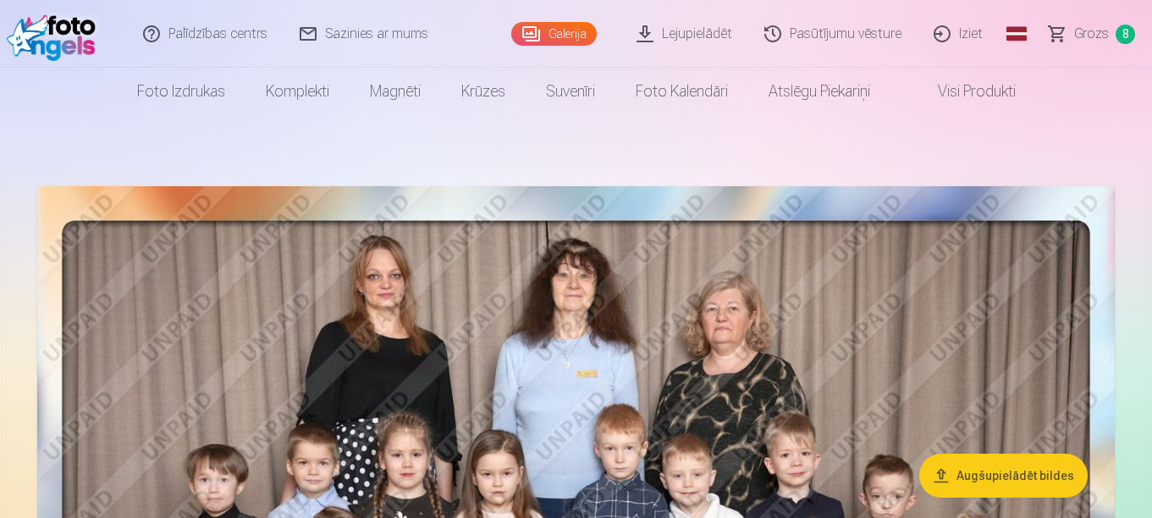
click at [966, 34] on link "Iziet" at bounding box center [958, 34] width 81 height 68
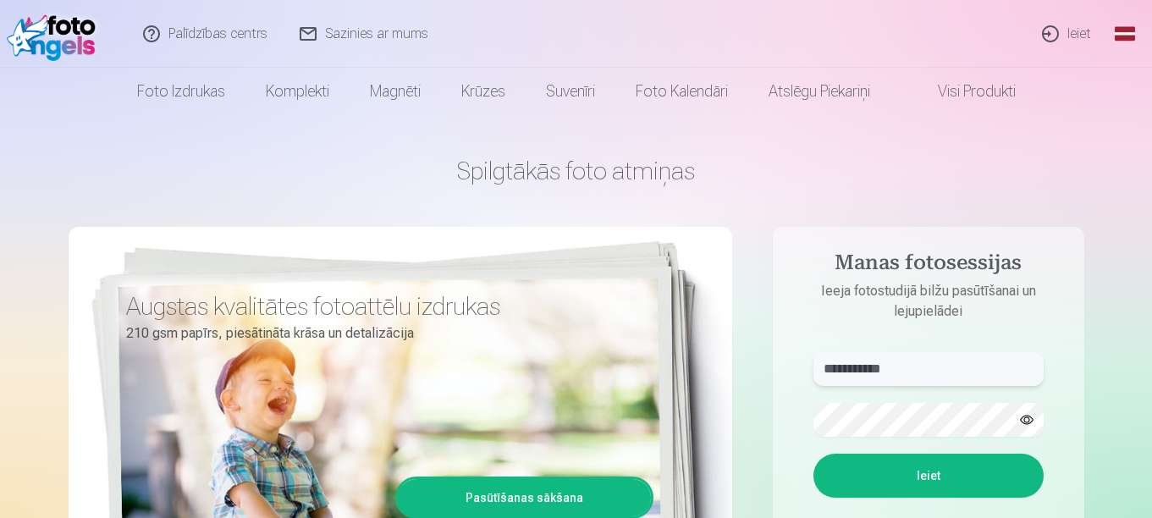
click at [910, 372] on input "**********" at bounding box center [928, 369] width 230 height 34
drag, startPoint x: 917, startPoint y: 372, endPoint x: 823, endPoint y: 379, distance: 94.2
click at [823, 379] on input "**********" at bounding box center [928, 369] width 230 height 34
type input "**********"
click at [807, 413] on form "**********" at bounding box center [928, 477] width 264 height 250
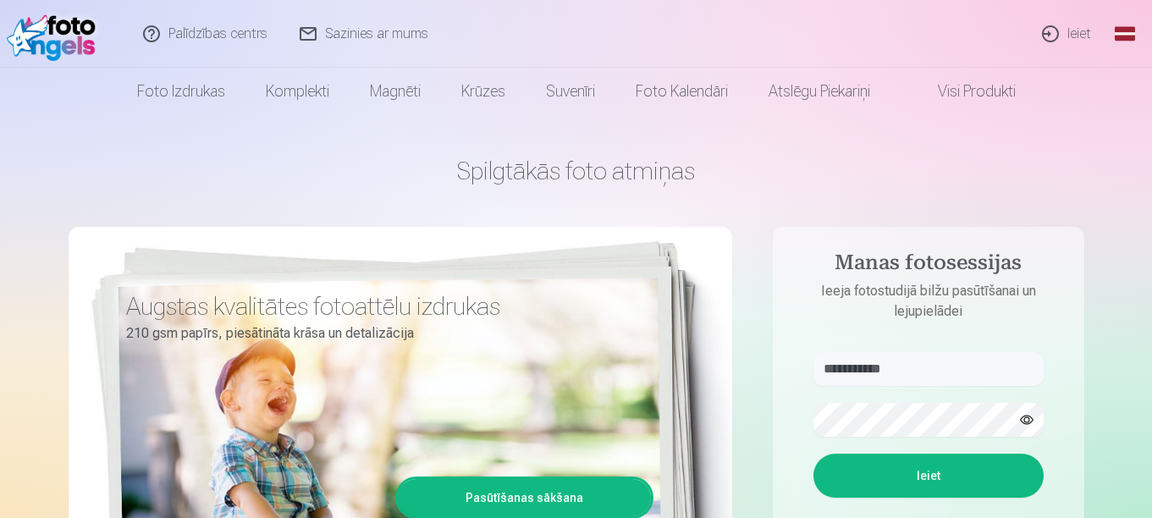
click at [902, 476] on button "Ieiet" at bounding box center [928, 476] width 230 height 44
